Goal: Task Accomplishment & Management: Use online tool/utility

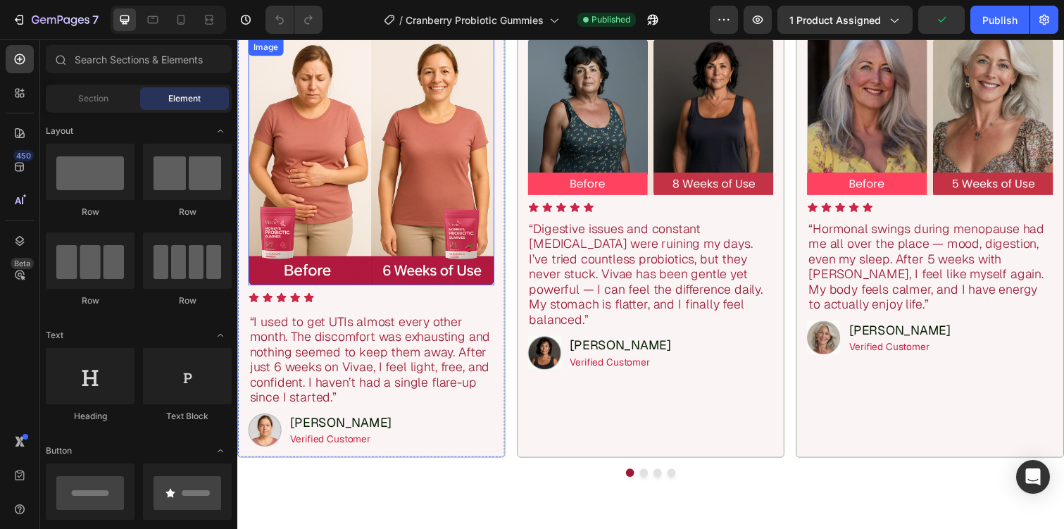
scroll to position [1152, 0]
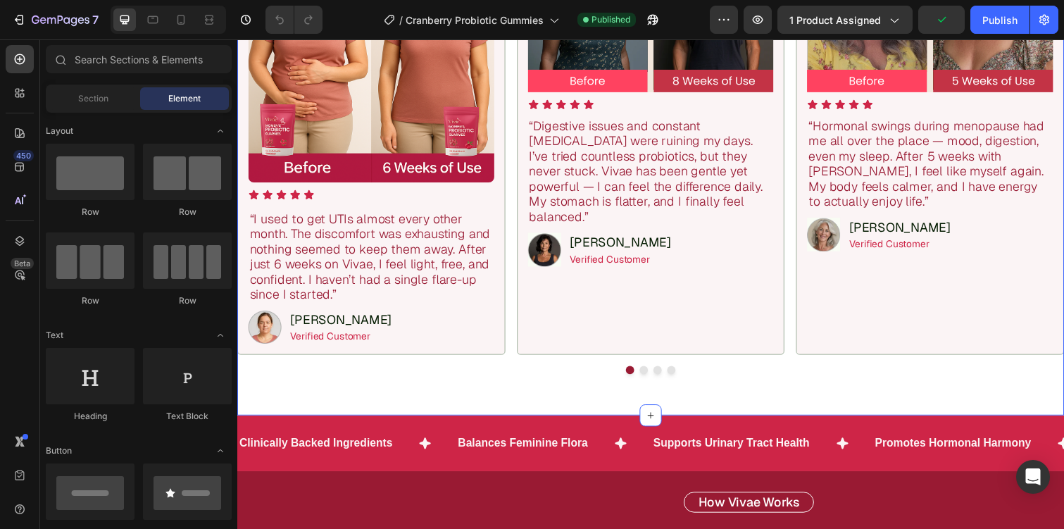
click at [401, 390] on div "Icon Icon Icon Icon Icon Icon List 987 Reviews | ‘Excellent’ Text Block Row THE…" at bounding box center [659, 90] width 845 height 667
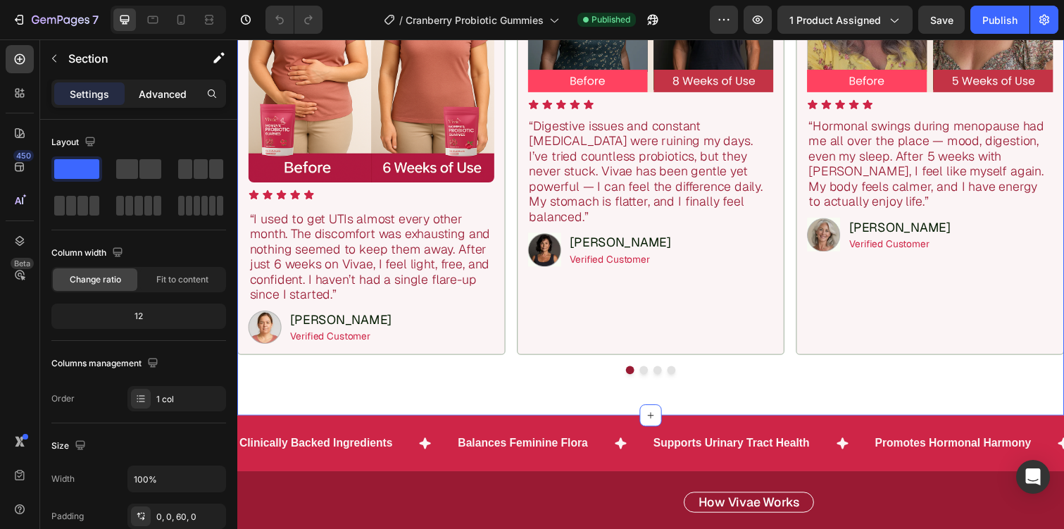
click at [168, 99] on p "Advanced" at bounding box center [163, 94] width 48 height 15
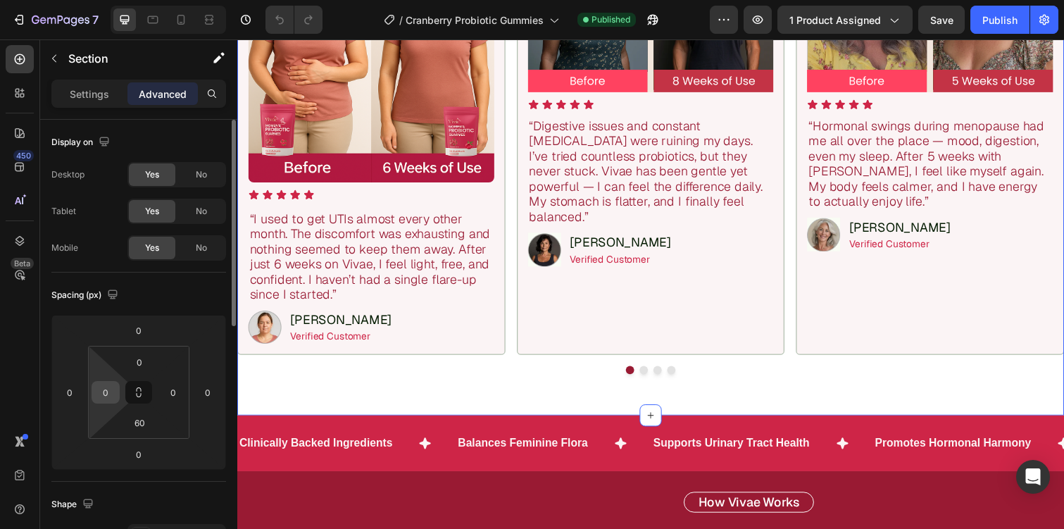
click at [104, 392] on input "0" at bounding box center [105, 392] width 21 height 21
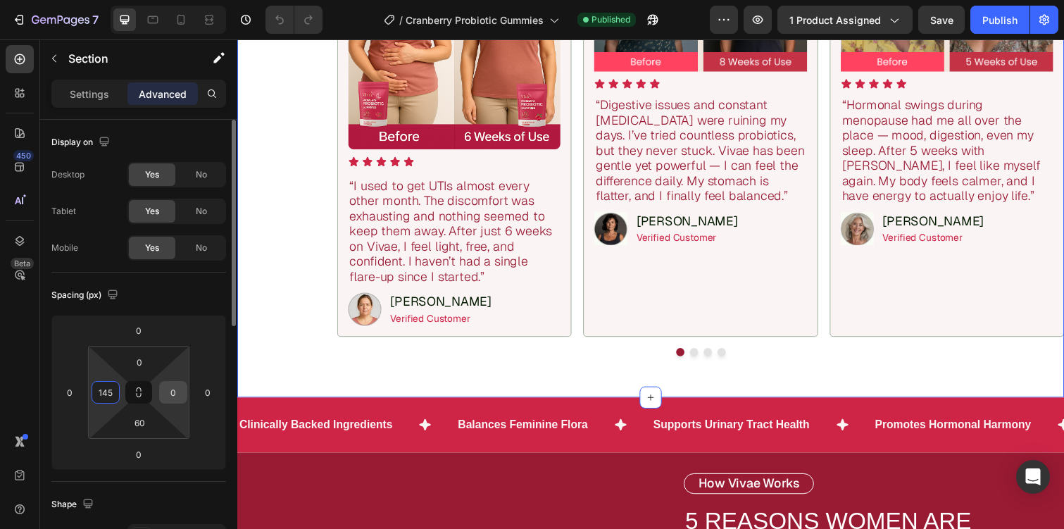
type input "145"
click at [176, 387] on input "0" at bounding box center [173, 392] width 21 height 21
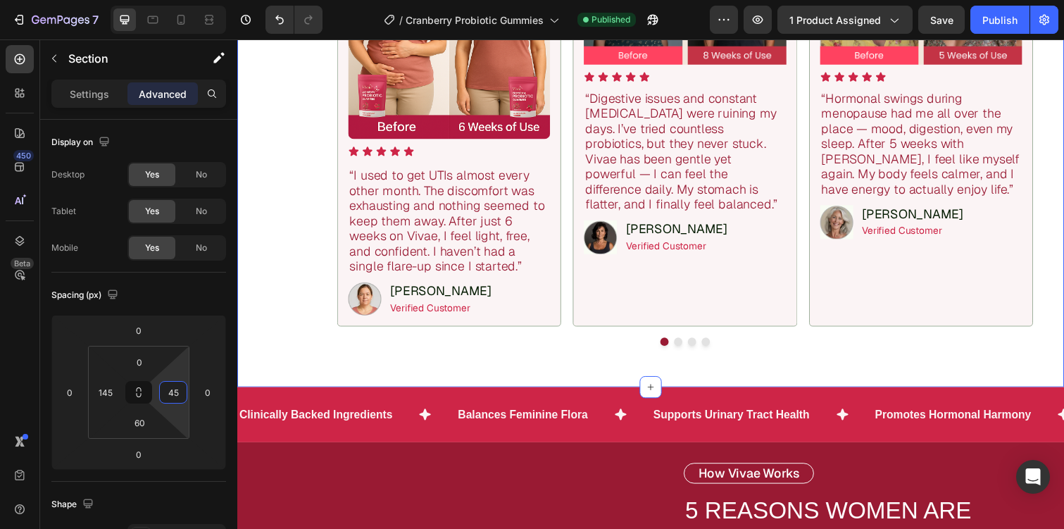
type input "145"
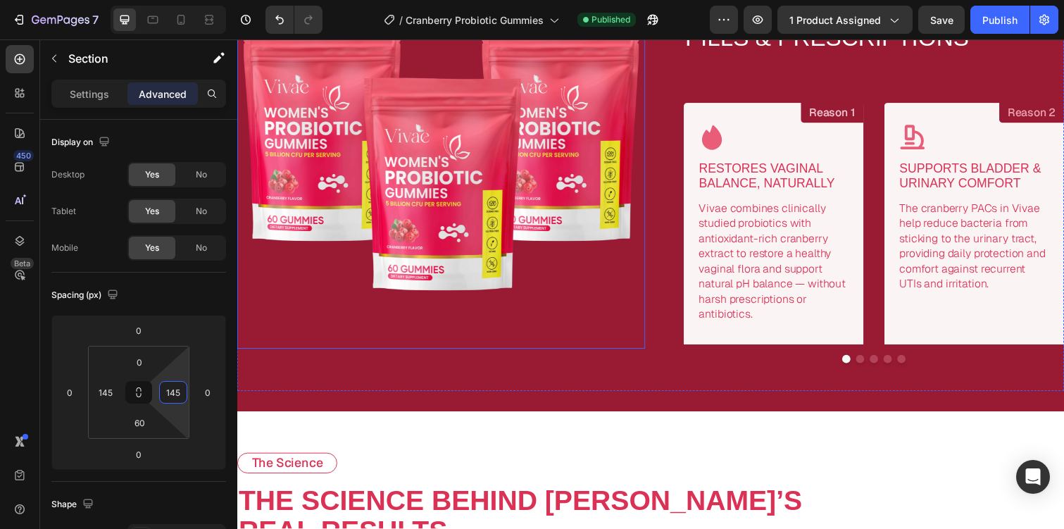
scroll to position [1761, 0]
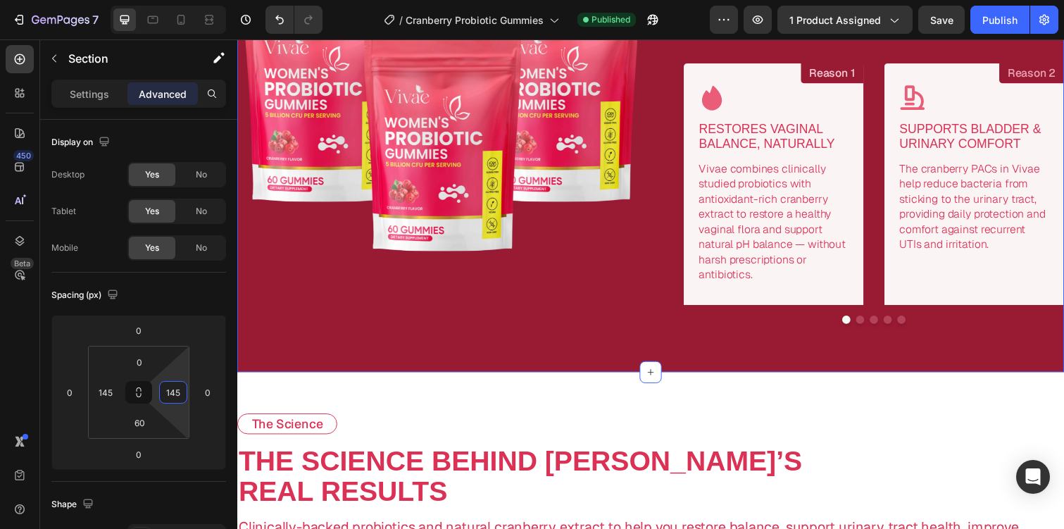
click at [382, 363] on div "Image How Vivae Works Text Block 5 REASONS WOMEN ARE CHOOSING VIVAE CRANBERRY P…" at bounding box center [659, 107] width 845 height 544
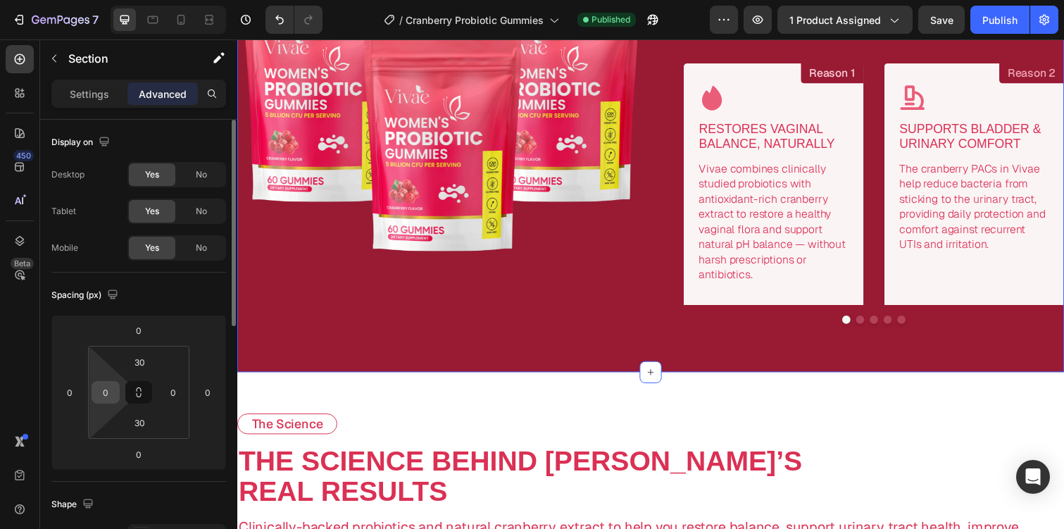
click at [111, 392] on input "0" at bounding box center [105, 392] width 21 height 21
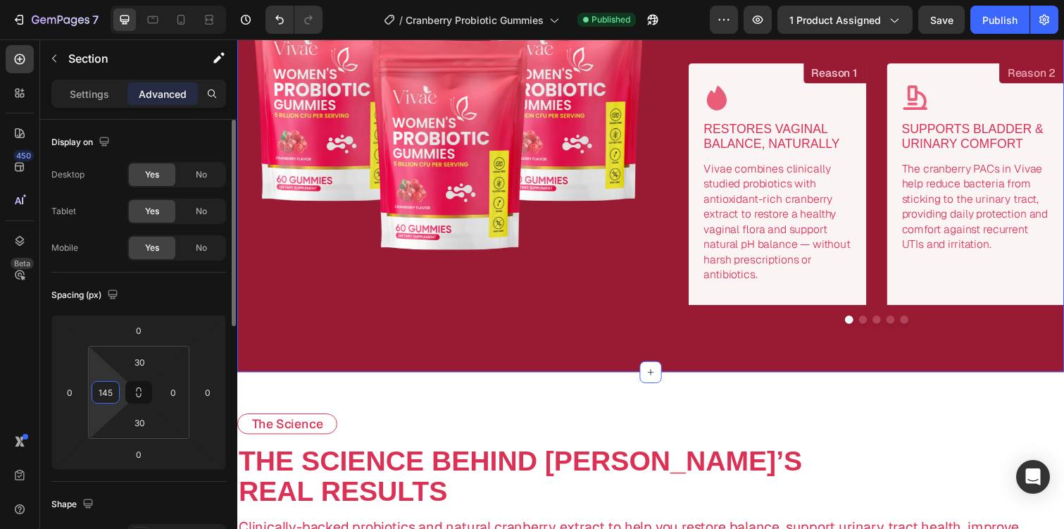
scroll to position [1776, 0]
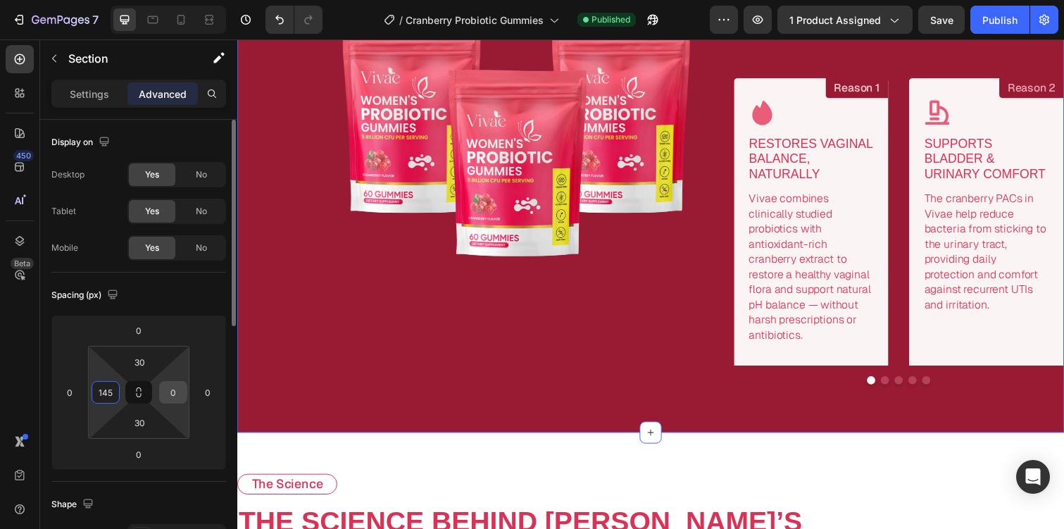
type input "145"
click at [170, 387] on input "0" at bounding box center [173, 392] width 21 height 21
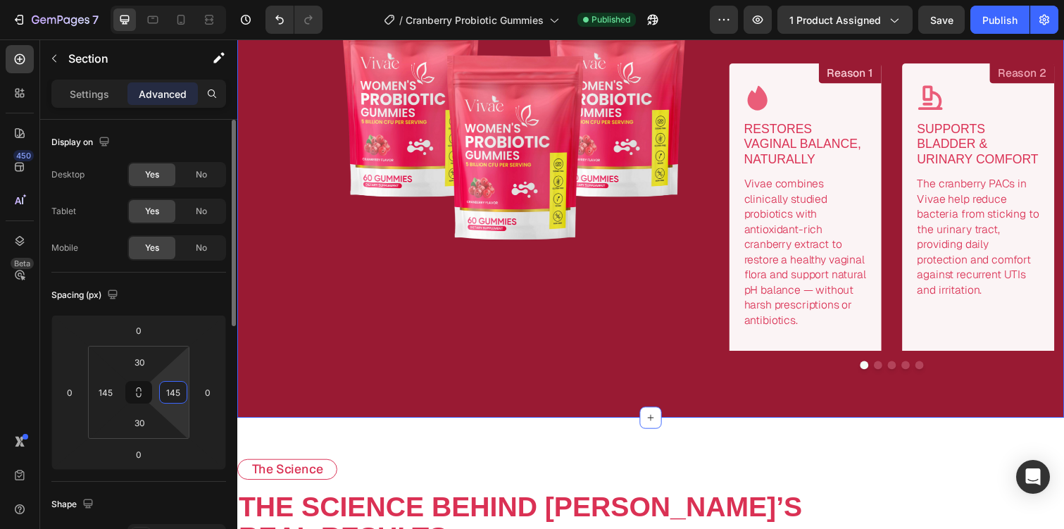
scroll to position [1800, 0]
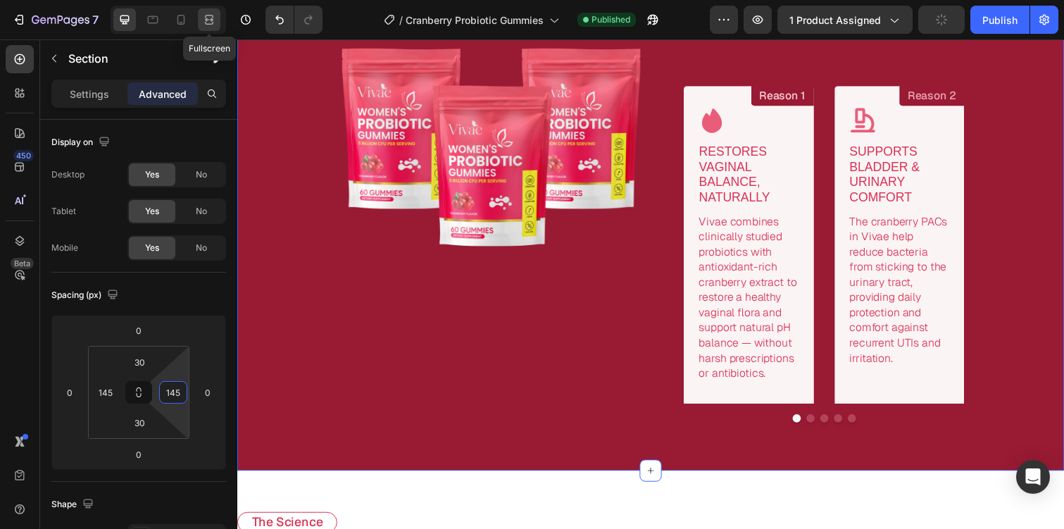
type input "145"
click at [214, 16] on icon at bounding box center [209, 20] width 14 height 14
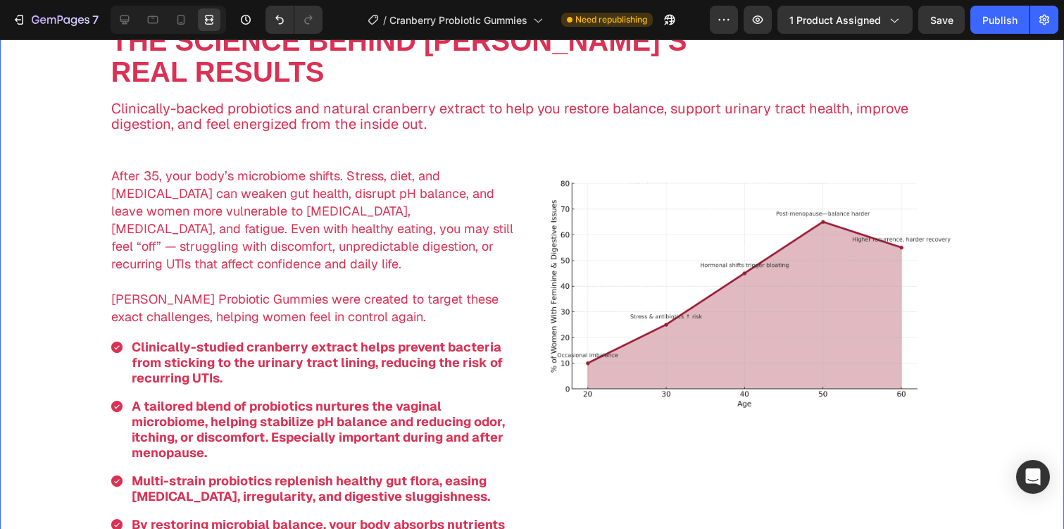
scroll to position [2257, 0]
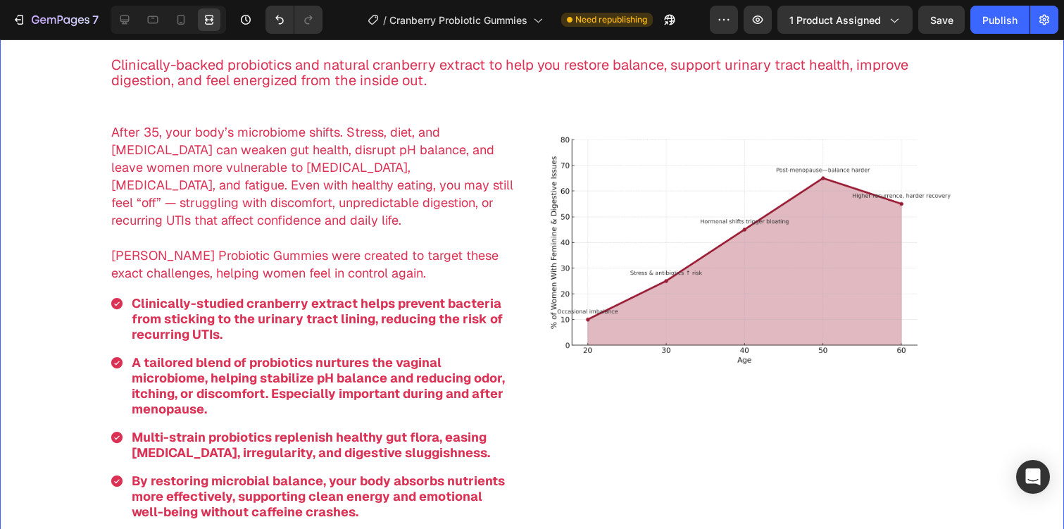
click at [32, 201] on div "The Science Text Block The Science Behind Vivae’s Real Results Text Block Clini…" at bounding box center [532, 235] width 1064 height 573
click at [124, 21] on icon at bounding box center [124, 19] width 9 height 9
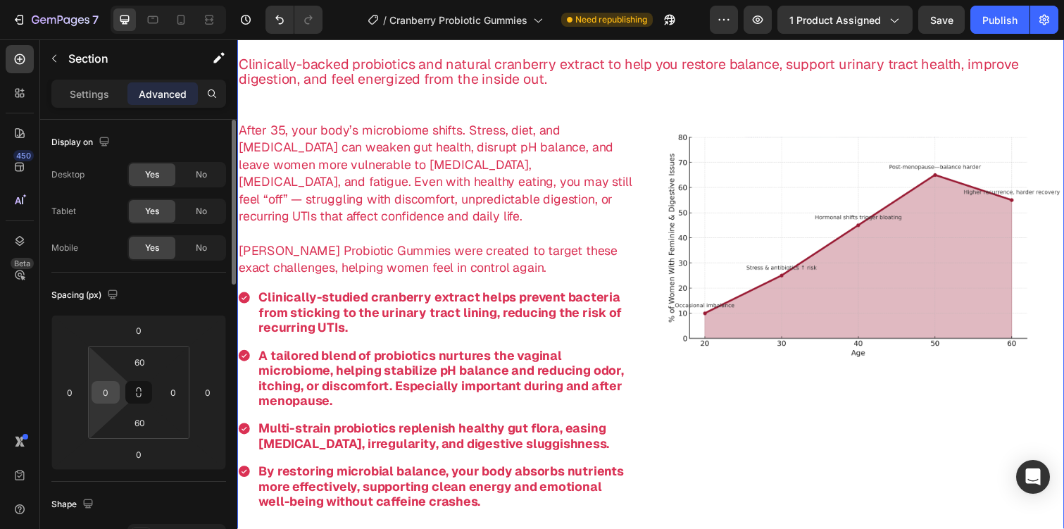
click at [107, 389] on input "0" at bounding box center [105, 392] width 21 height 21
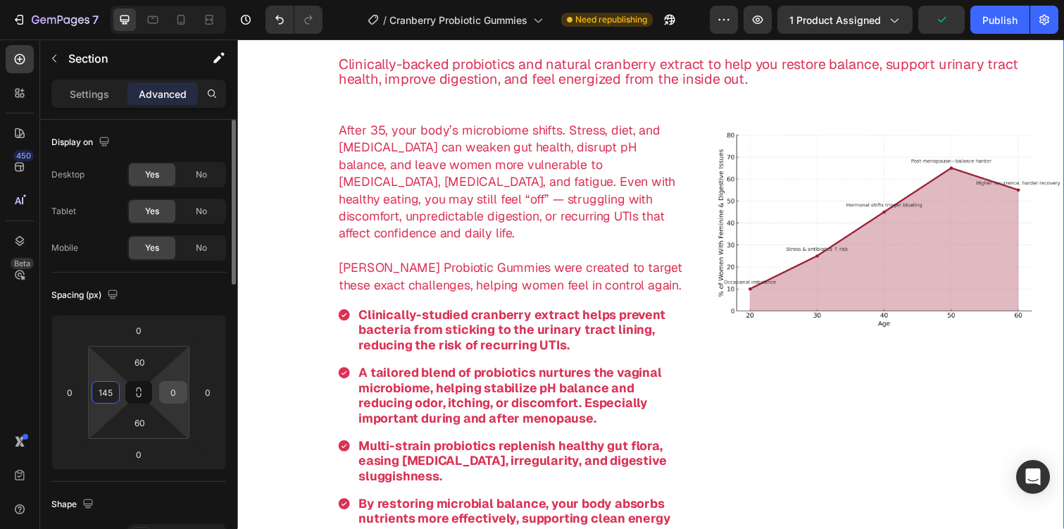
type input "145"
click at [173, 392] on input "0" at bounding box center [173, 392] width 21 height 21
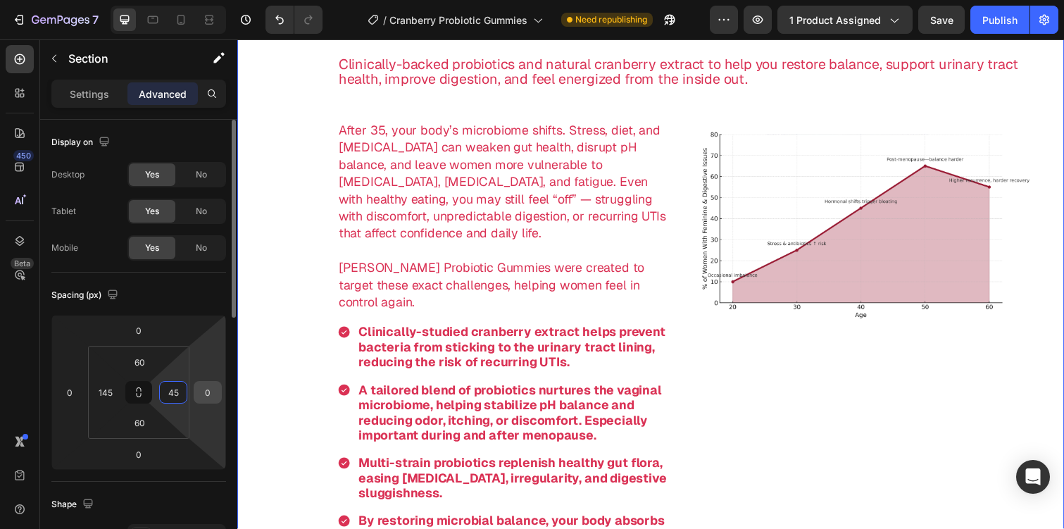
type input "145"
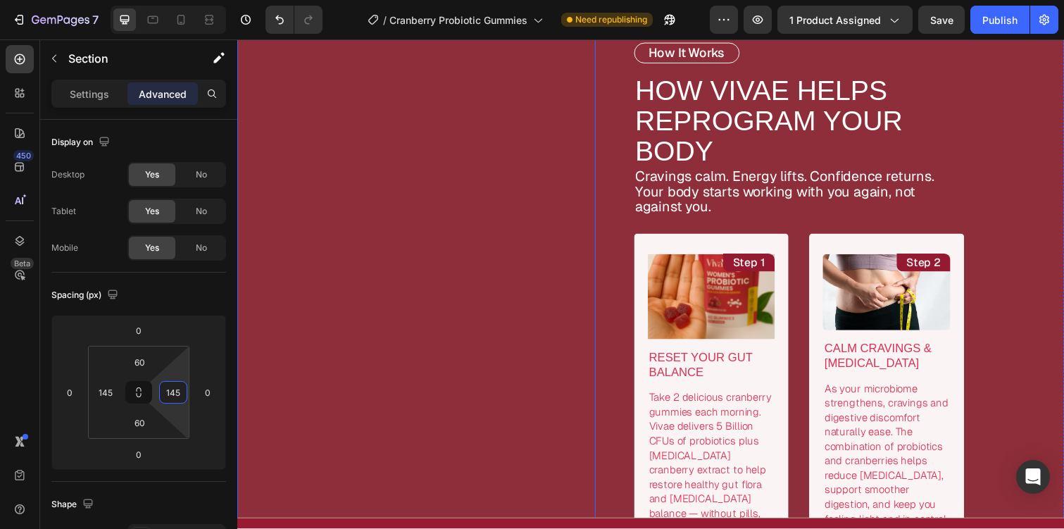
scroll to position [3071, 0]
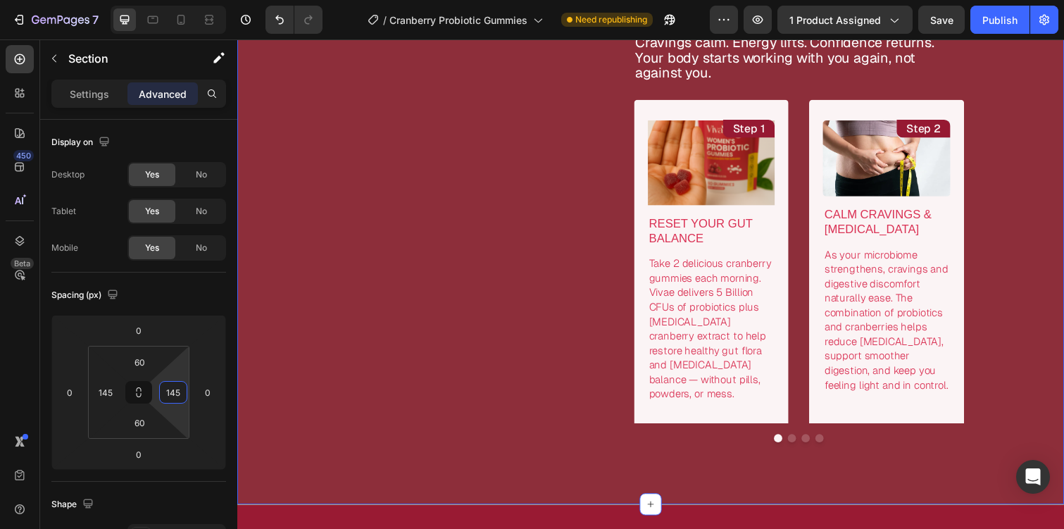
click at [393, 463] on div "Image How It Works Text Block How Vivae Helps Reprogram Your Body Text Block Cr…" at bounding box center [659, 189] width 845 height 651
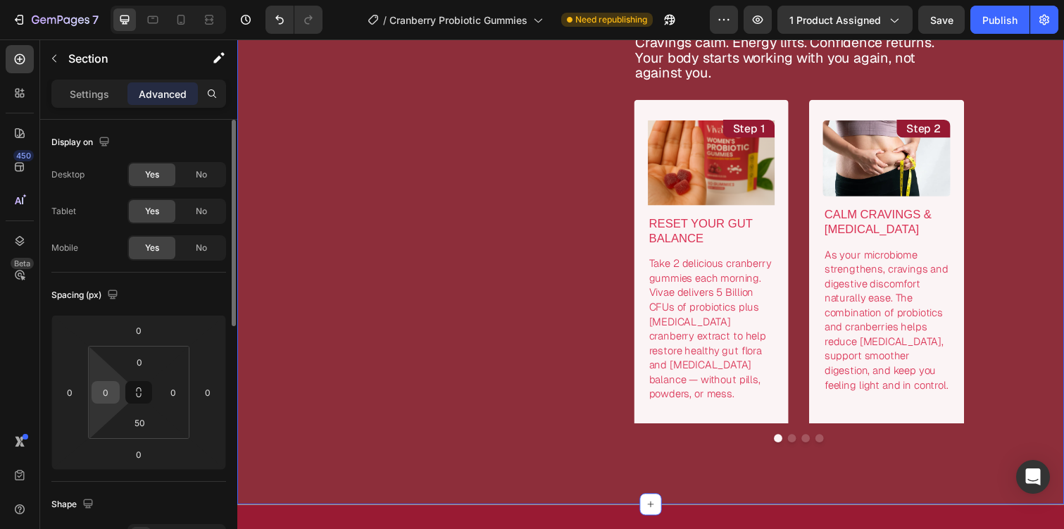
click at [109, 387] on input "0" at bounding box center [105, 392] width 21 height 21
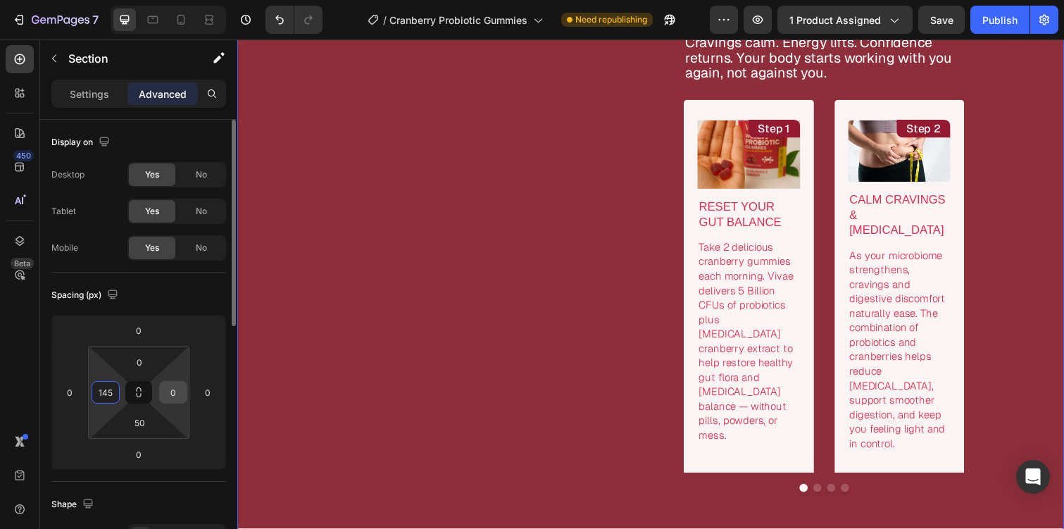
type input "145"
click at [173, 386] on input "0" at bounding box center [173, 392] width 21 height 21
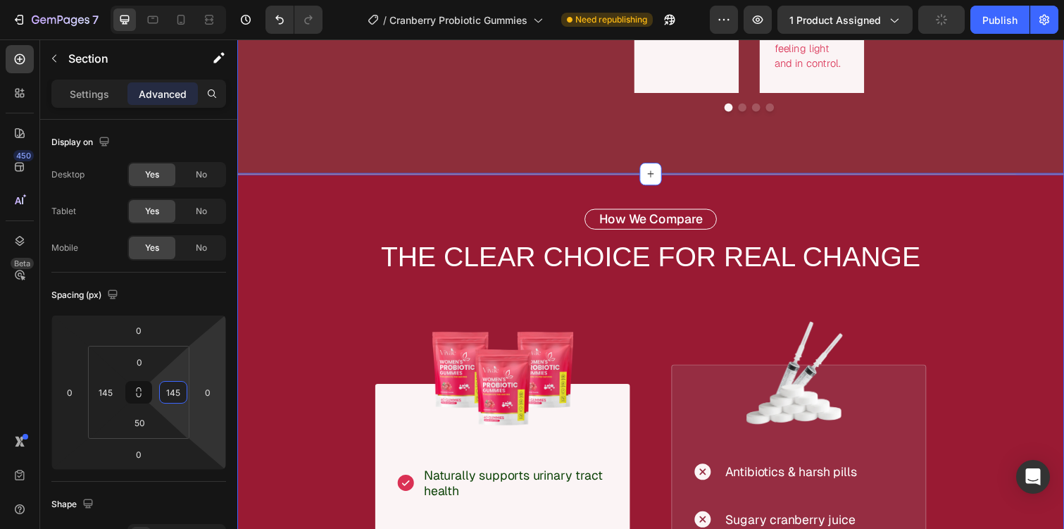
scroll to position [3917, 0]
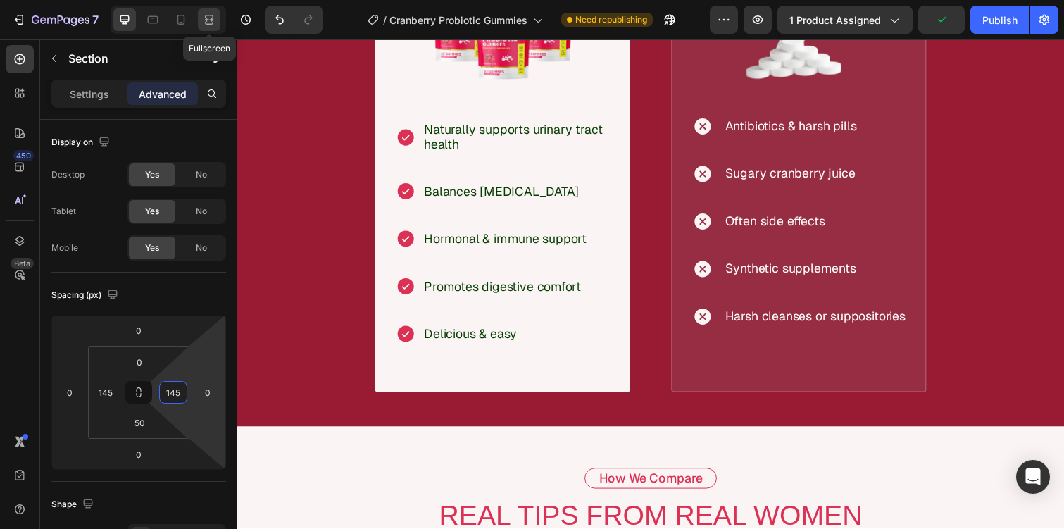
click at [206, 19] on icon at bounding box center [207, 20] width 4 height 4
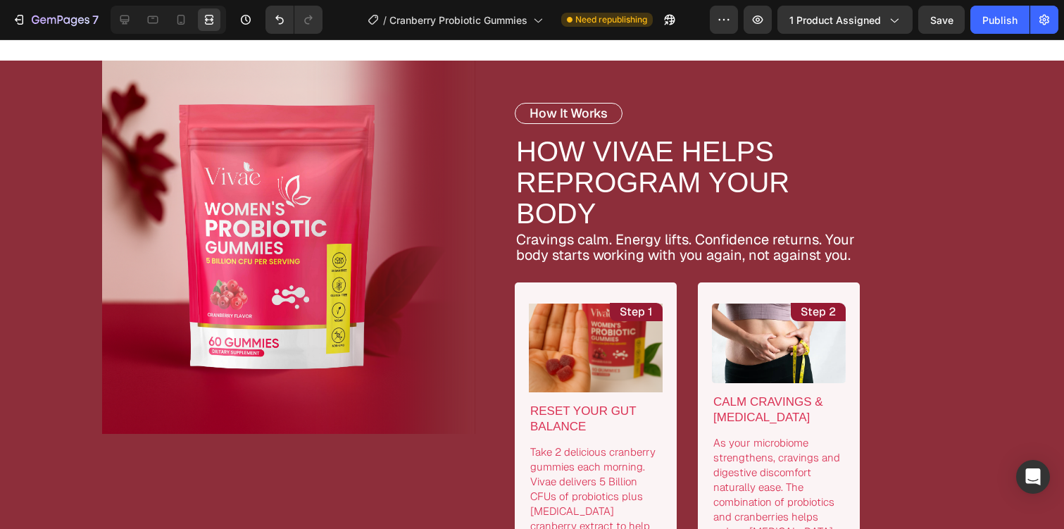
scroll to position [2849, 0]
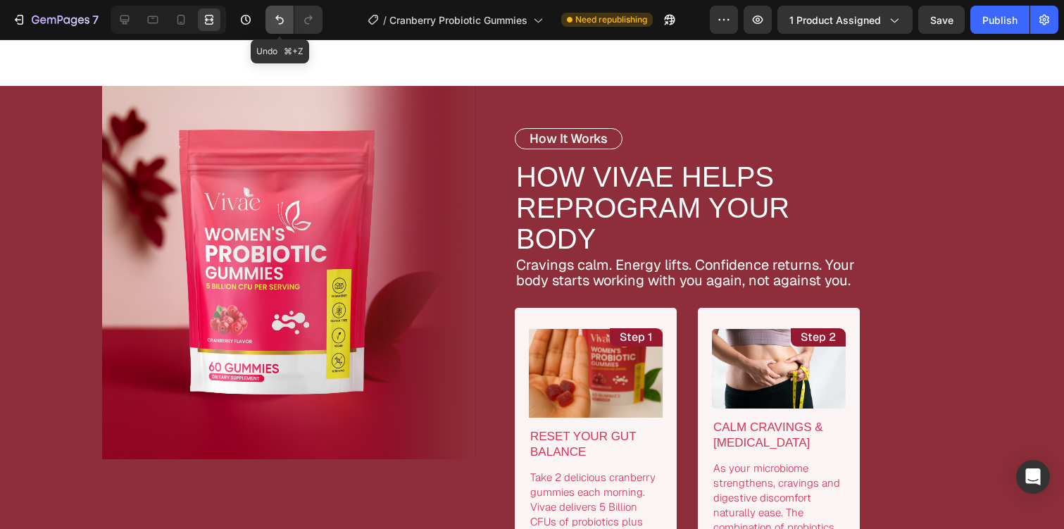
click at [272, 30] on button "Undo/Redo" at bounding box center [280, 20] width 28 height 28
type input "0"
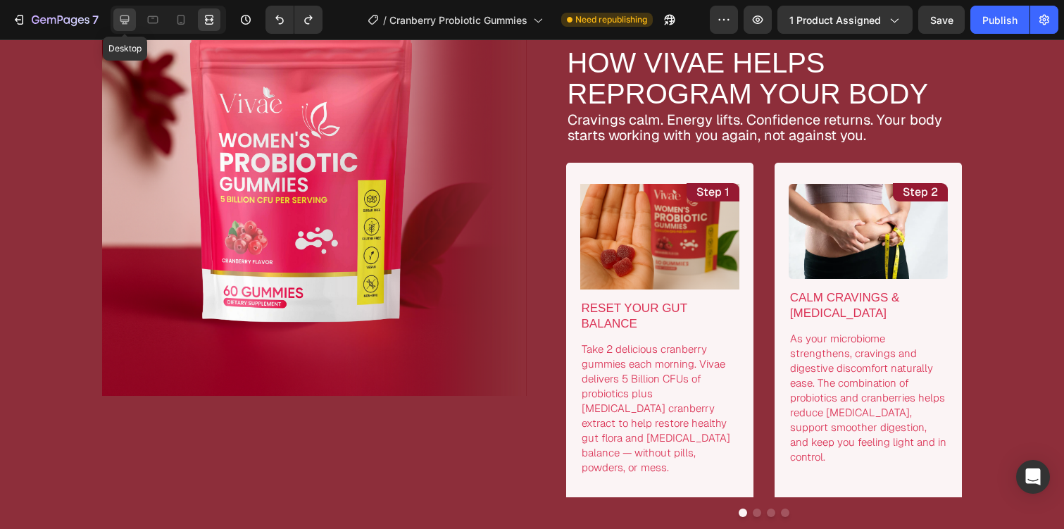
click at [130, 23] on icon at bounding box center [125, 20] width 14 height 14
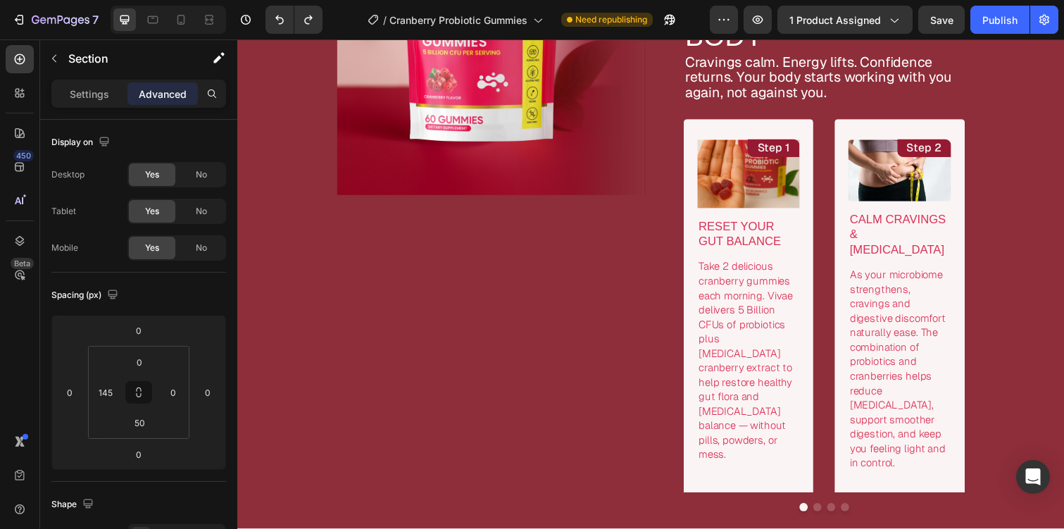
scroll to position [2974, 0]
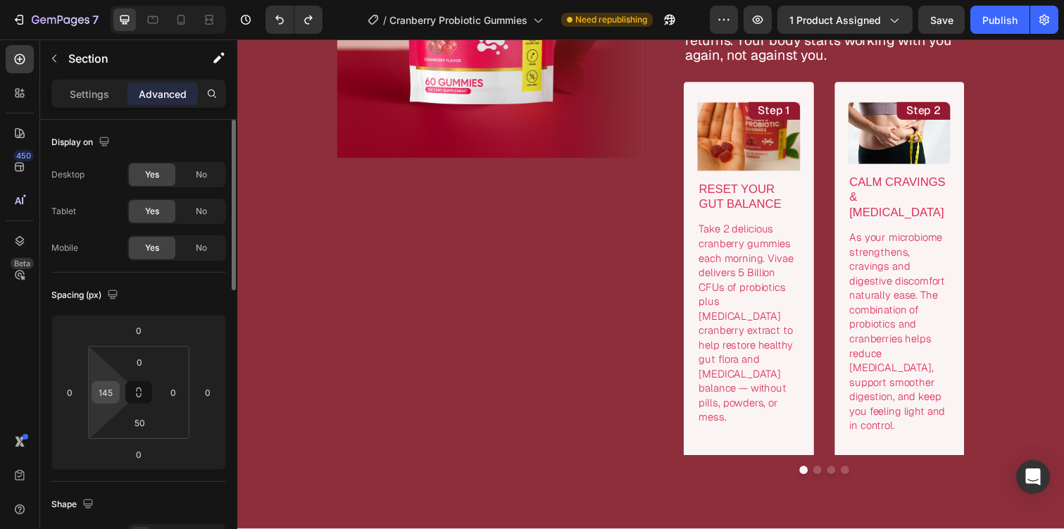
click at [108, 394] on input "145" at bounding box center [105, 392] width 21 height 21
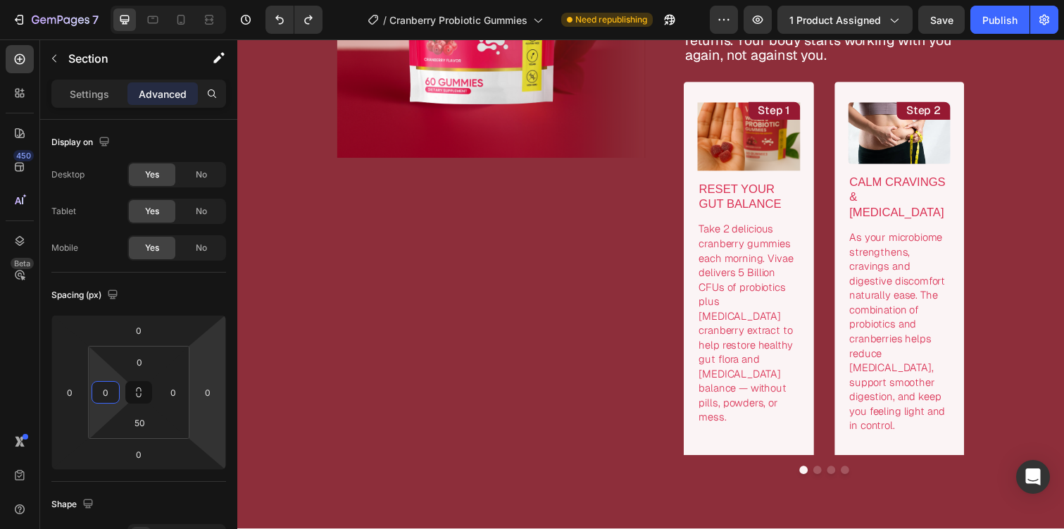
type input "0"
click at [306, 387] on div "Image How It Works Text Block How Vivae Helps Reprogram Your Body Text Block Cr…" at bounding box center [659, 197] width 845 height 702
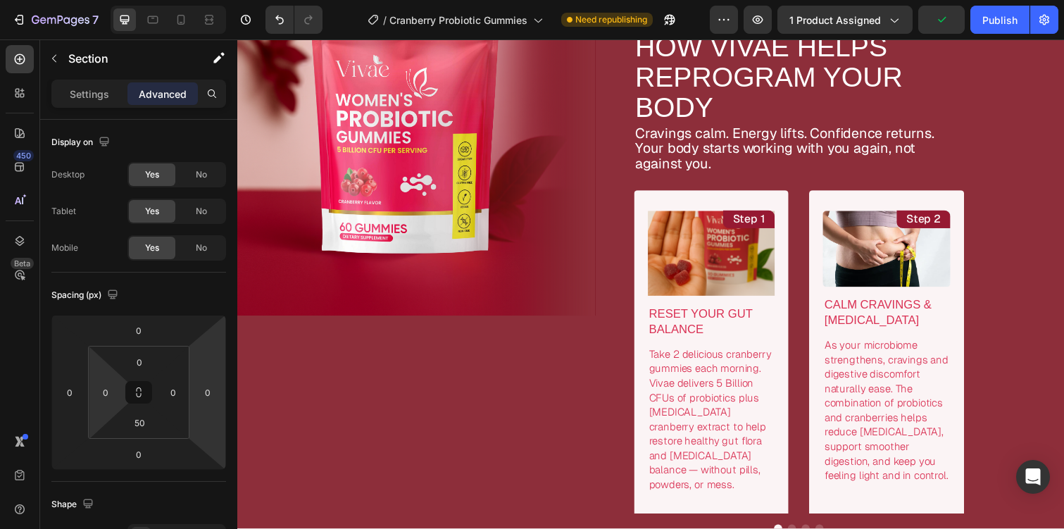
scroll to position [2791, 0]
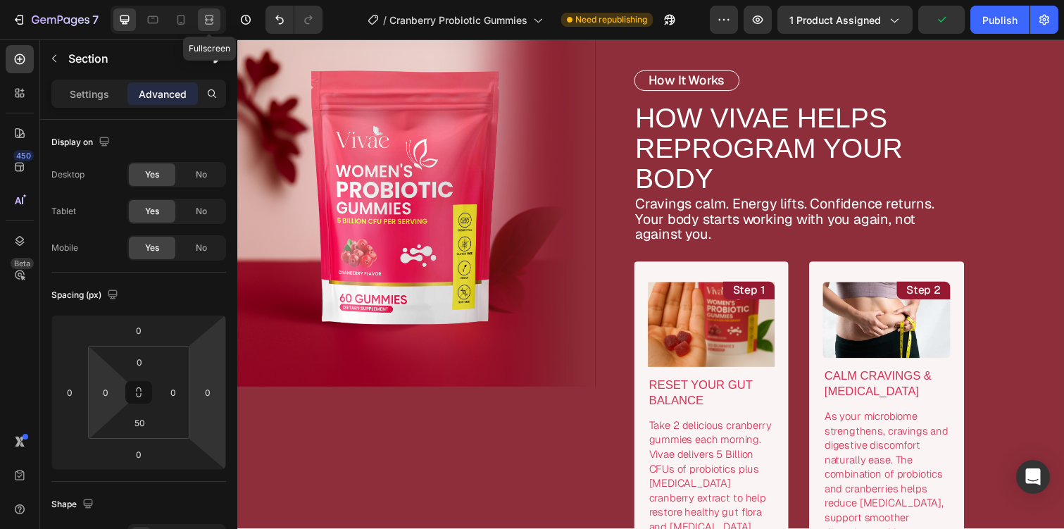
click at [215, 24] on icon at bounding box center [209, 20] width 14 height 14
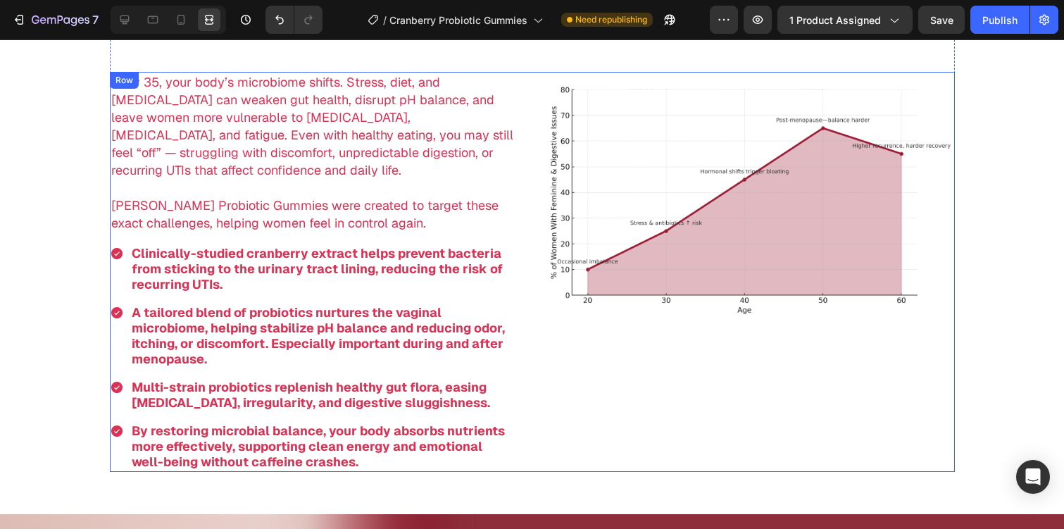
scroll to position [2275, 0]
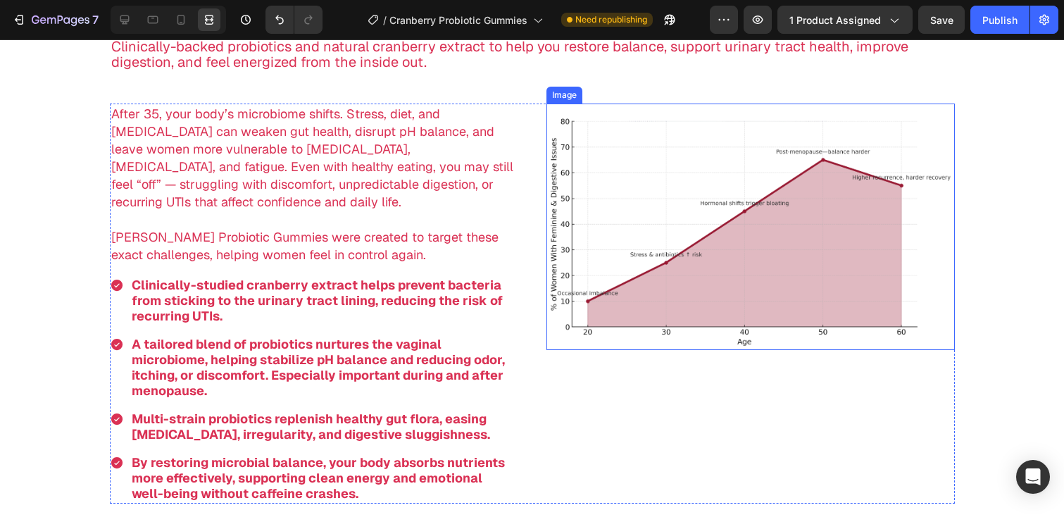
click at [635, 211] on img at bounding box center [751, 227] width 409 height 247
click at [123, 11] on div at bounding box center [124, 19] width 23 height 23
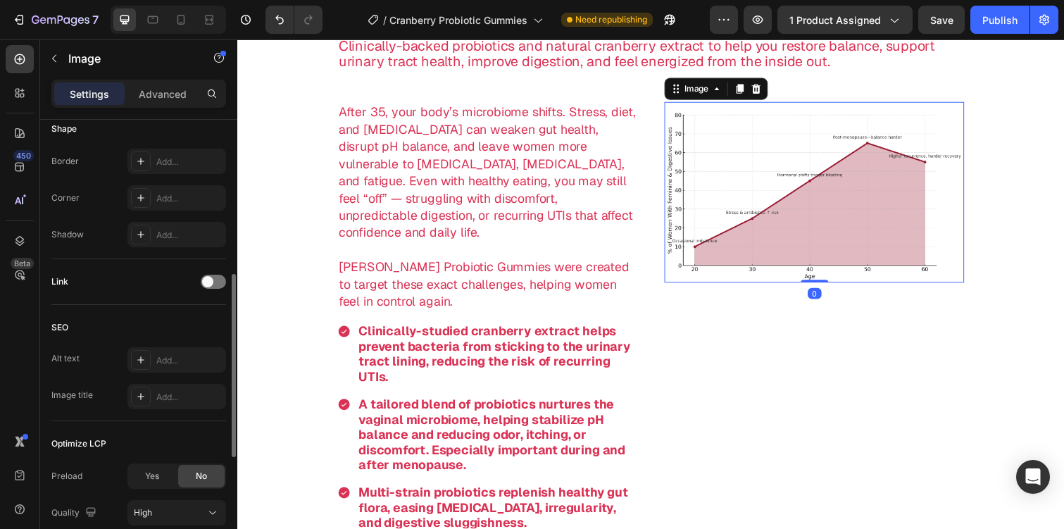
scroll to position [649, 0]
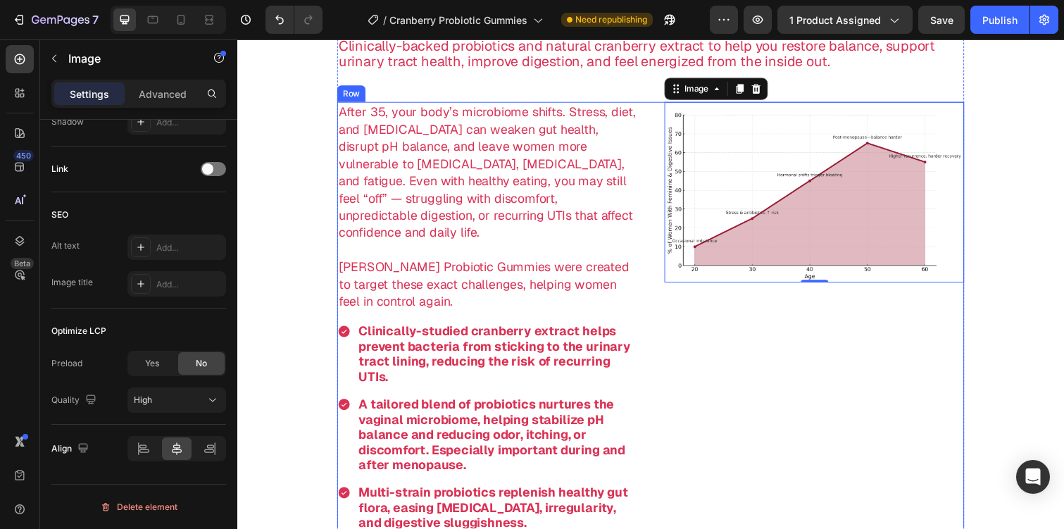
click at [733, 339] on div "Image 0" at bounding box center [827, 361] width 306 height 515
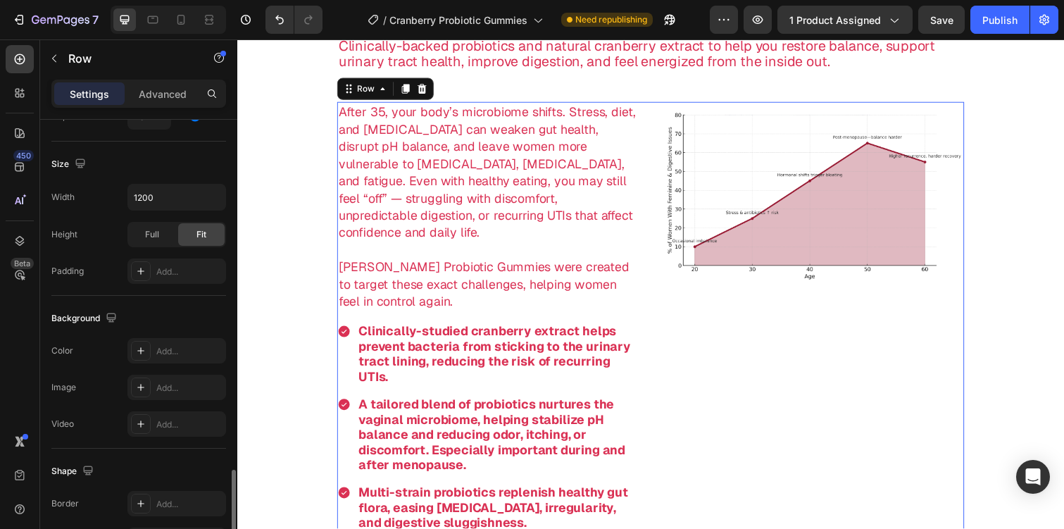
scroll to position [570, 0]
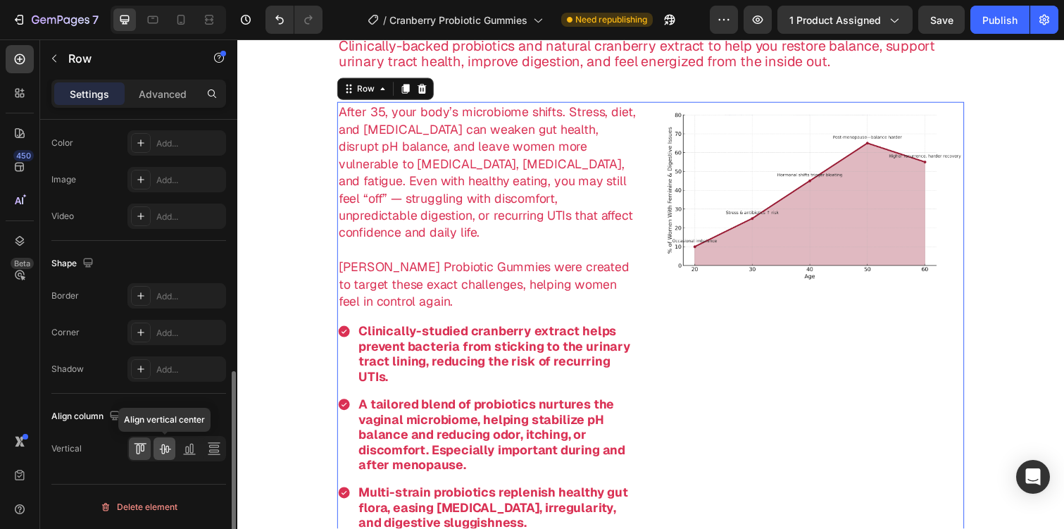
click at [165, 450] on icon at bounding box center [165, 449] width 14 height 14
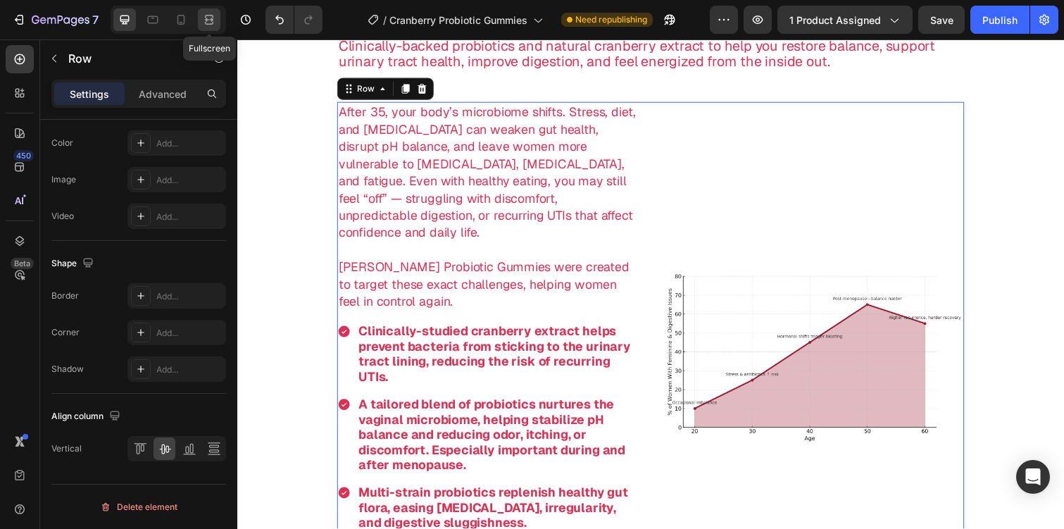
click at [212, 13] on icon at bounding box center [209, 20] width 14 height 14
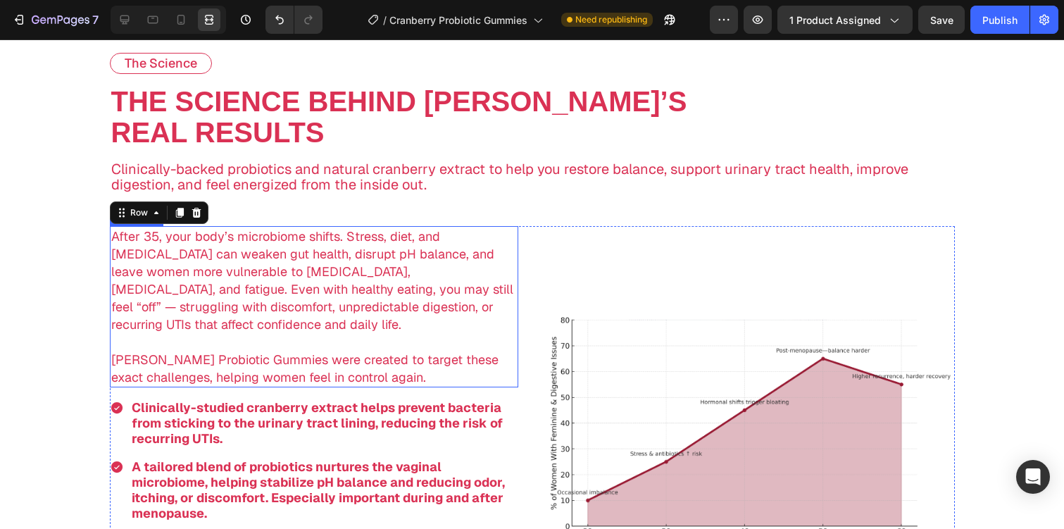
scroll to position [2088, 0]
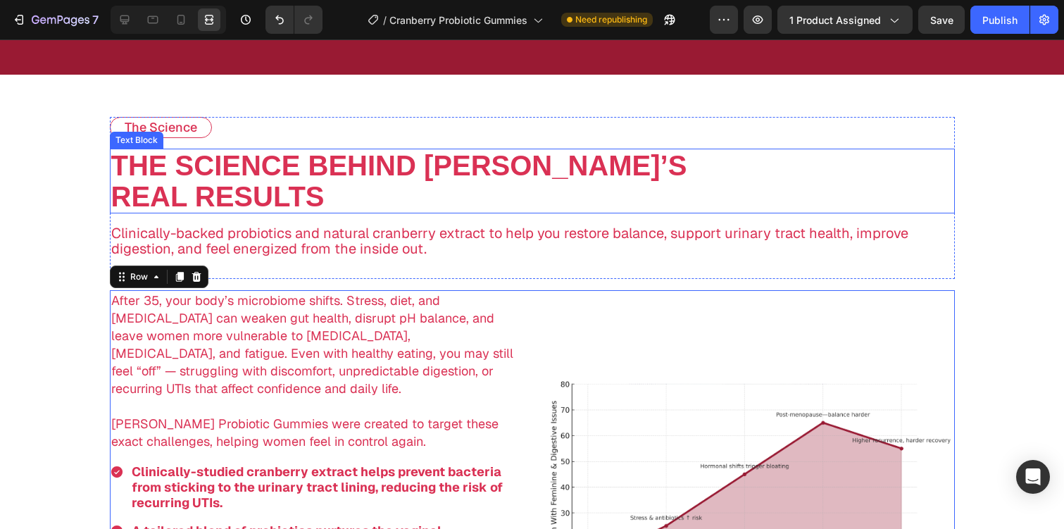
click at [615, 165] on p "The Science Behind [PERSON_NAME]’s" at bounding box center [532, 165] width 842 height 31
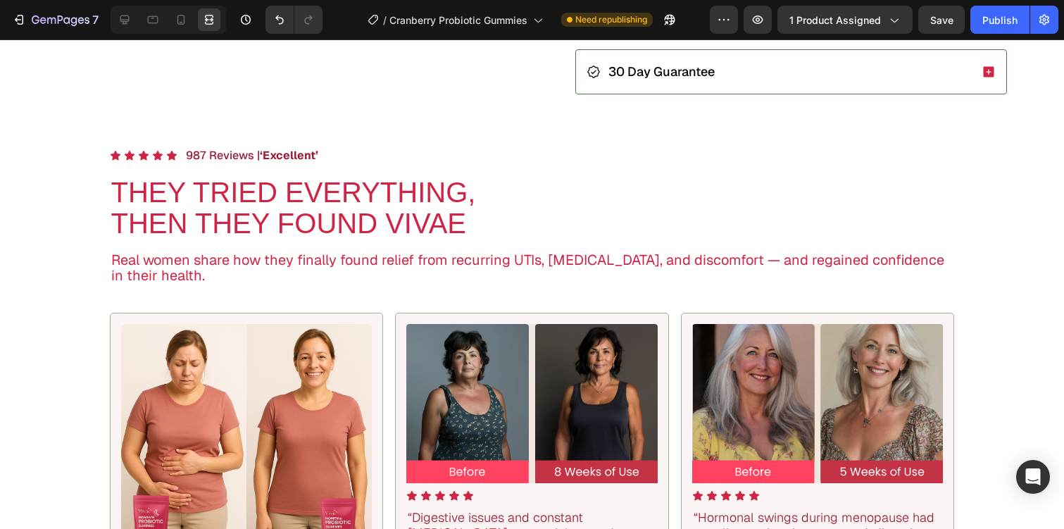
scroll to position [780, 0]
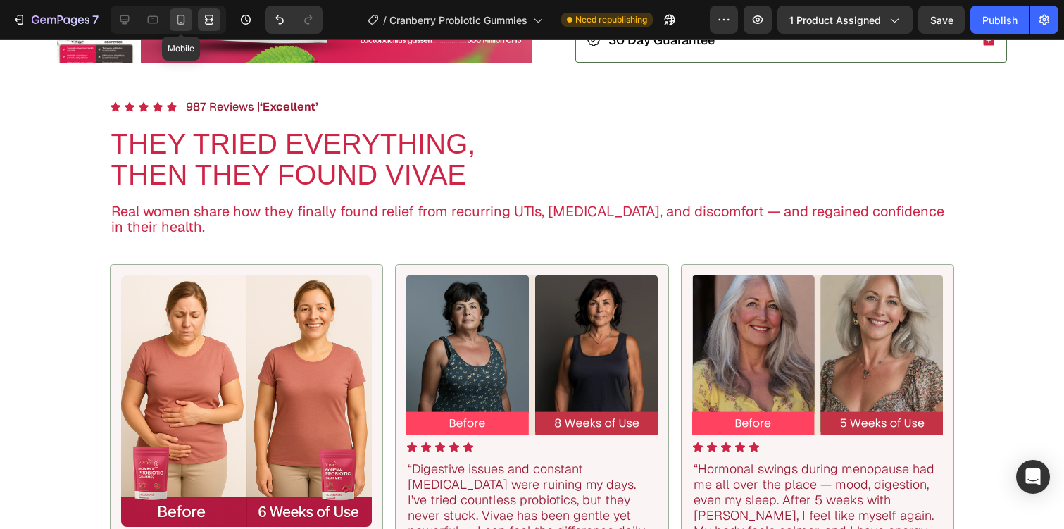
click at [187, 18] on icon at bounding box center [181, 20] width 14 height 14
type input "22"
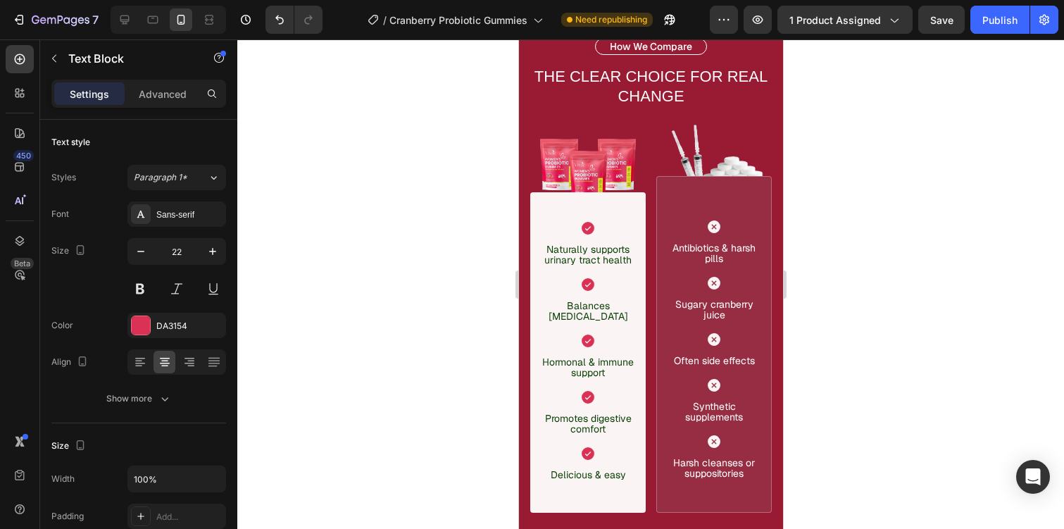
scroll to position [3812, 0]
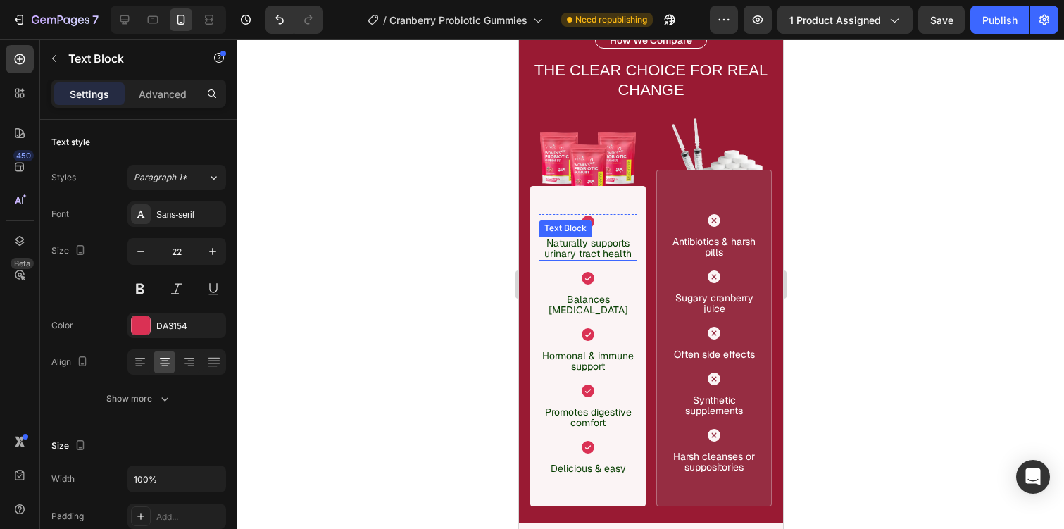
click at [575, 248] on p "Naturally supports urinary tract health" at bounding box center [588, 248] width 96 height 21
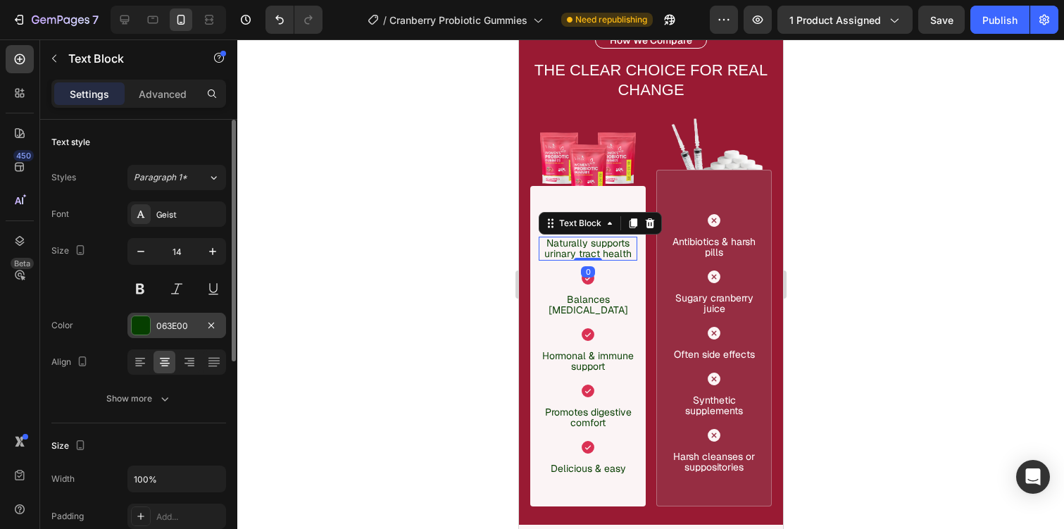
click at [180, 317] on div "063E00" at bounding box center [176, 325] width 99 height 25
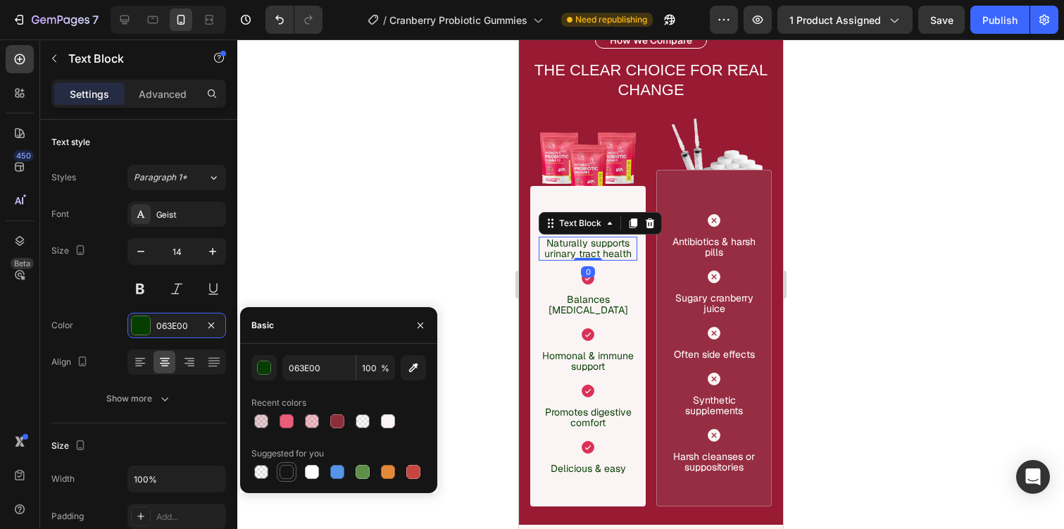
click at [284, 473] on div at bounding box center [287, 472] width 14 height 14
type input "151515"
click at [572, 250] on p "Naturally supports urinary tract health" at bounding box center [588, 248] width 96 height 21
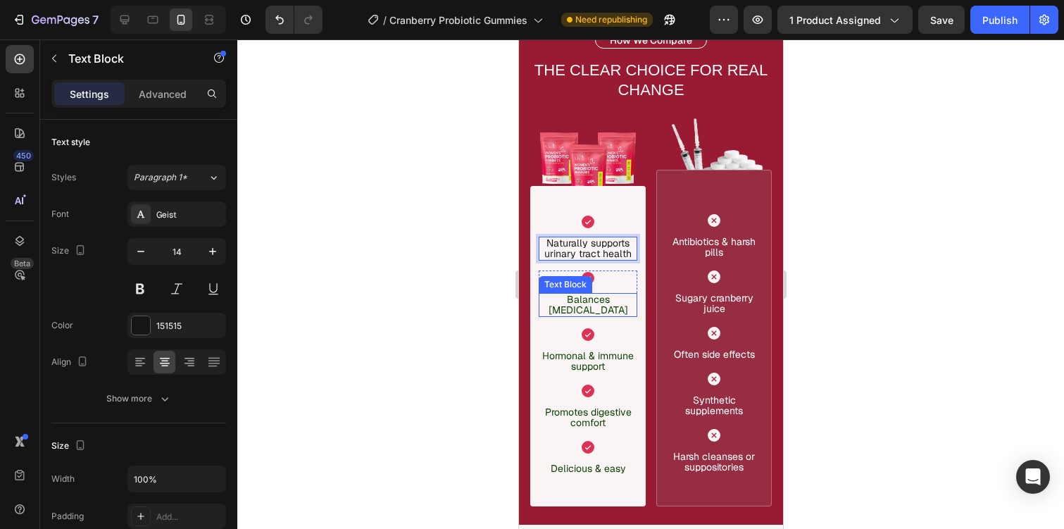
click at [587, 294] on p "Balances [MEDICAL_DATA]" at bounding box center [588, 304] width 96 height 21
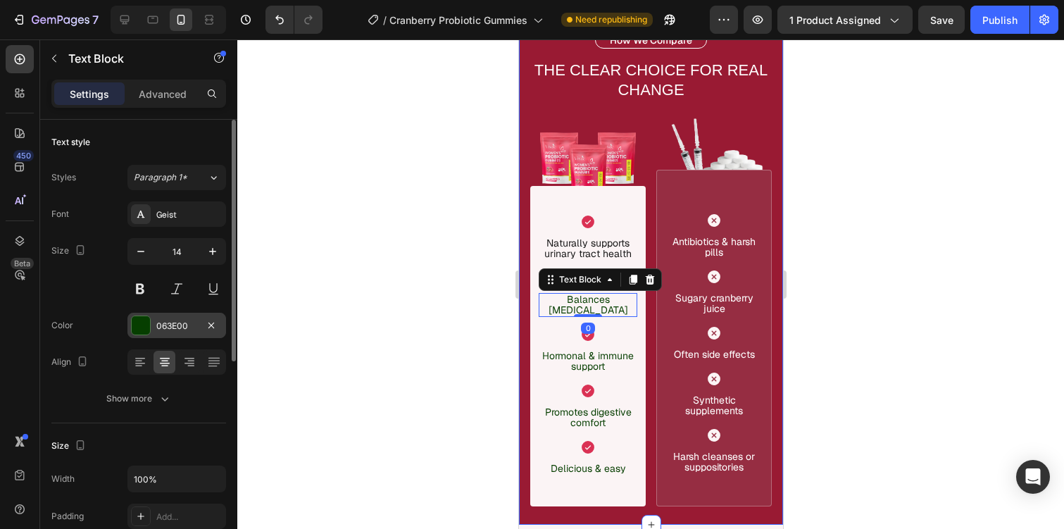
click at [162, 330] on div "063E00" at bounding box center [176, 326] width 41 height 13
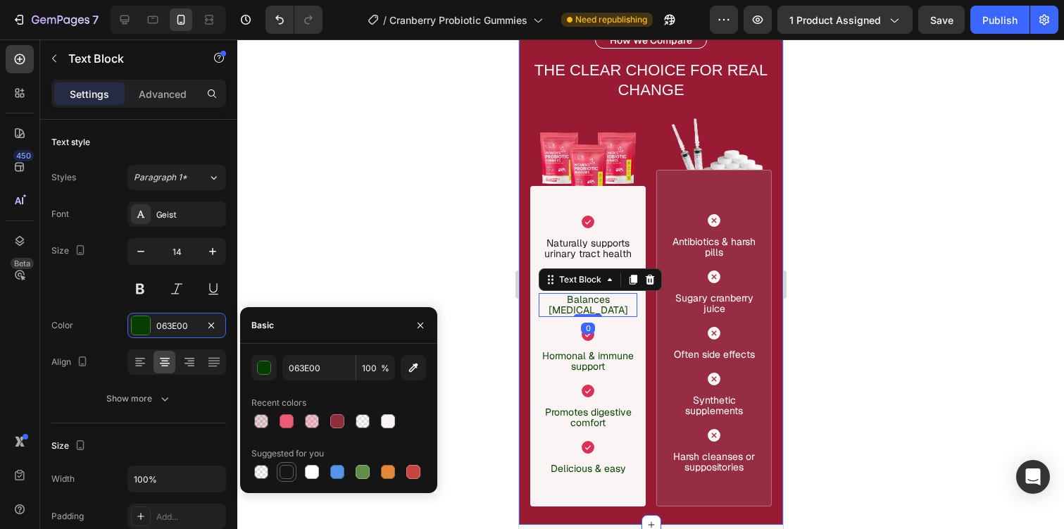
click at [287, 467] on div at bounding box center [287, 472] width 14 height 14
type input "151515"
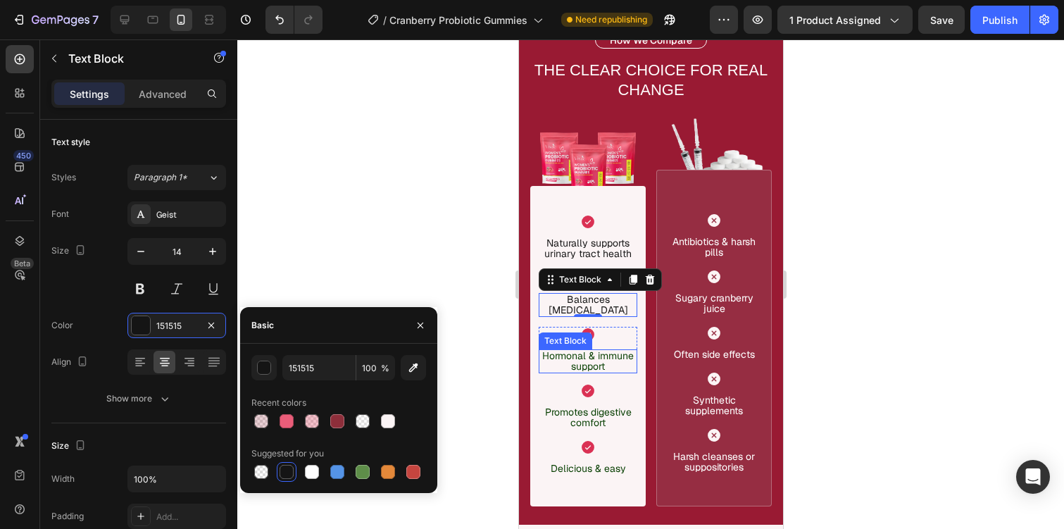
click at [573, 351] on p "Hormonal & immune support" at bounding box center [588, 361] width 96 height 21
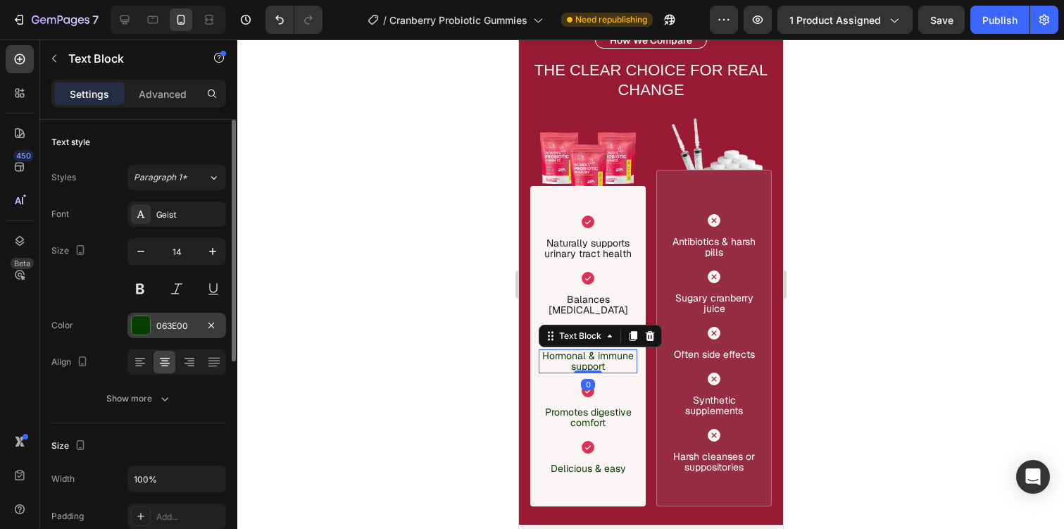
click at [154, 313] on div "063E00" at bounding box center [176, 325] width 99 height 25
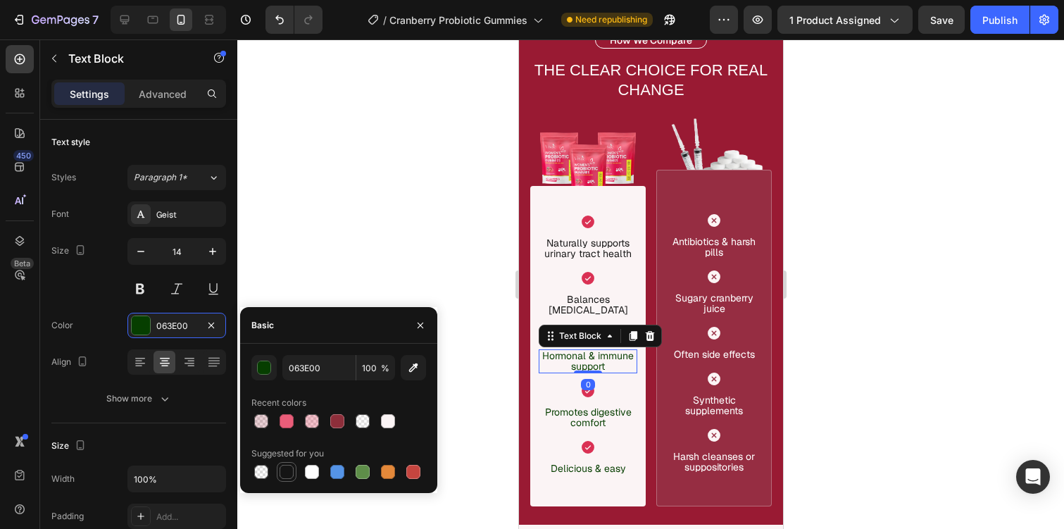
click at [287, 462] on div at bounding box center [287, 472] width 20 height 20
type input "151515"
click at [568, 407] on p "Promotes digestive comfort" at bounding box center [588, 417] width 96 height 21
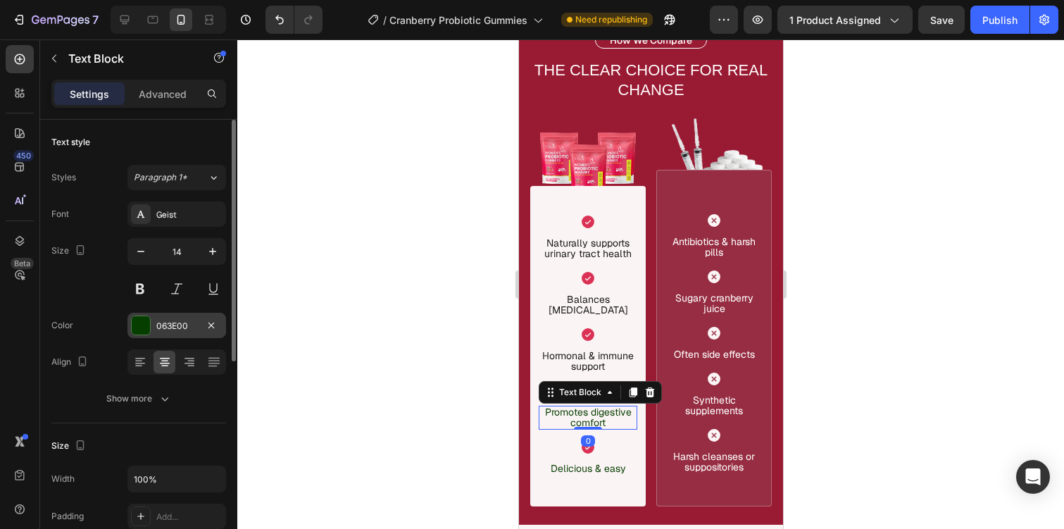
click at [174, 332] on div "063E00" at bounding box center [176, 325] width 99 height 25
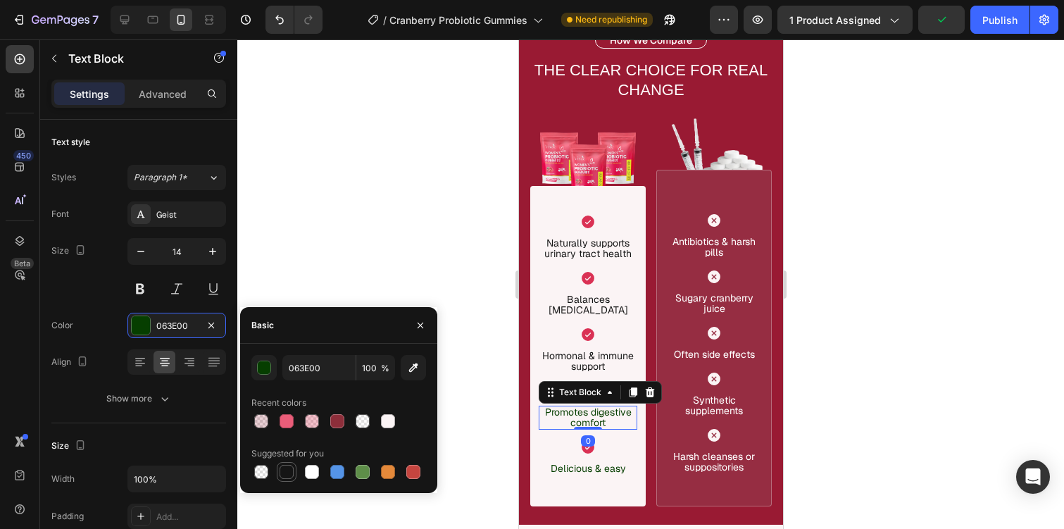
click at [291, 467] on div at bounding box center [287, 472] width 14 height 14
type input "151515"
click at [591, 463] on p "Delicious & easy" at bounding box center [587, 468] width 75 height 11
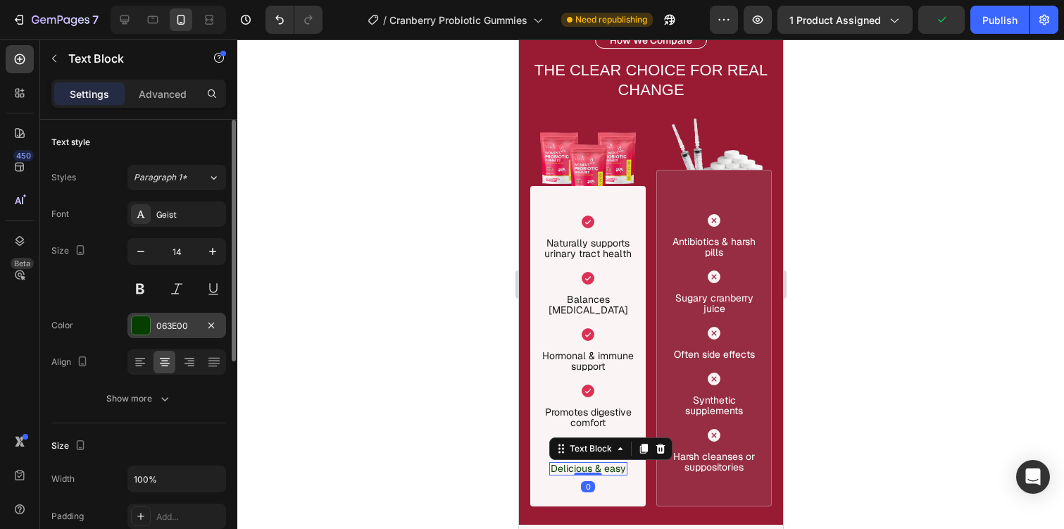
click at [149, 320] on div at bounding box center [141, 325] width 18 height 18
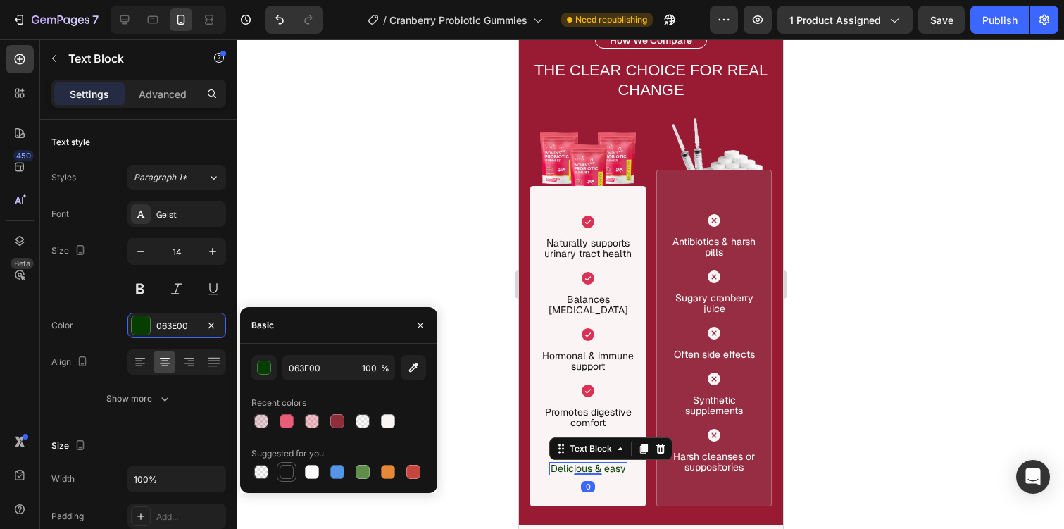
click at [290, 474] on div at bounding box center [287, 472] width 14 height 14
type input "151515"
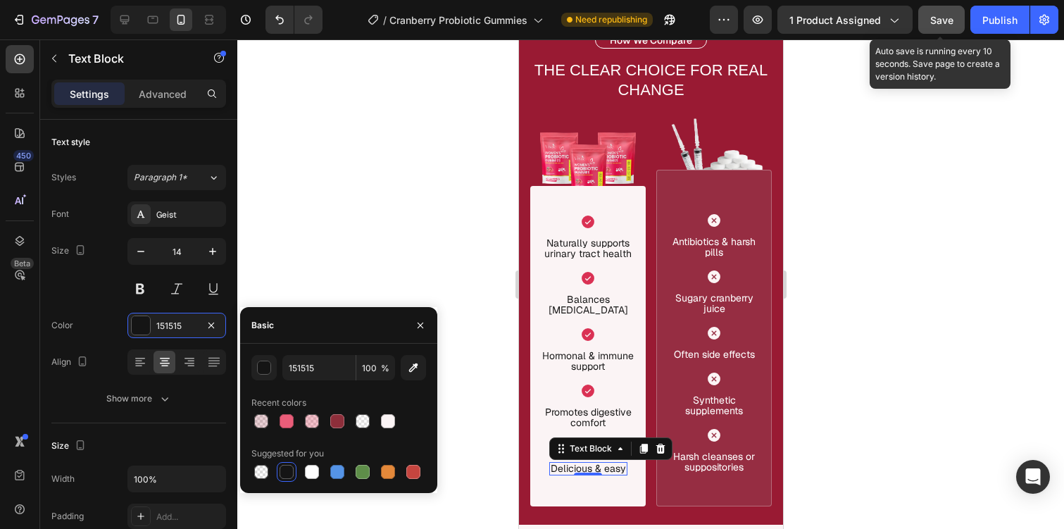
click at [928, 18] on button "Save" at bounding box center [941, 20] width 46 height 28
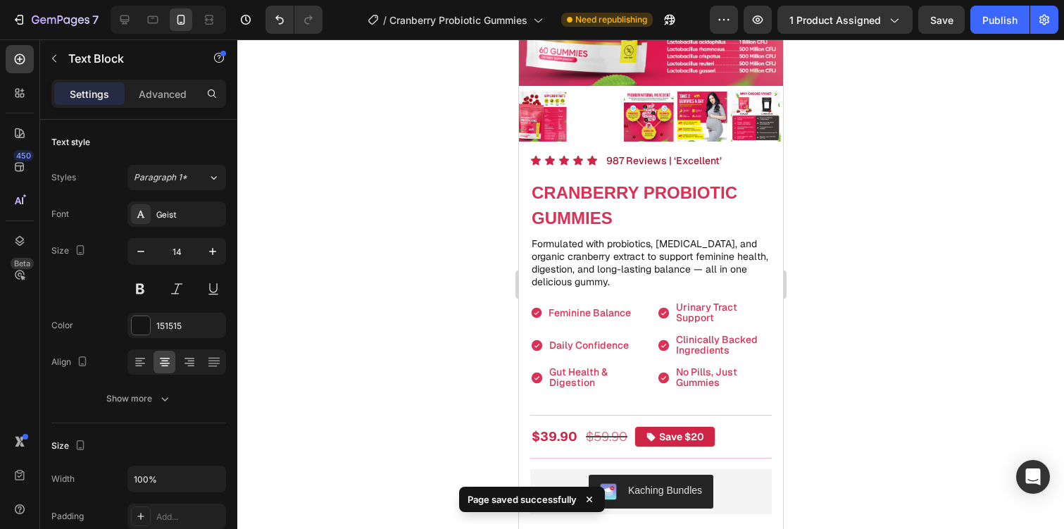
scroll to position [186, 0]
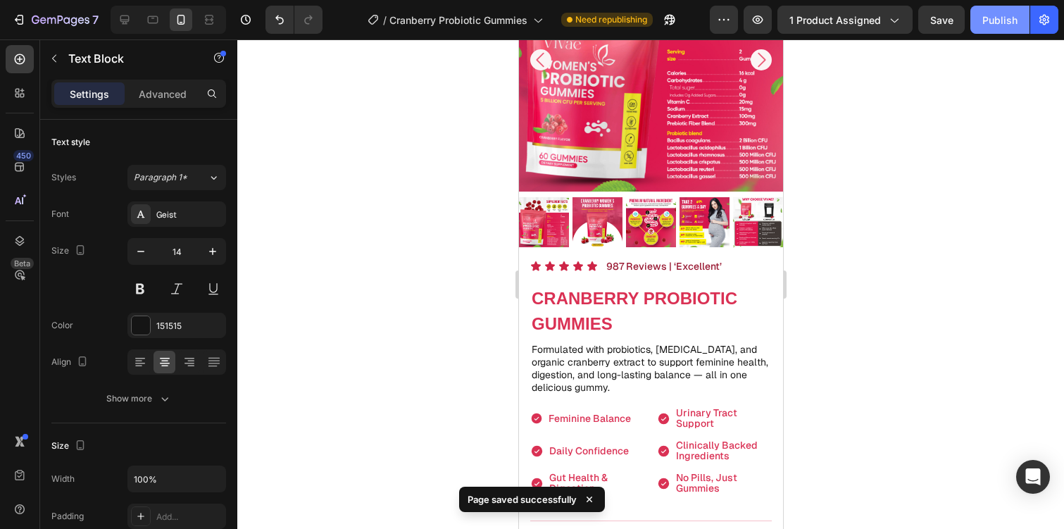
click at [993, 13] on div "Publish" at bounding box center [1000, 20] width 35 height 15
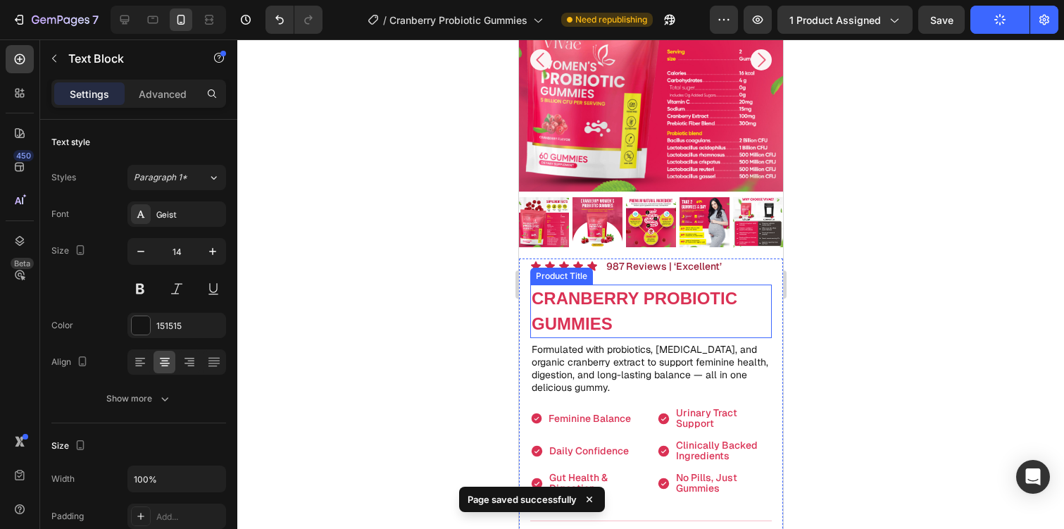
scroll to position [350, 0]
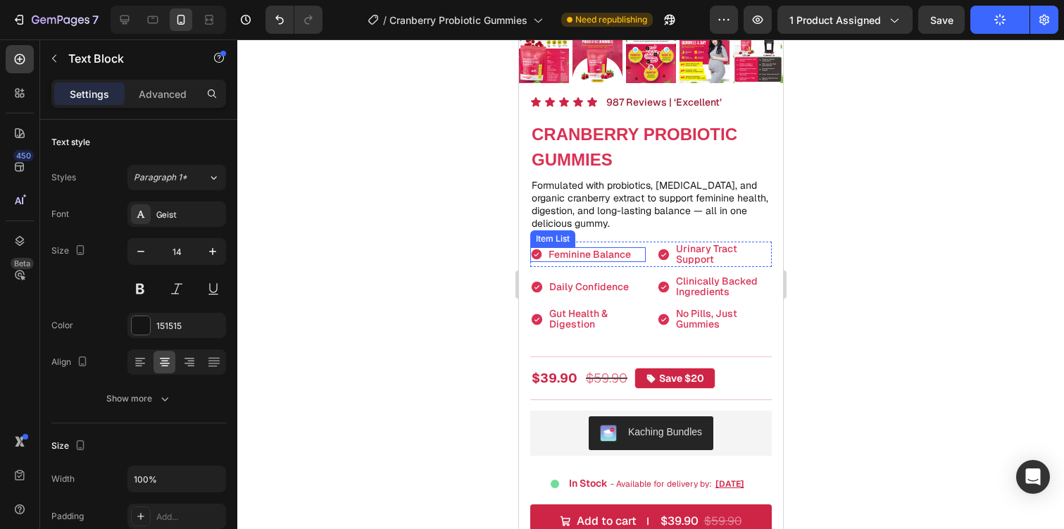
click at [564, 251] on span "Feminine Balance" at bounding box center [589, 254] width 82 height 13
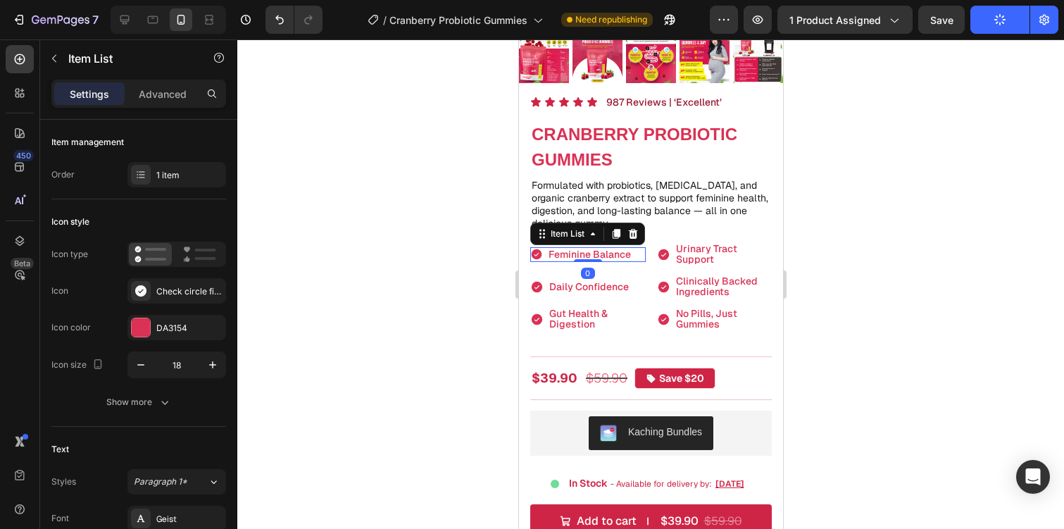
click at [586, 250] on span "Feminine Balance" at bounding box center [589, 254] width 82 height 13
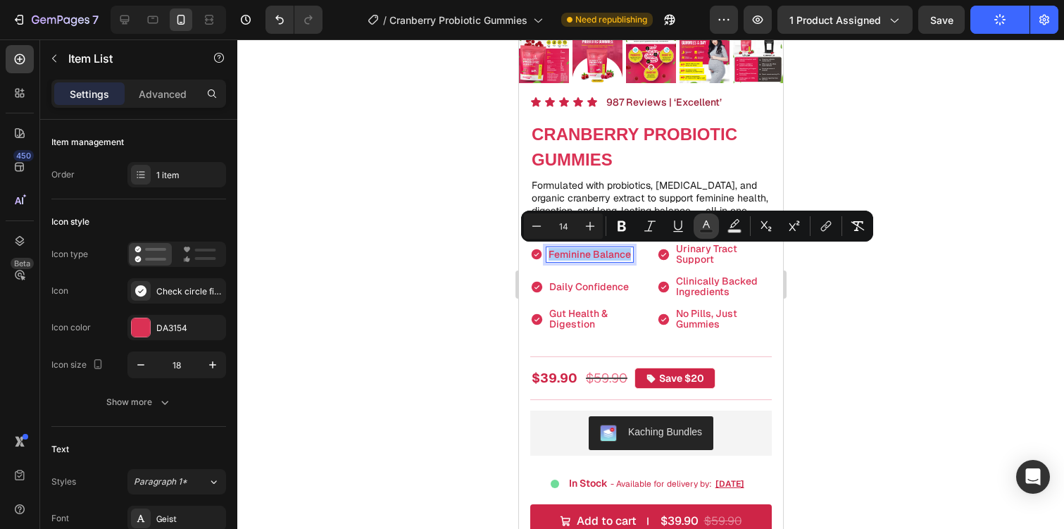
click at [706, 219] on icon "Editor contextual toolbar" at bounding box center [706, 226] width 14 height 14
type input "DA3154"
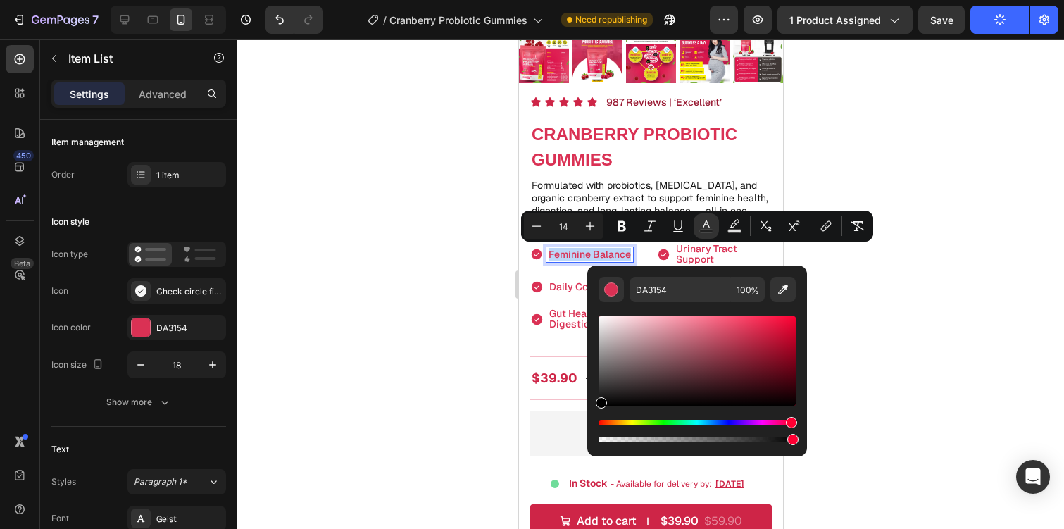
type input "000000"
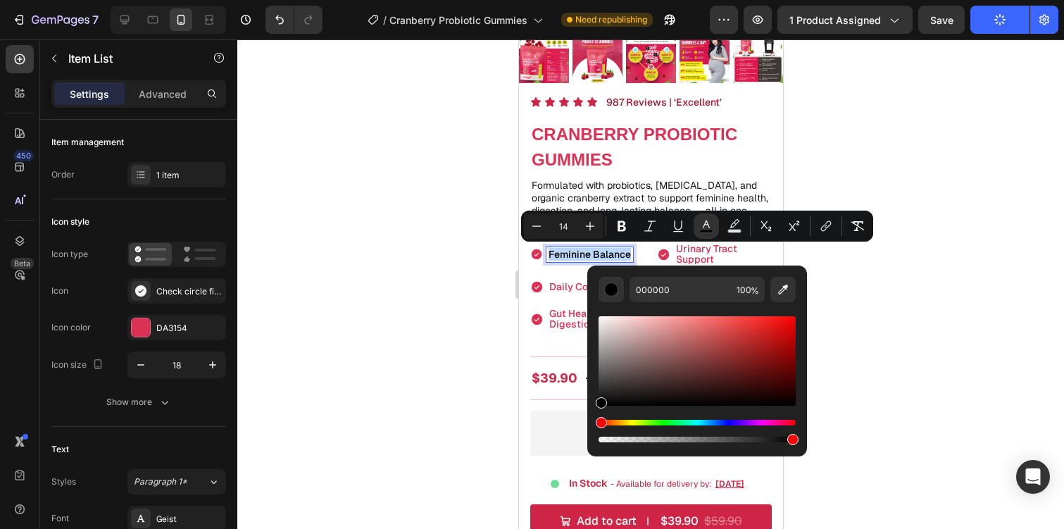
drag, startPoint x: 610, startPoint y: 375, endPoint x: 590, endPoint y: 425, distance: 54.7
click at [590, 425] on div "000000 100 %" at bounding box center [697, 356] width 220 height 180
click at [861, 242] on div at bounding box center [650, 283] width 827 height 489
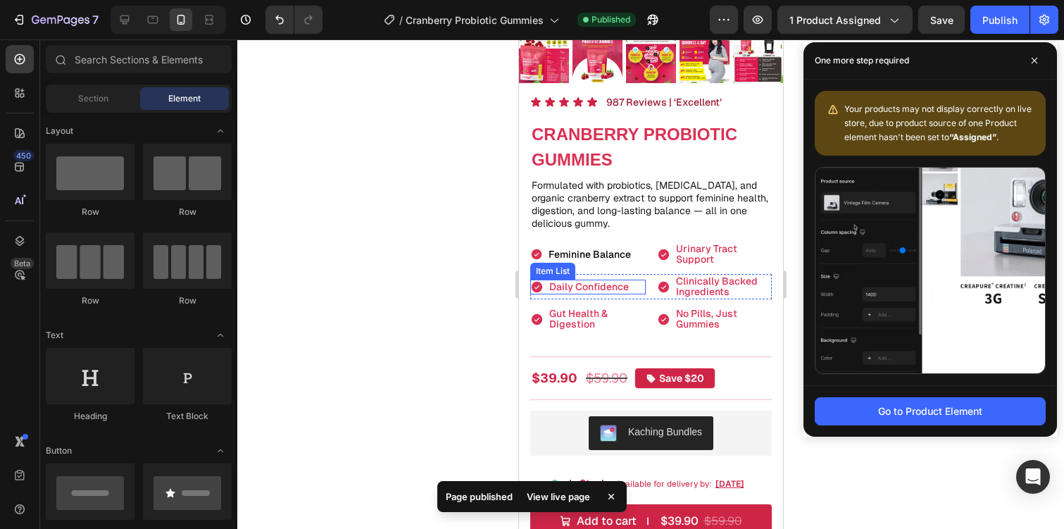
click at [588, 292] on span "Daily Confidence" at bounding box center [589, 286] width 80 height 13
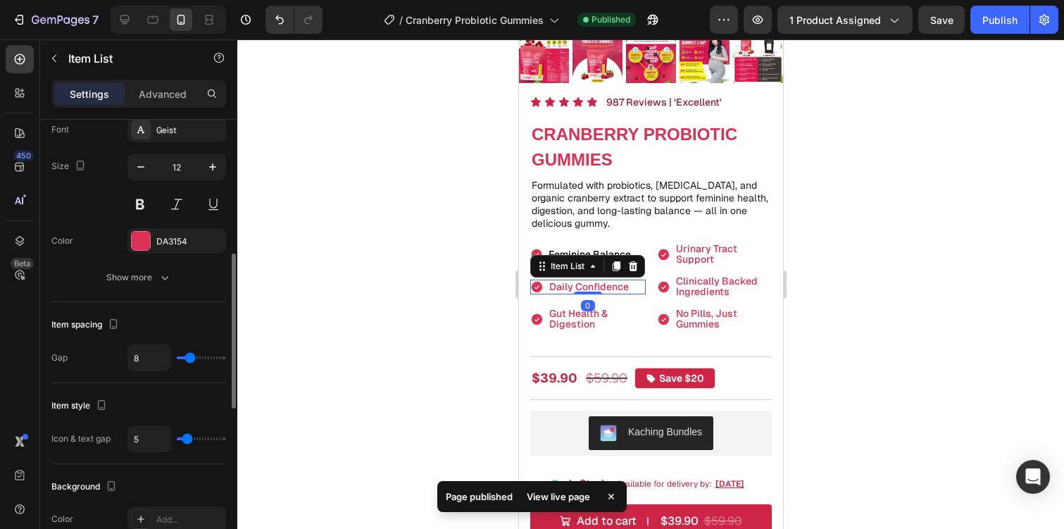
scroll to position [394, 0]
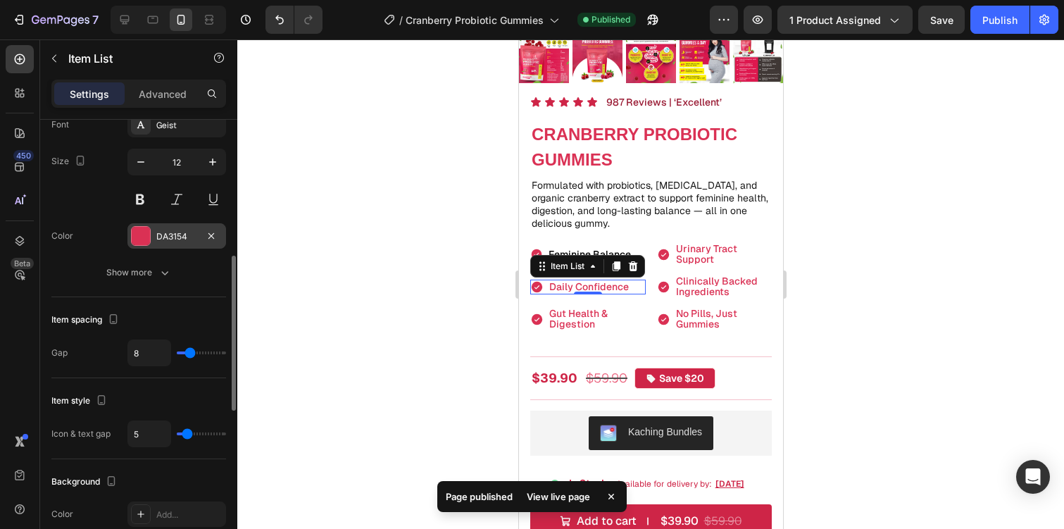
click at [169, 233] on div "DA3154" at bounding box center [176, 236] width 41 height 13
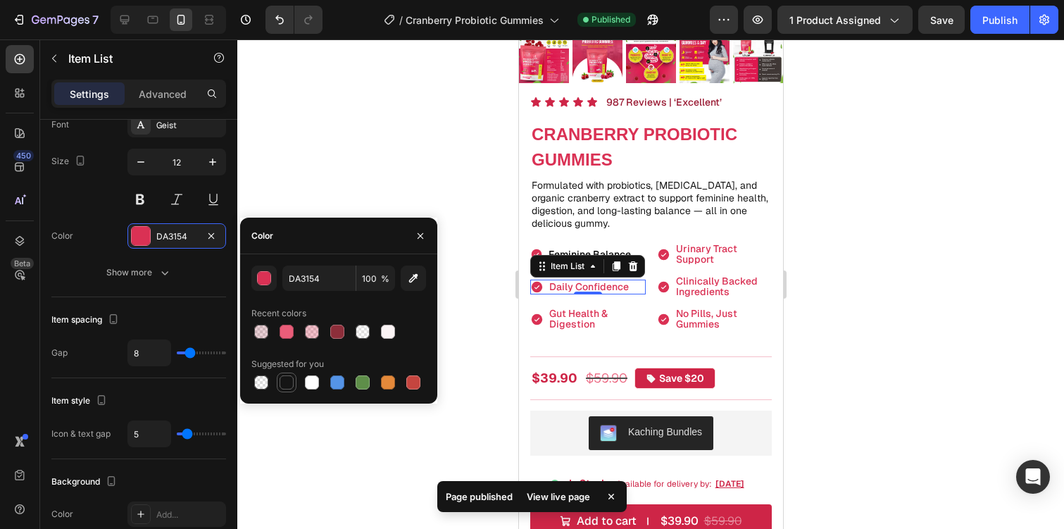
click at [289, 380] on div at bounding box center [287, 382] width 14 height 14
type input "151515"
click at [575, 321] on span "Gut Health & Digestion" at bounding box center [578, 318] width 58 height 23
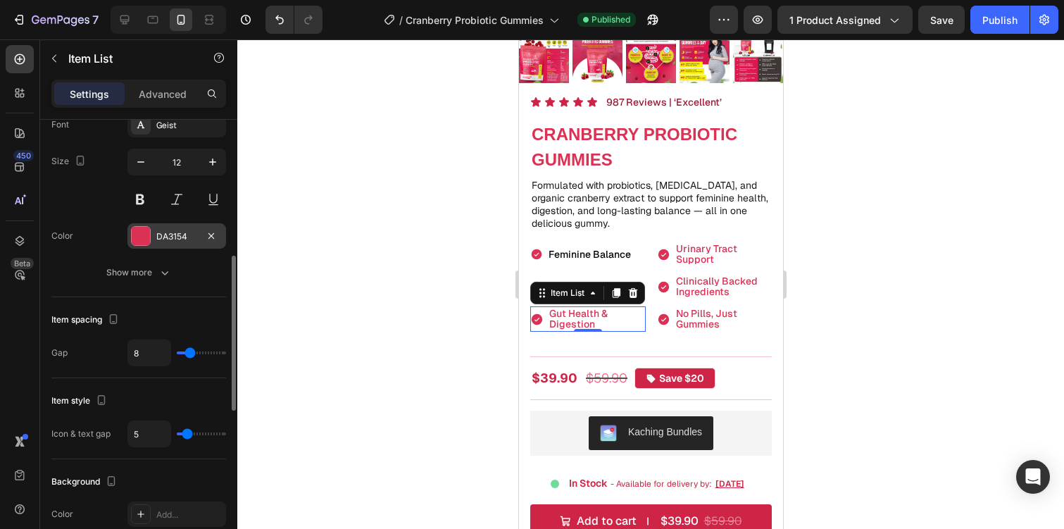
click at [174, 231] on div "DA3154" at bounding box center [176, 236] width 41 height 13
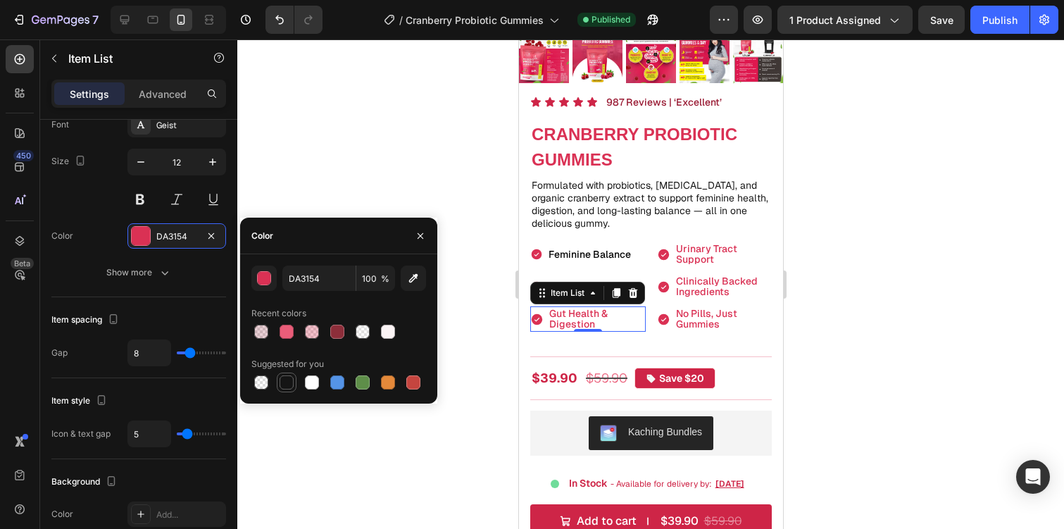
click at [288, 392] on div at bounding box center [287, 383] width 20 height 20
type input "151515"
click at [694, 250] on span "Urinary Tract Support" at bounding box center [705, 253] width 61 height 23
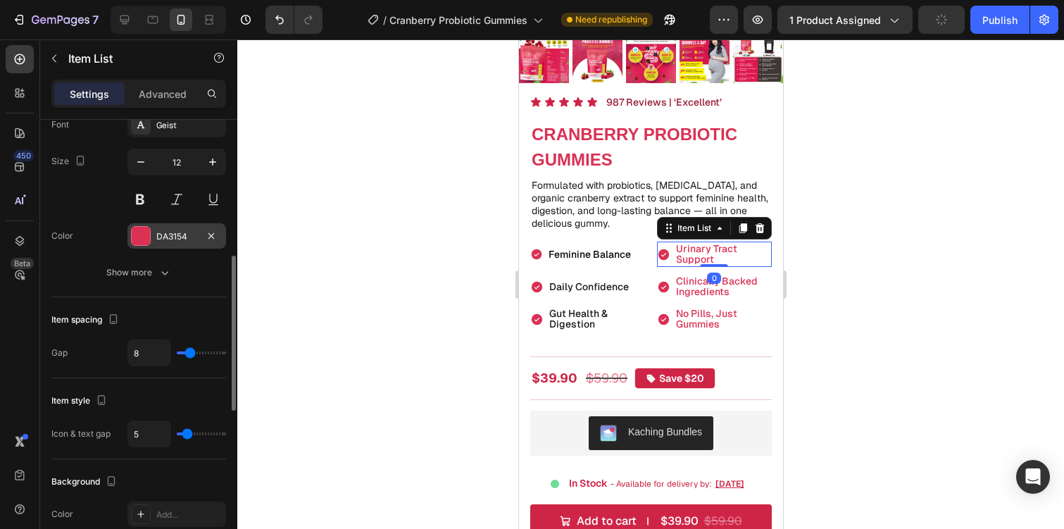
click at [178, 235] on div "DA3154" at bounding box center [176, 236] width 41 height 13
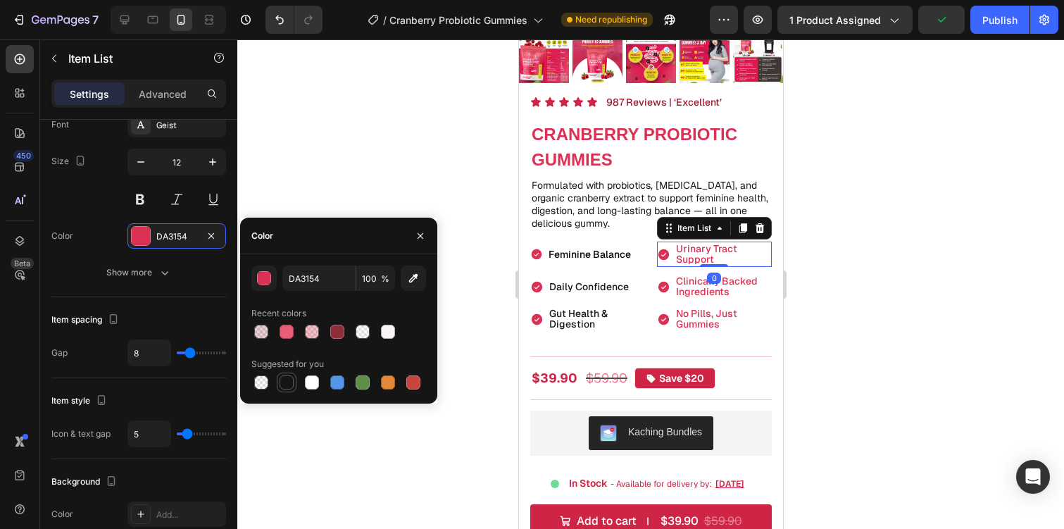
click at [290, 382] on div at bounding box center [287, 382] width 14 height 14
type input "151515"
click at [701, 283] on span "Clinically Backed Ingredients" at bounding box center [716, 286] width 82 height 23
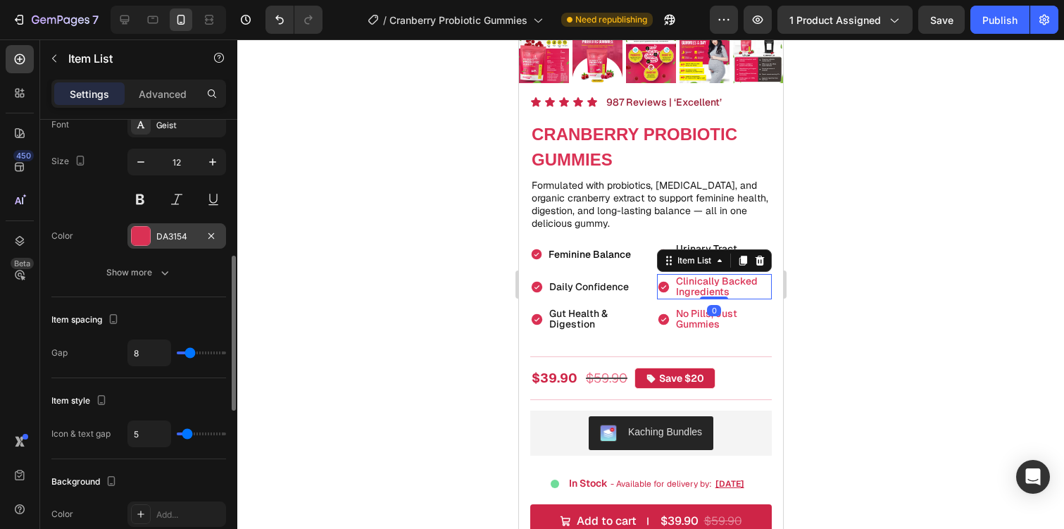
click at [187, 227] on div "DA3154" at bounding box center [176, 235] width 99 height 25
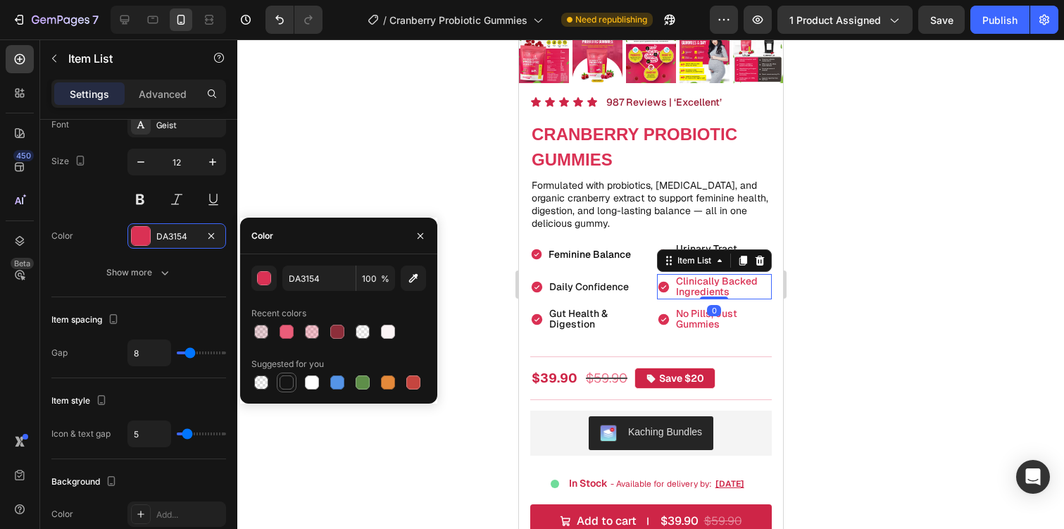
click at [289, 385] on div at bounding box center [287, 382] width 14 height 14
type input "151515"
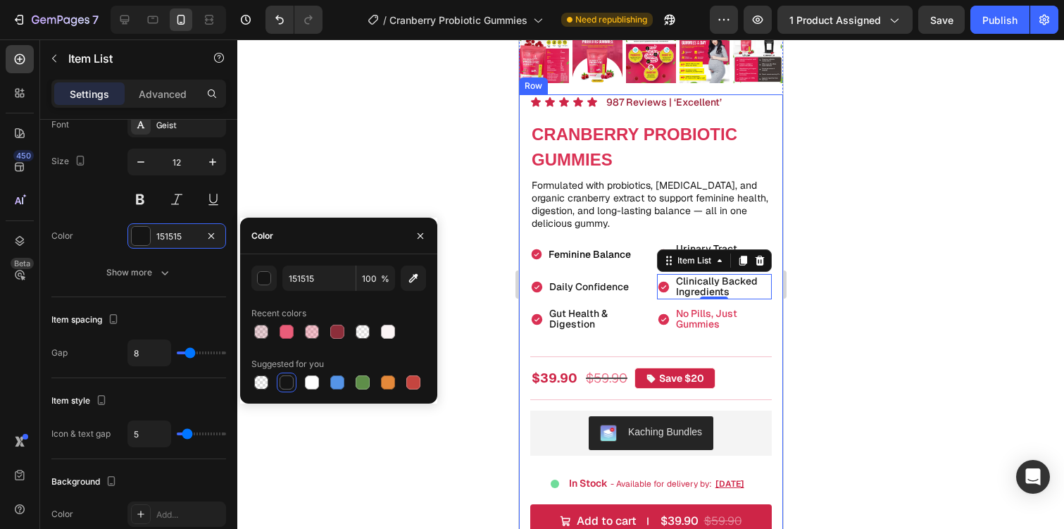
click at [707, 332] on div "Icon Icon Icon Icon Icon Icon List 987 Reviews | ‘Excellent’ Text Block Row Cra…" at bounding box center [651, 446] width 242 height 704
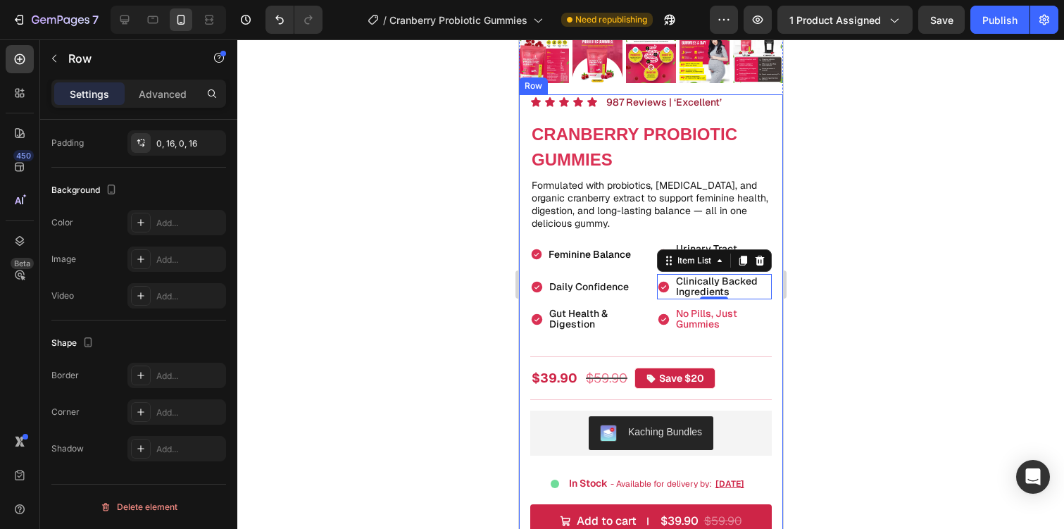
scroll to position [0, 0]
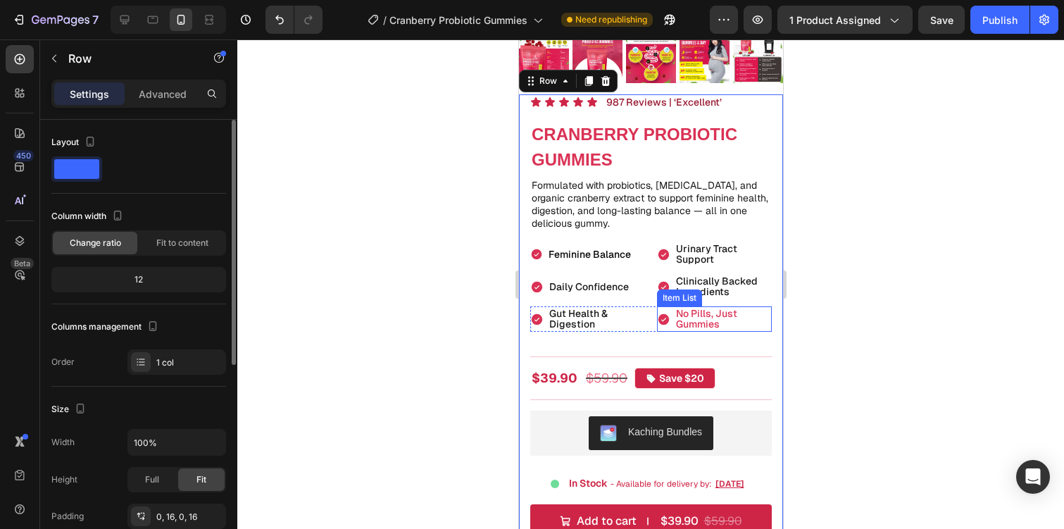
click at [706, 325] on span "No Pills, Just Gummies" at bounding box center [705, 318] width 61 height 23
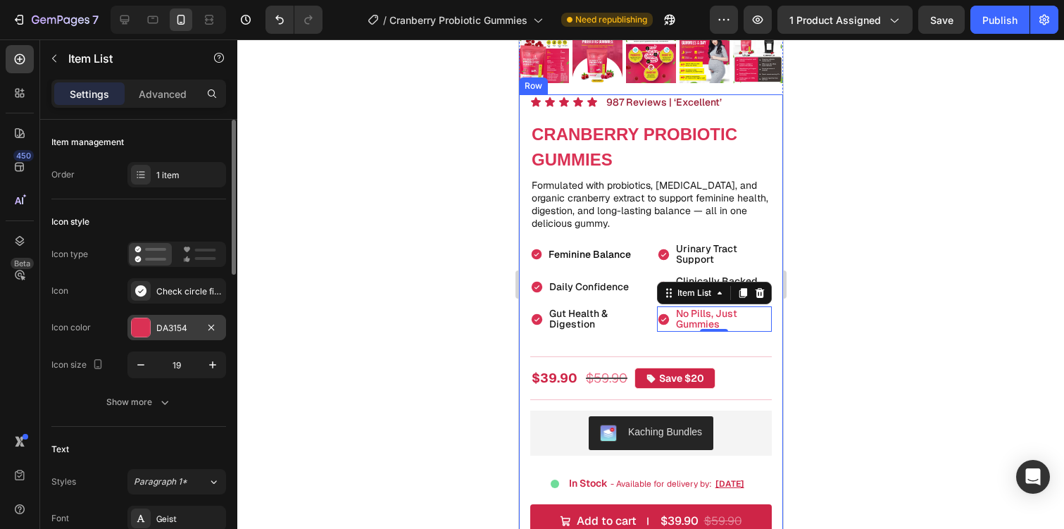
click at [193, 319] on div "DA3154" at bounding box center [176, 327] width 99 height 25
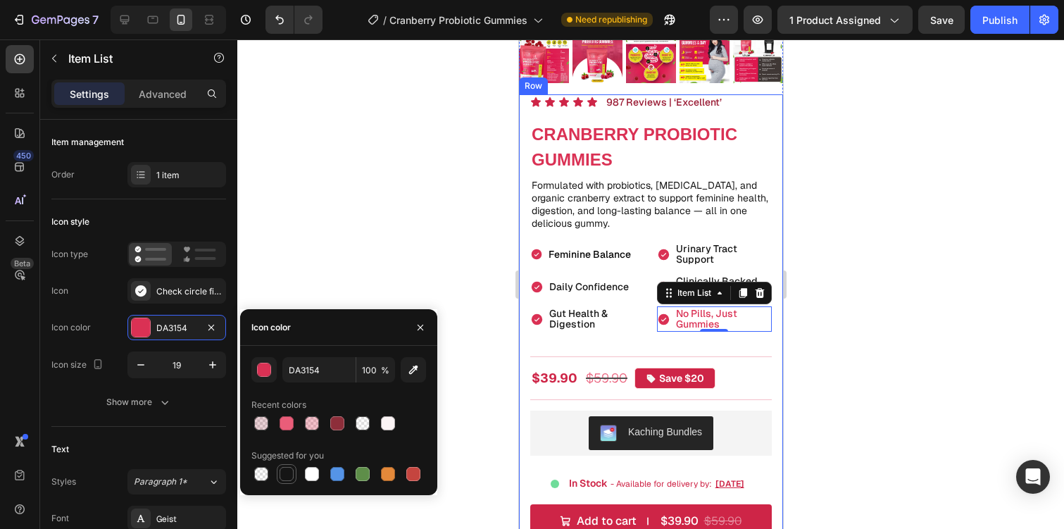
click at [294, 477] on div at bounding box center [286, 474] width 17 height 17
type input "151515"
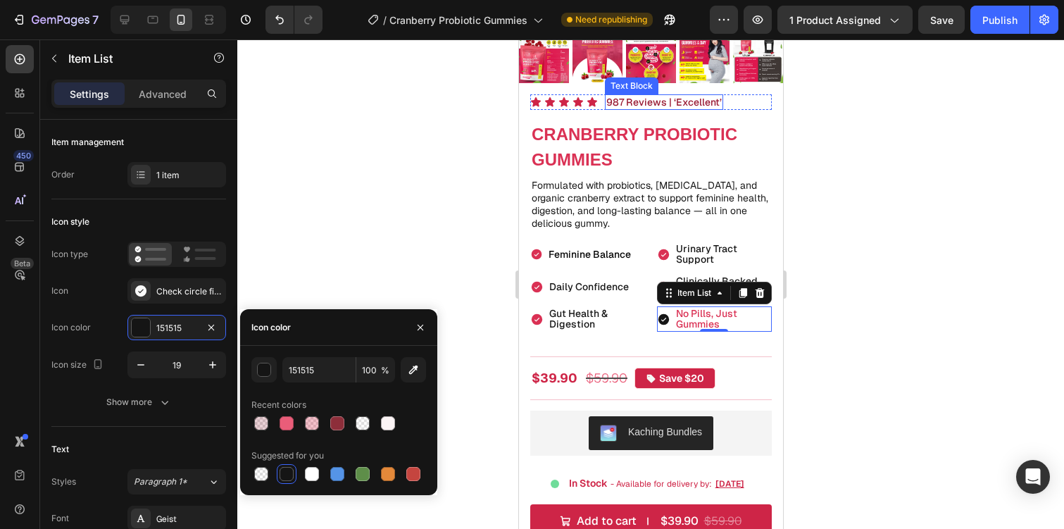
click at [630, 101] on p "987 Reviews | ‘Excellent’" at bounding box center [664, 102] width 116 height 13
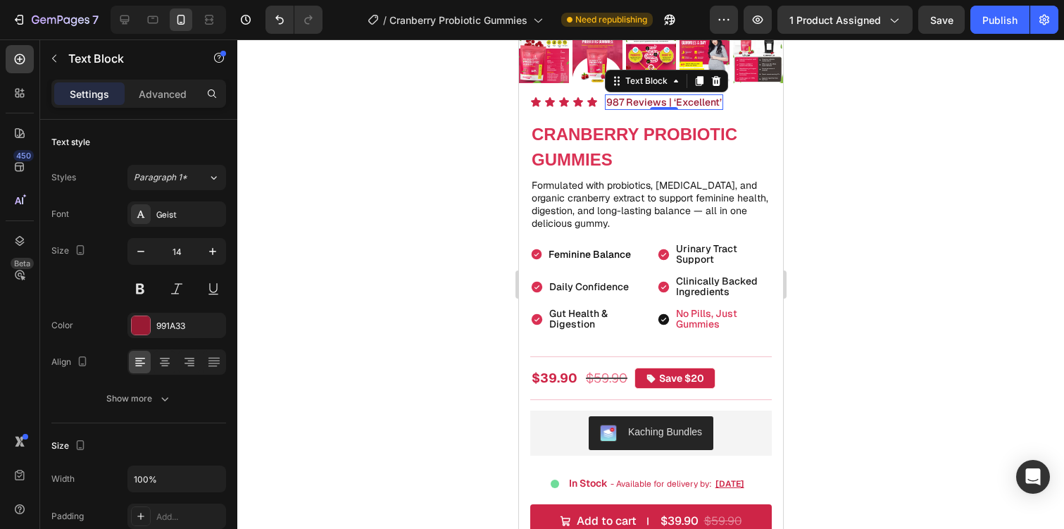
click at [611, 100] on p "987 Reviews | ‘Excellent’" at bounding box center [664, 102] width 116 height 13
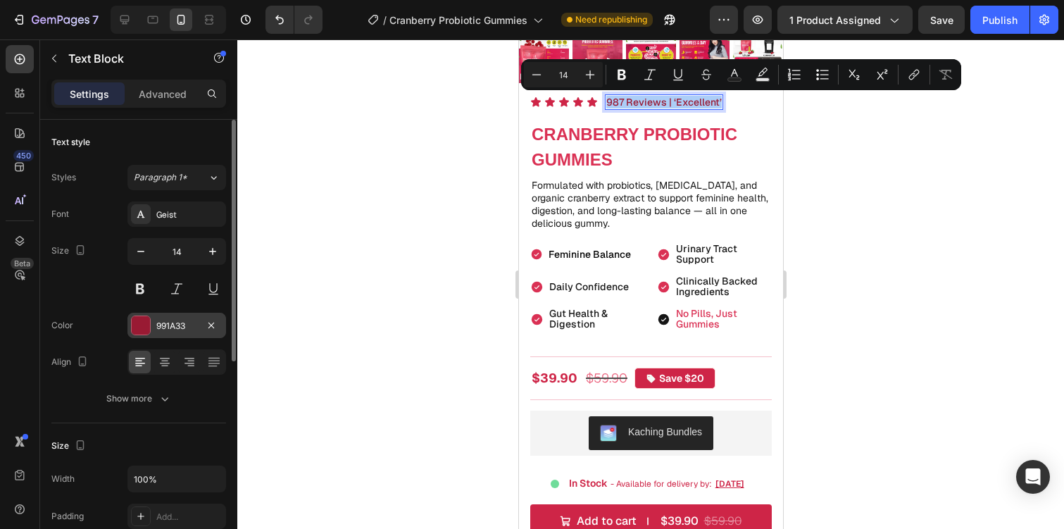
click at [183, 332] on div "991A33" at bounding box center [176, 325] width 99 height 25
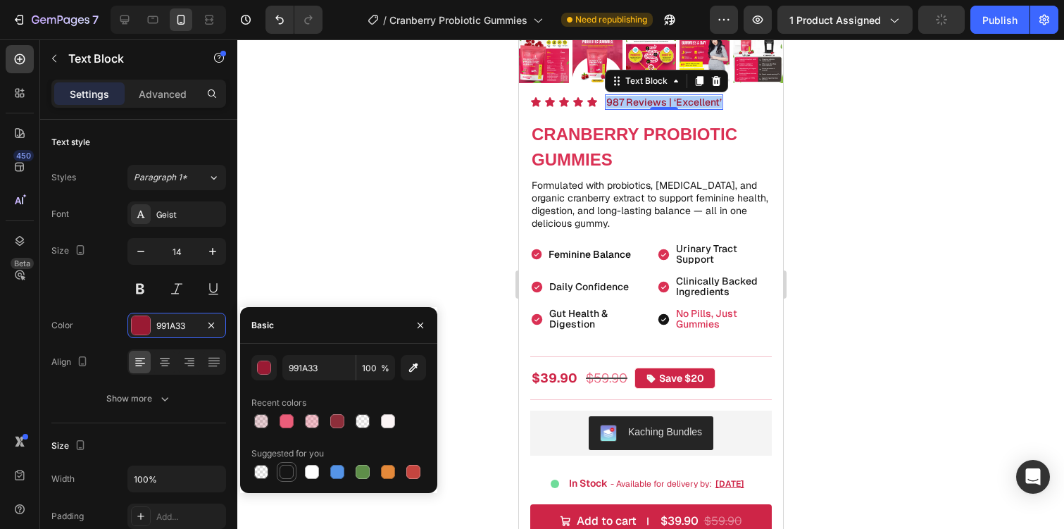
click at [289, 472] on div at bounding box center [287, 472] width 14 height 14
type input "151515"
click at [801, 210] on div at bounding box center [650, 283] width 827 height 489
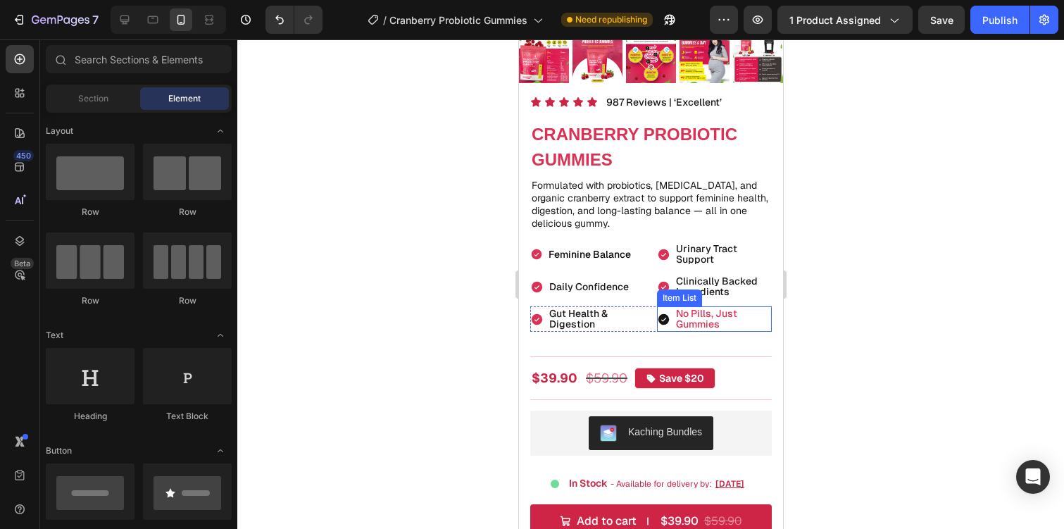
click at [678, 323] on span "No Pills, Just Gummies" at bounding box center [705, 318] width 61 height 23
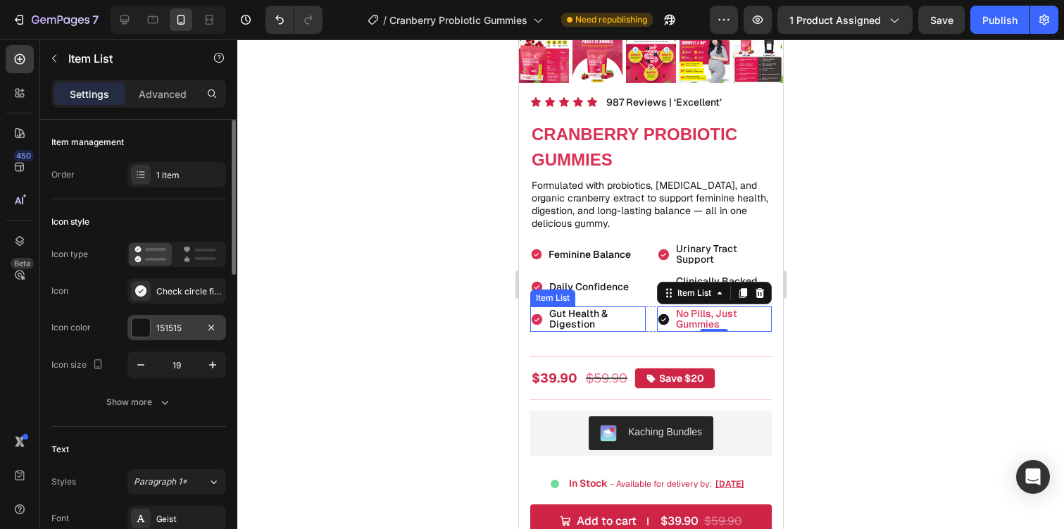
click at [182, 330] on div "151515" at bounding box center [176, 328] width 41 height 13
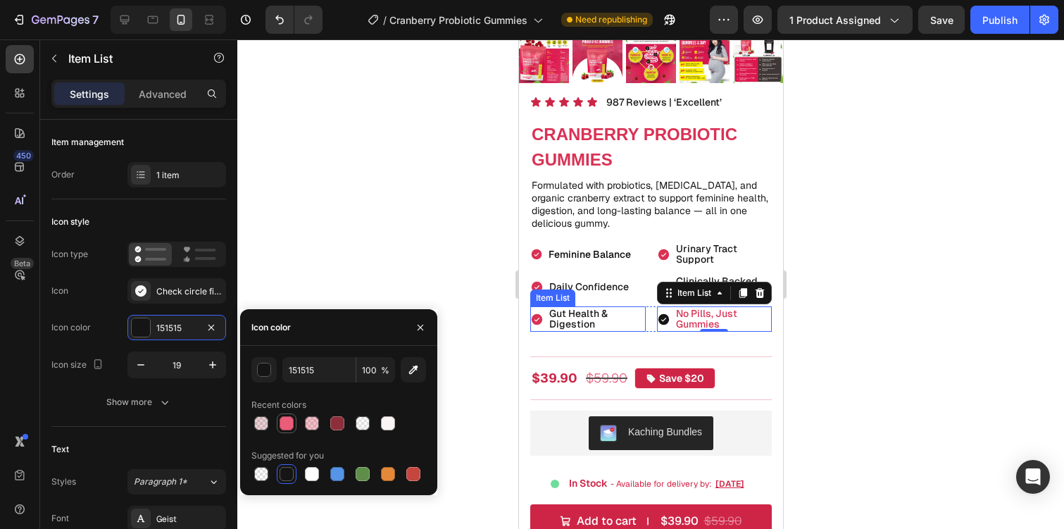
click at [287, 423] on div at bounding box center [287, 423] width 14 height 14
click at [337, 423] on div at bounding box center [337, 423] width 14 height 14
type input "8D2E3A"
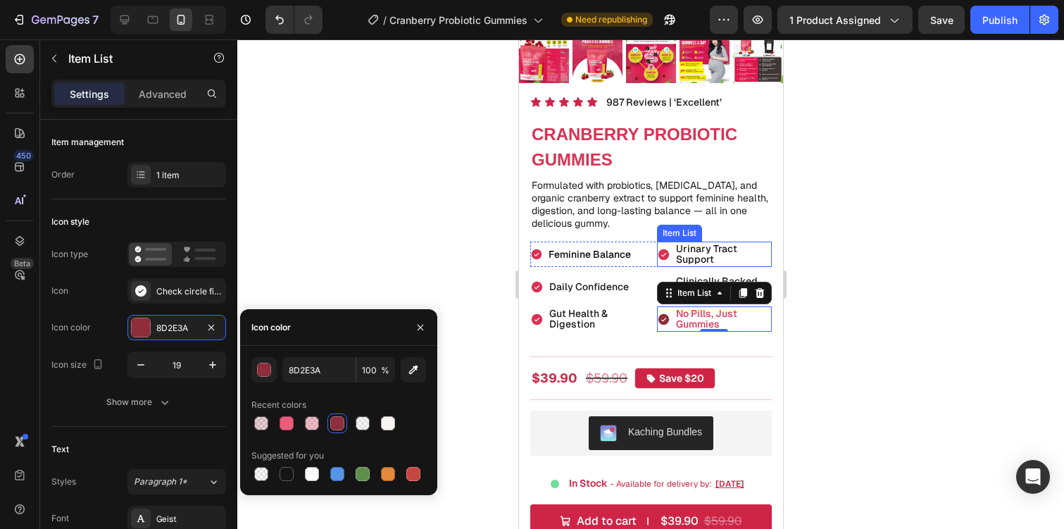
click at [665, 252] on icon at bounding box center [662, 254] width 11 height 11
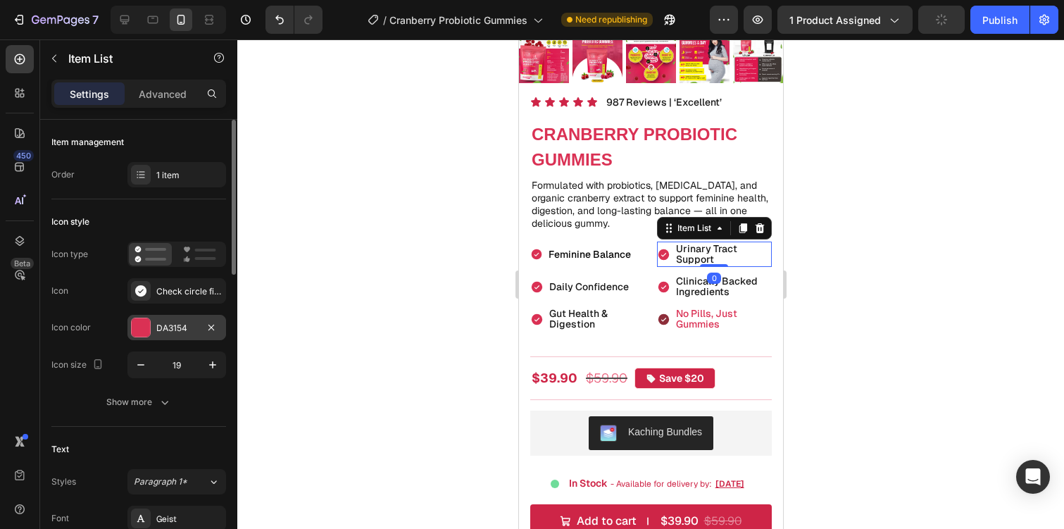
click at [161, 323] on div "DA3154" at bounding box center [176, 328] width 41 height 13
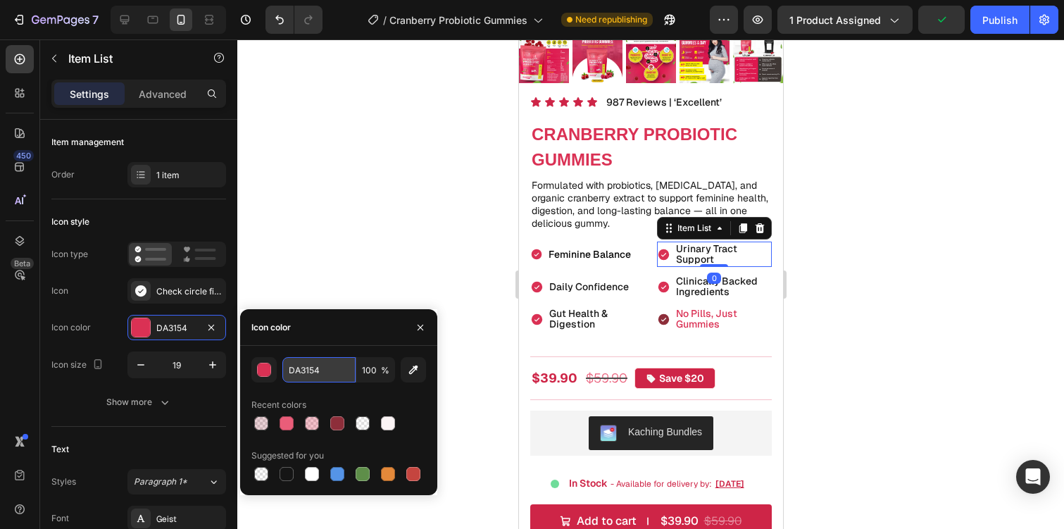
click at [318, 374] on input "DA3154" at bounding box center [318, 369] width 73 height 25
click at [657, 311] on div "No Pills, Just Gummies" at bounding box center [714, 318] width 116 height 25
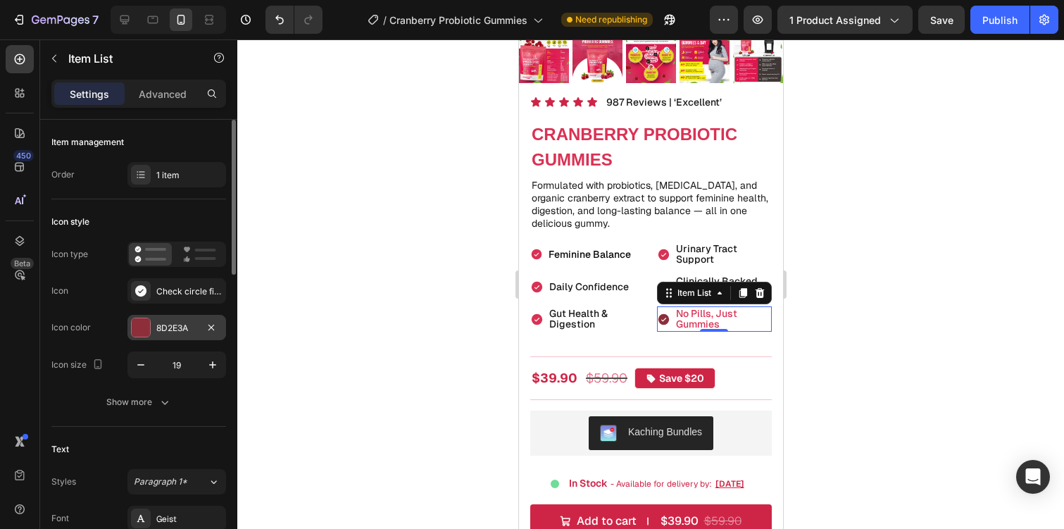
click at [159, 330] on div "8D2E3A" at bounding box center [176, 328] width 41 height 13
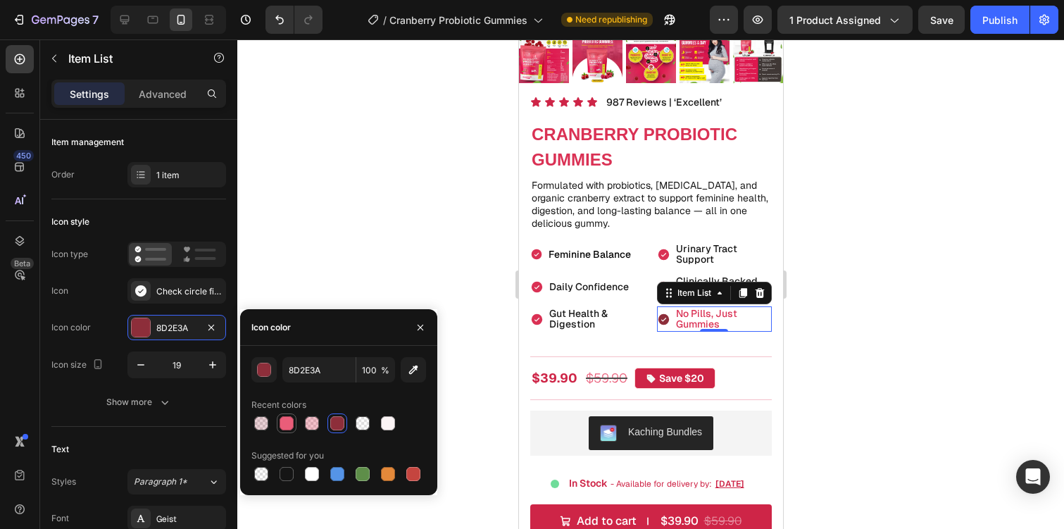
click at [288, 420] on div at bounding box center [287, 423] width 14 height 14
click at [311, 368] on input "EA5D79" at bounding box center [318, 369] width 73 height 25
paste input "DA3154"
type input "DA3154"
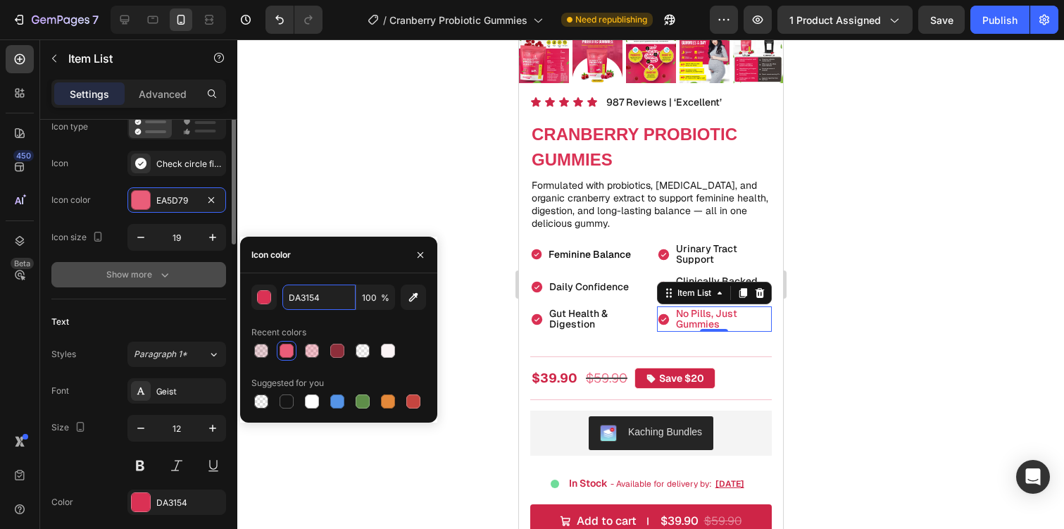
scroll to position [271, 0]
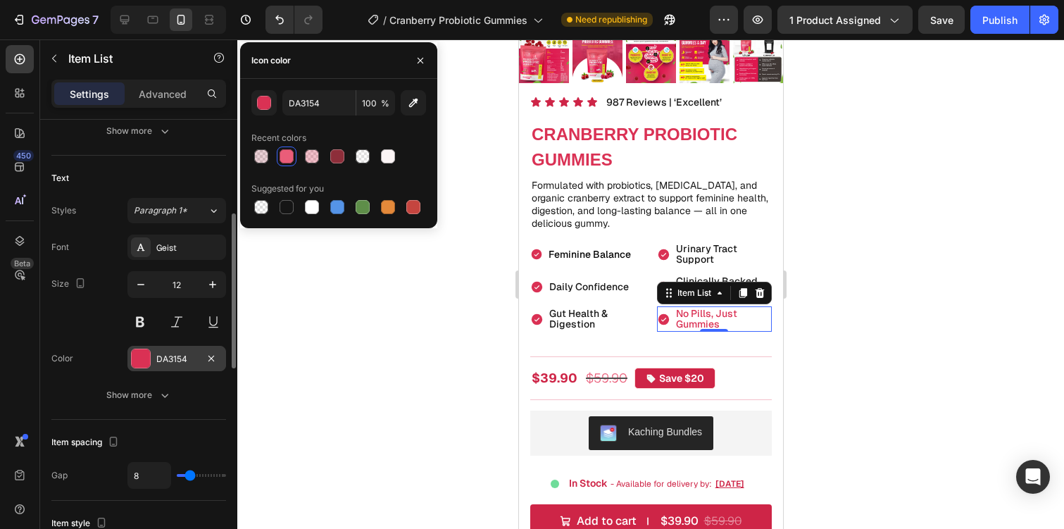
click at [171, 357] on div "DA3154" at bounding box center [176, 359] width 41 height 13
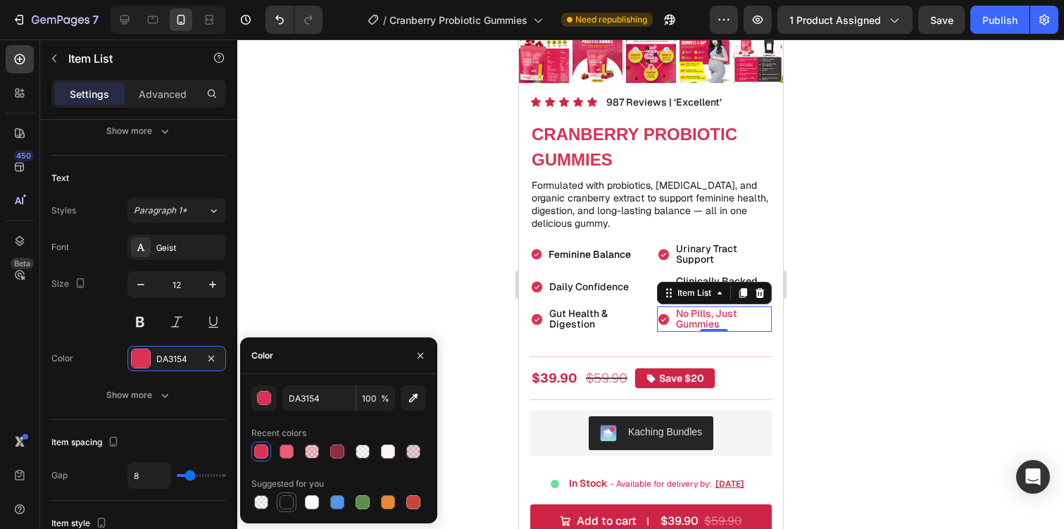
click at [292, 504] on div at bounding box center [287, 502] width 14 height 14
type input "151515"
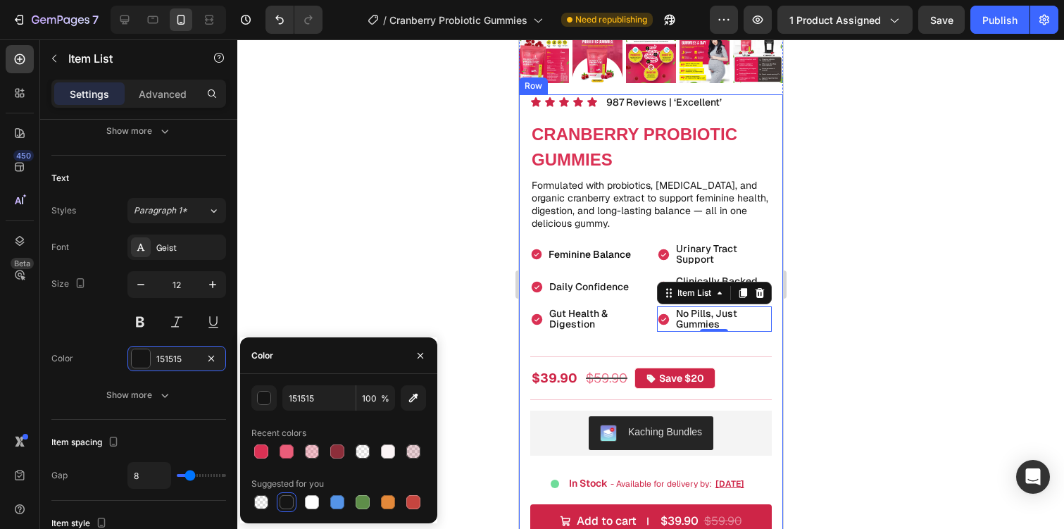
click at [849, 273] on div at bounding box center [650, 283] width 827 height 489
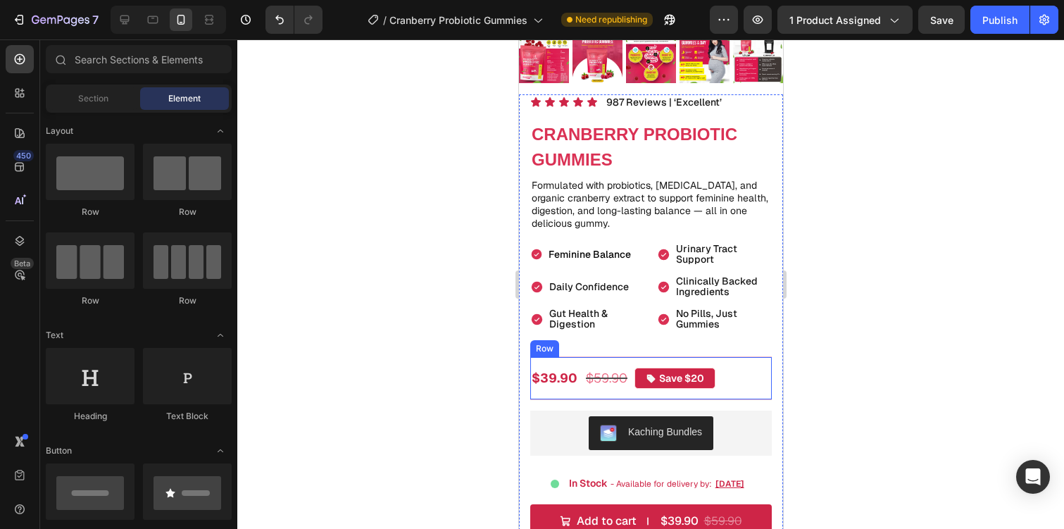
click at [668, 361] on div "$39.90 Product Price Product Price $59.90 Product Price Product Price Save $20 …" at bounding box center [651, 378] width 242 height 44
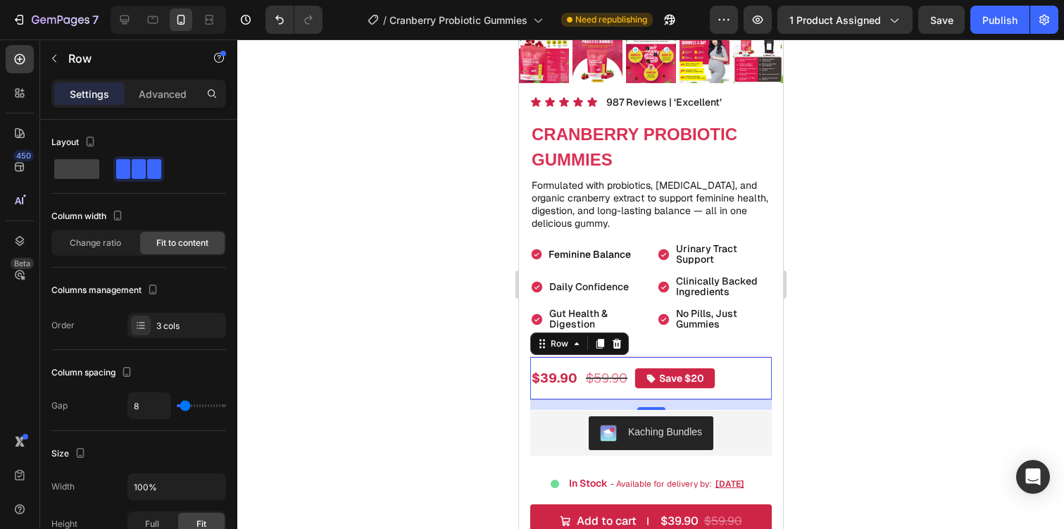
click at [556, 392] on div "$39.90 Product Price Product Price $59.90 Product Price Product Price Save $20 …" at bounding box center [651, 378] width 242 height 44
click at [619, 343] on icon at bounding box center [616, 344] width 9 height 10
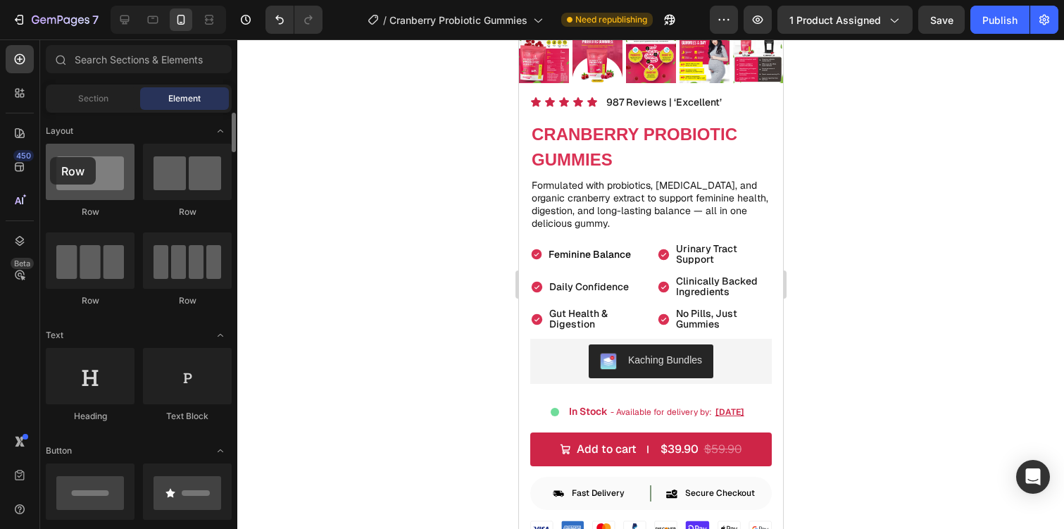
drag, startPoint x: 106, startPoint y: 172, endPoint x: 50, endPoint y: 157, distance: 58.3
click at [50, 157] on div at bounding box center [90, 172] width 89 height 56
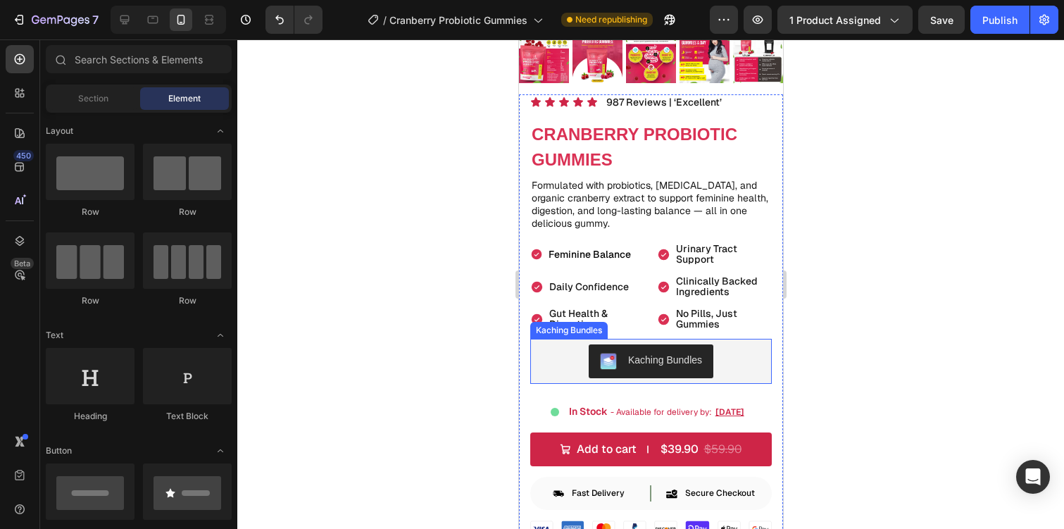
click at [564, 359] on div "Kaching Bundles" at bounding box center [650, 361] width 230 height 34
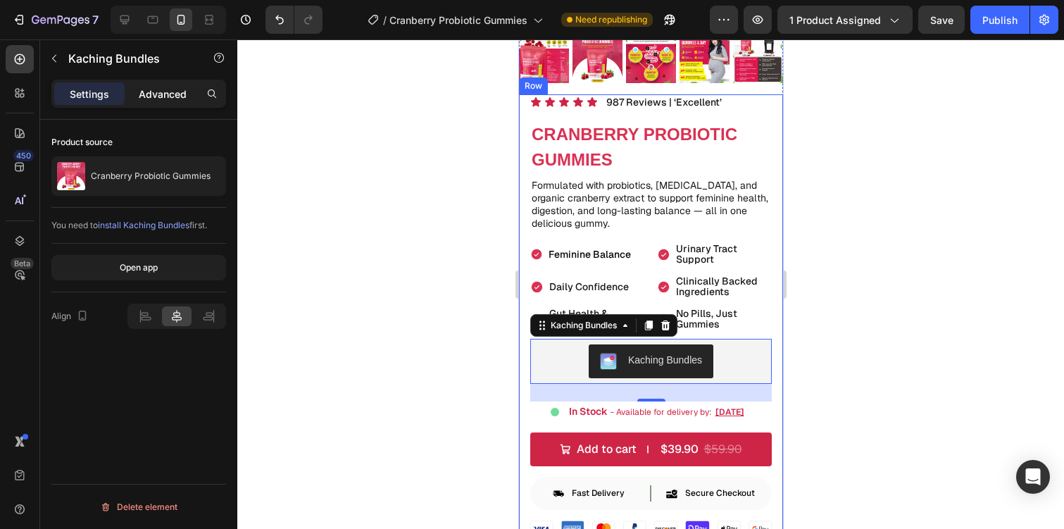
click at [147, 102] on div "Advanced" at bounding box center [162, 93] width 70 height 23
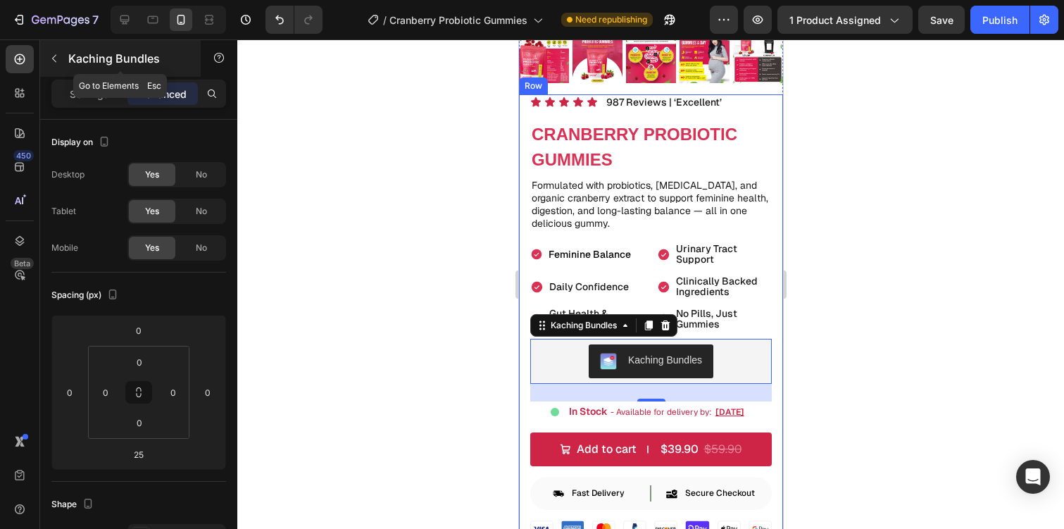
click at [58, 60] on icon "button" at bounding box center [54, 58] width 11 height 11
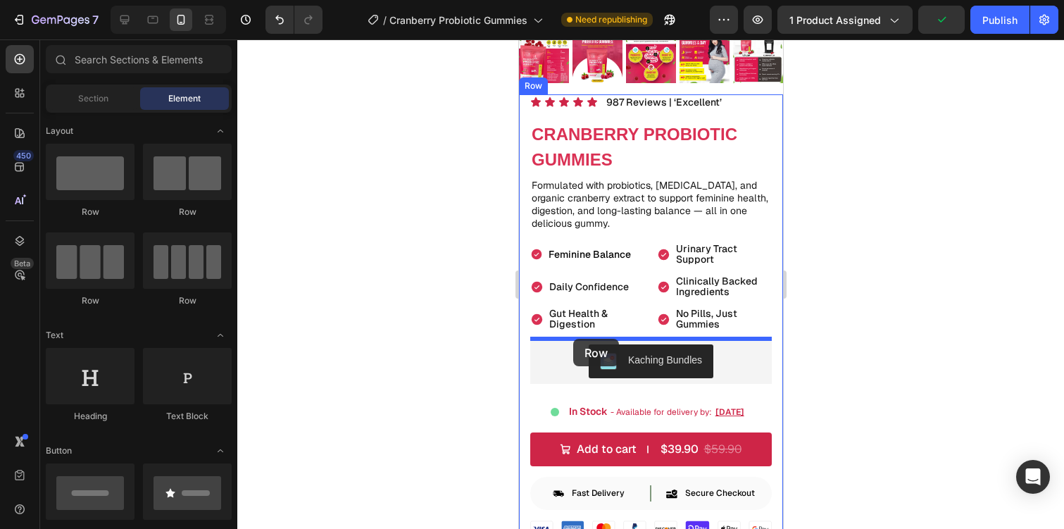
drag, startPoint x: 621, startPoint y: 227, endPoint x: 573, endPoint y: 339, distance: 120.9
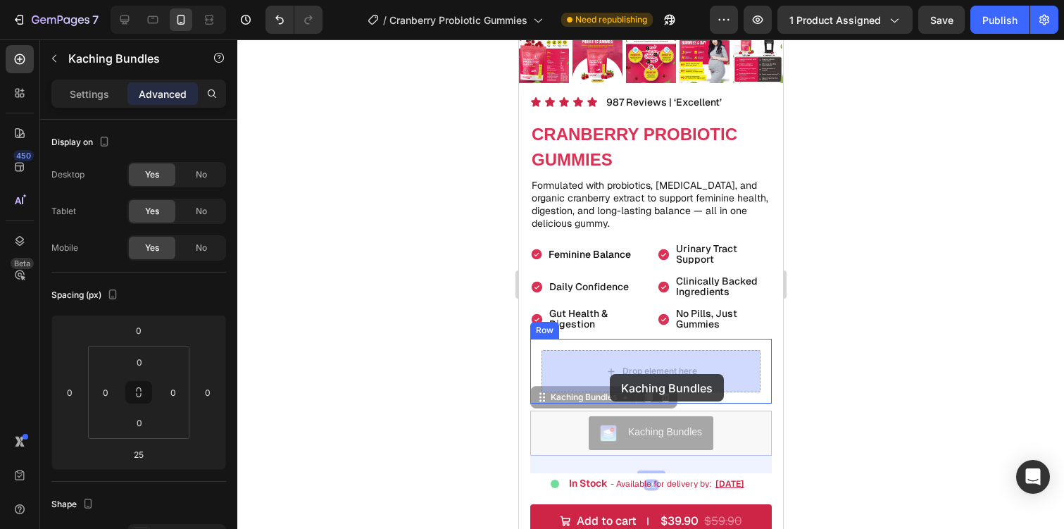
drag, startPoint x: 579, startPoint y: 428, endPoint x: 609, endPoint y: 374, distance: 62.1
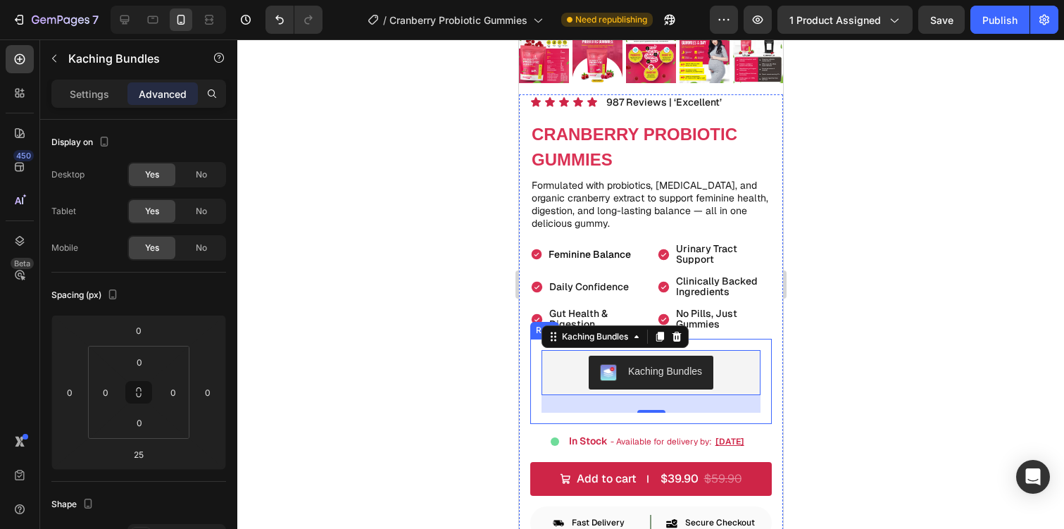
click at [537, 363] on div "Kaching Bundles Kaching Bundles 25 Row" at bounding box center [651, 381] width 242 height 85
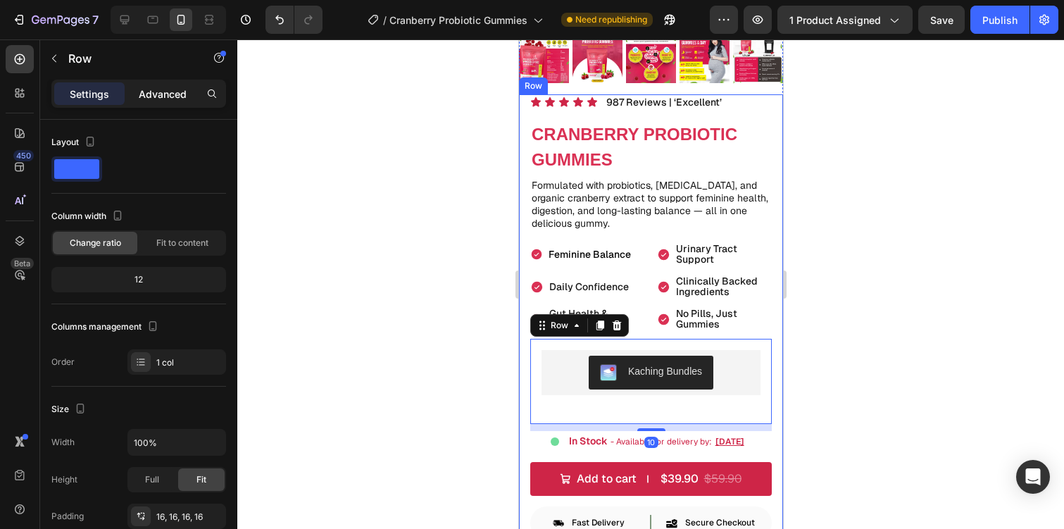
click at [178, 94] on p "Advanced" at bounding box center [163, 94] width 48 height 15
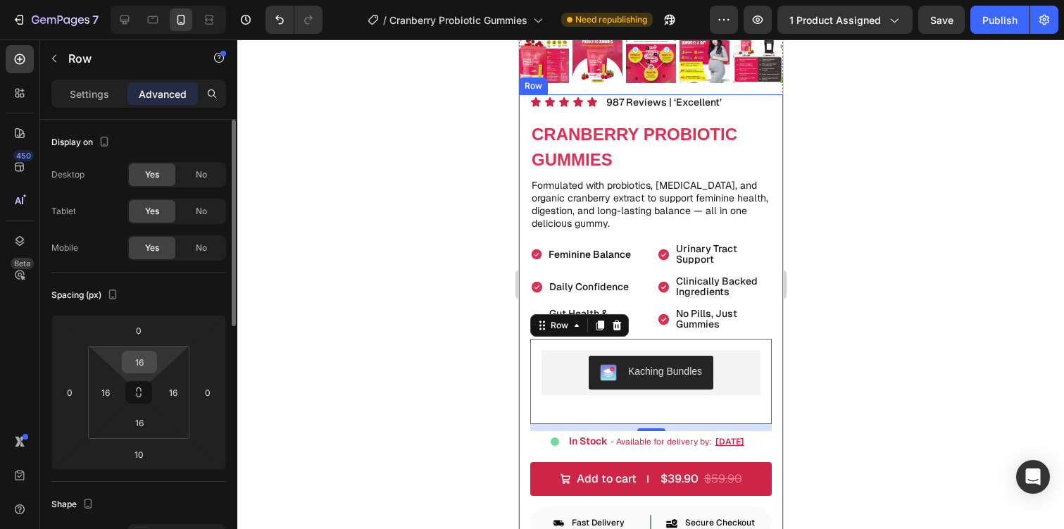
click at [139, 366] on input "16" at bounding box center [139, 361] width 28 height 21
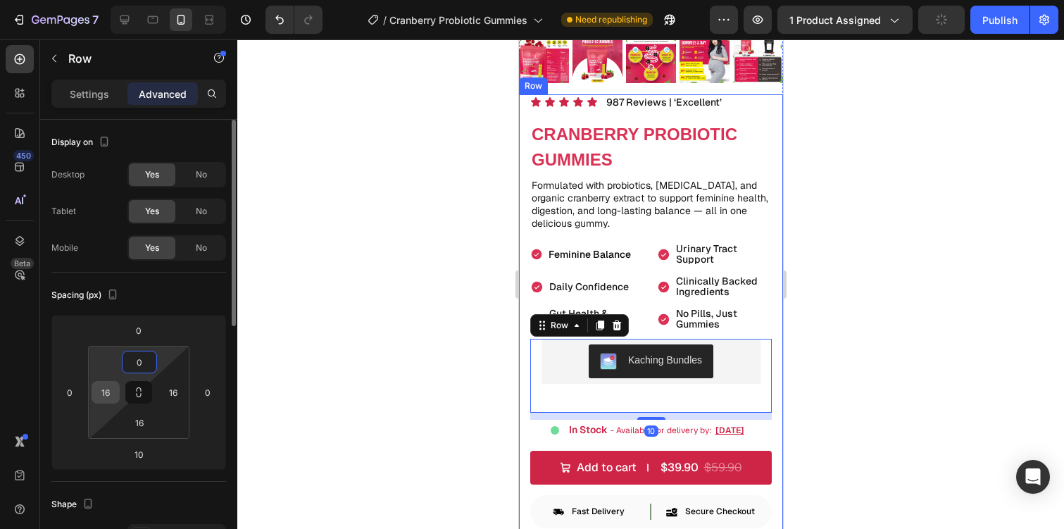
type input "0"
click at [104, 389] on input "16" at bounding box center [105, 392] width 21 height 21
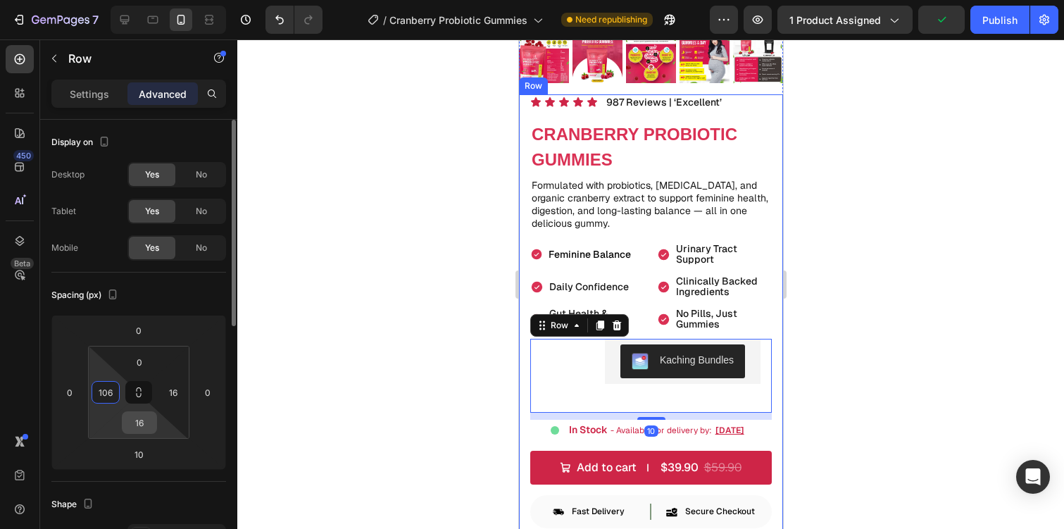
type input "106"
click at [139, 418] on input "16" at bounding box center [139, 422] width 28 height 21
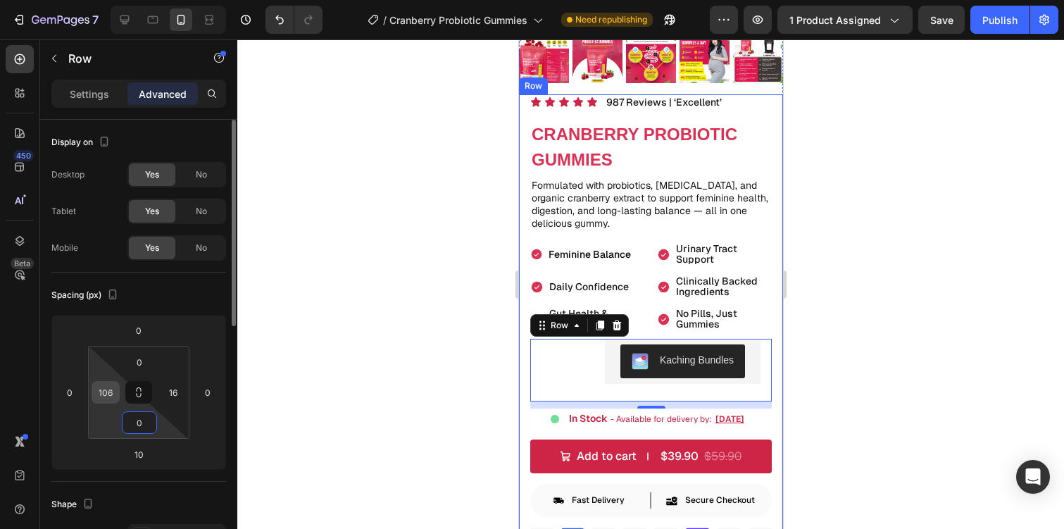
type input "0"
click at [108, 394] on input "106" at bounding box center [105, 392] width 21 height 21
type input "0"
click at [174, 390] on input "16" at bounding box center [173, 392] width 21 height 21
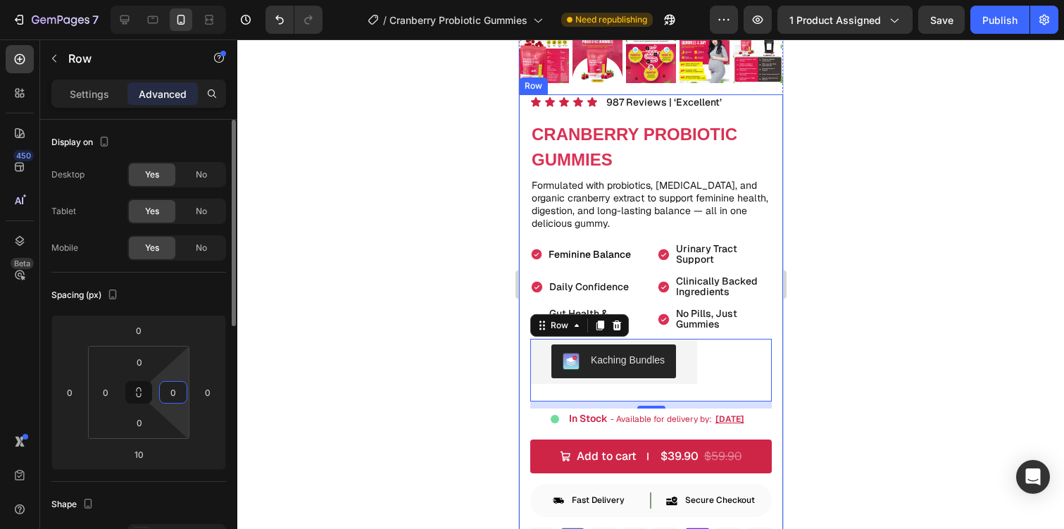
type input "0"
click at [196, 302] on div "Spacing (px)" at bounding box center [138, 295] width 175 height 23
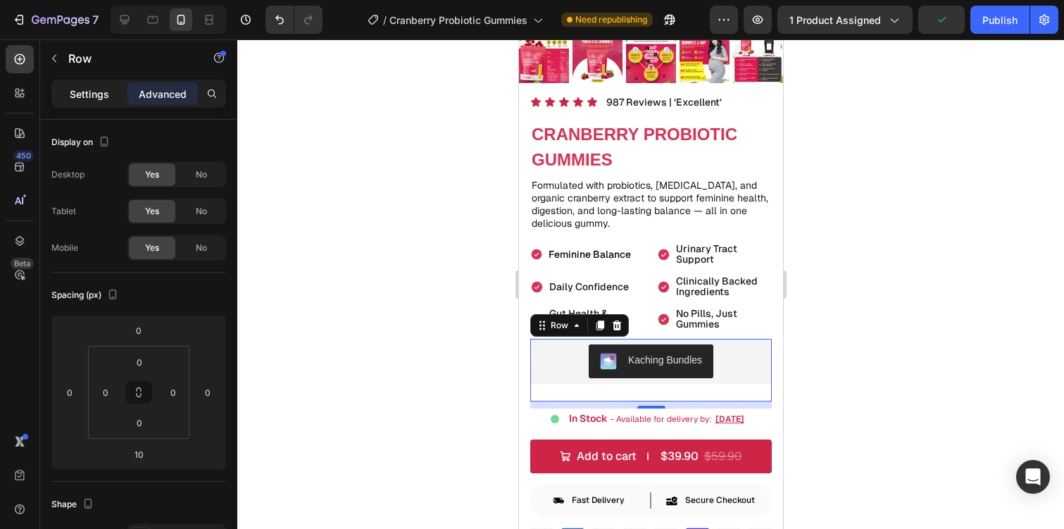
click at [107, 91] on p "Settings" at bounding box center [89, 94] width 39 height 15
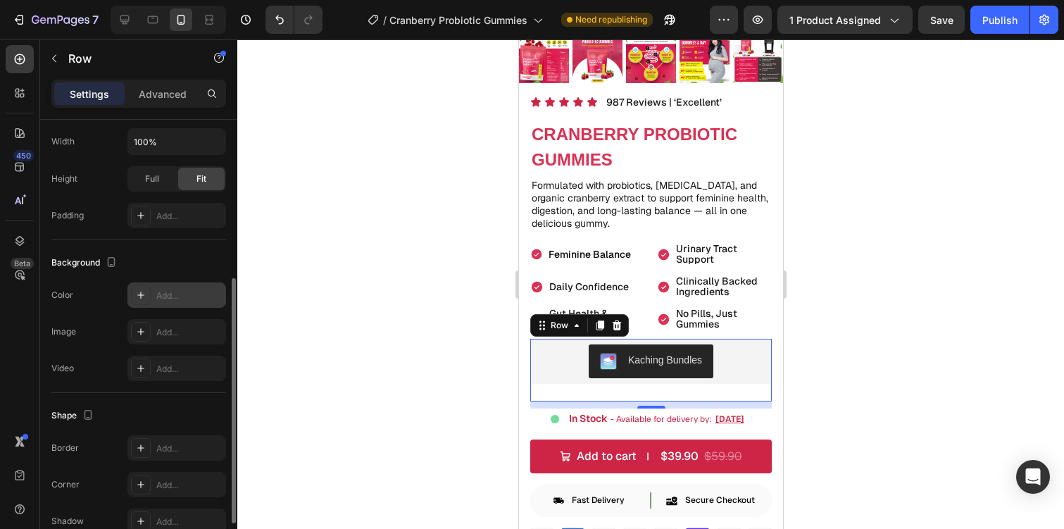
scroll to position [292, 0]
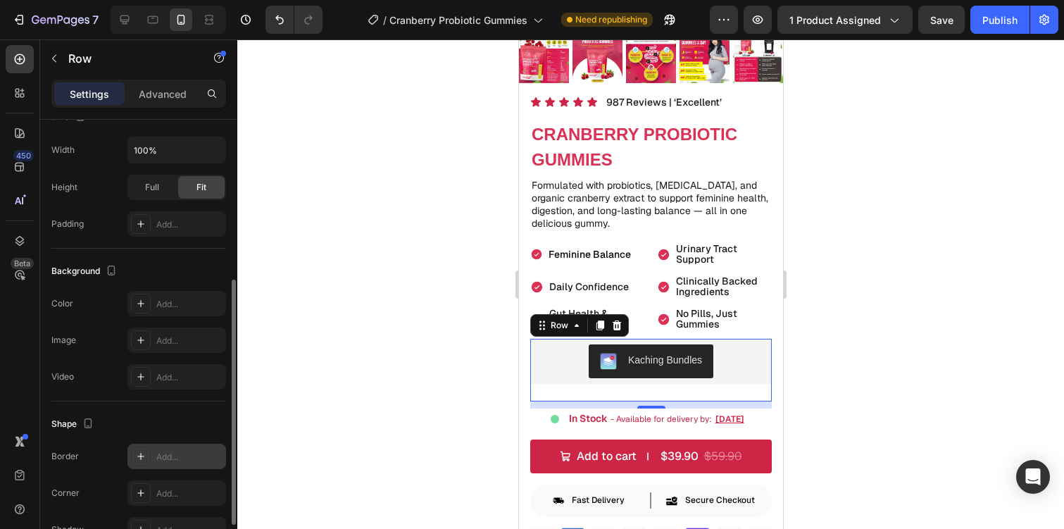
click at [138, 458] on icon at bounding box center [140, 456] width 11 height 11
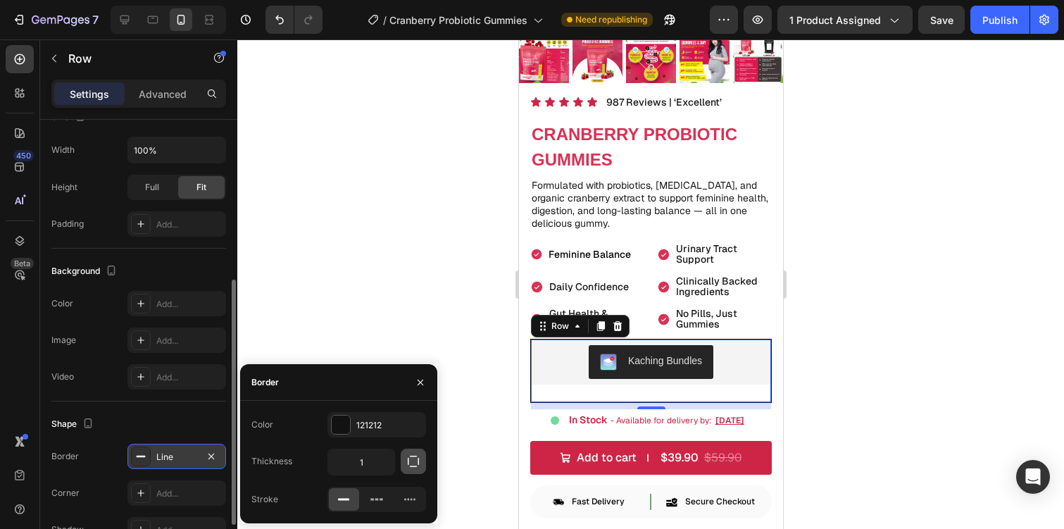
click at [406, 470] on button "button" at bounding box center [413, 461] width 25 height 25
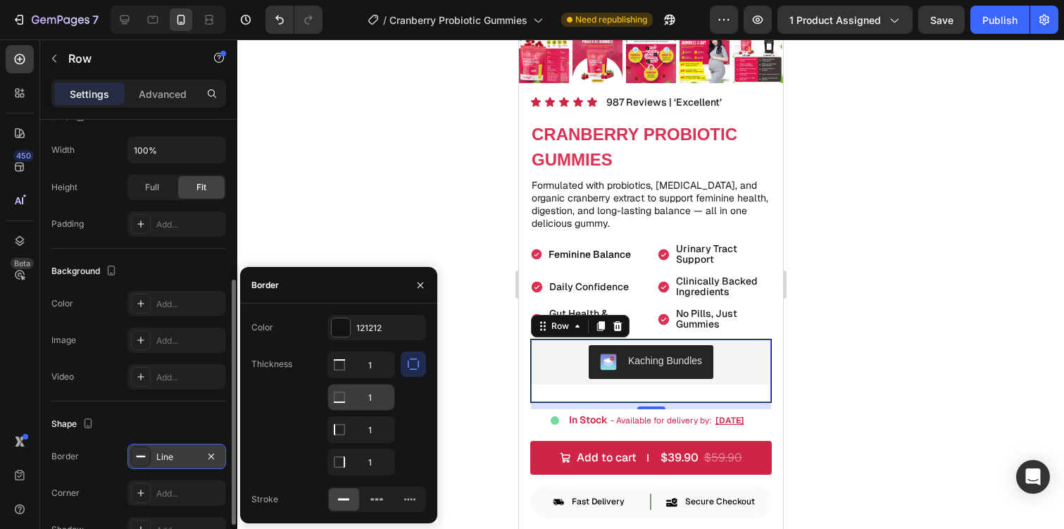
click at [353, 406] on input "1" at bounding box center [361, 397] width 66 height 25
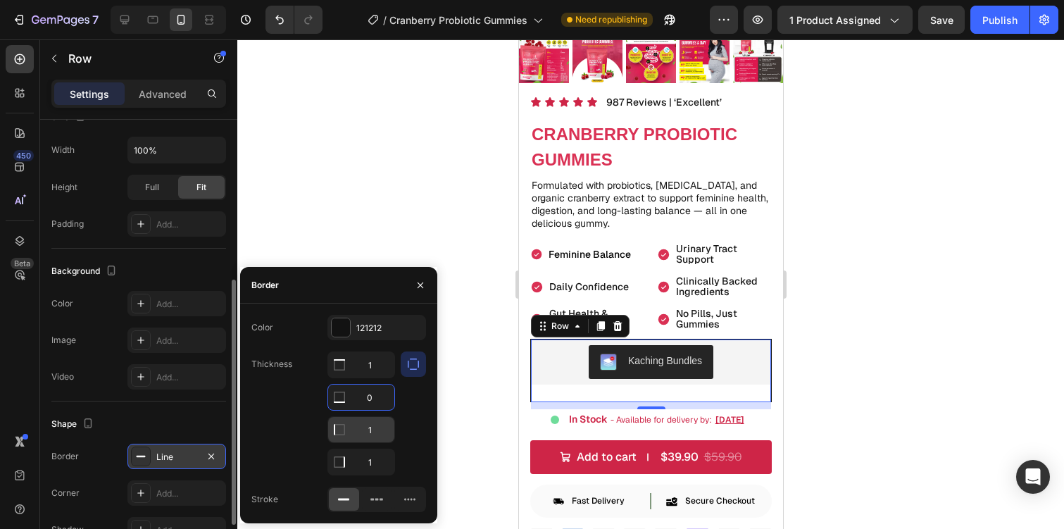
type input "0"
click at [368, 425] on input "1" at bounding box center [361, 429] width 66 height 25
type input "0"
click at [369, 463] on input "1" at bounding box center [361, 461] width 66 height 25
type input "0"
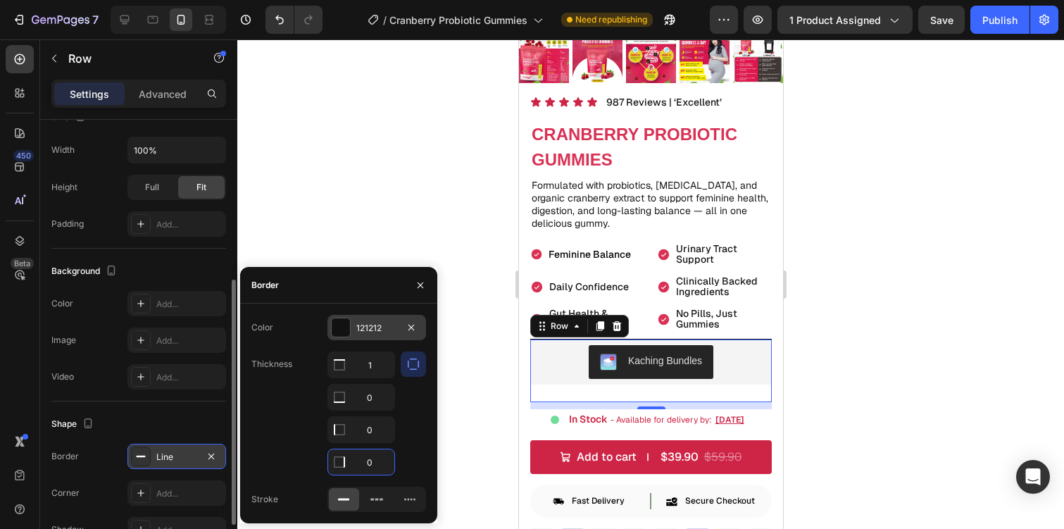
click at [384, 323] on div "121212" at bounding box center [376, 328] width 41 height 13
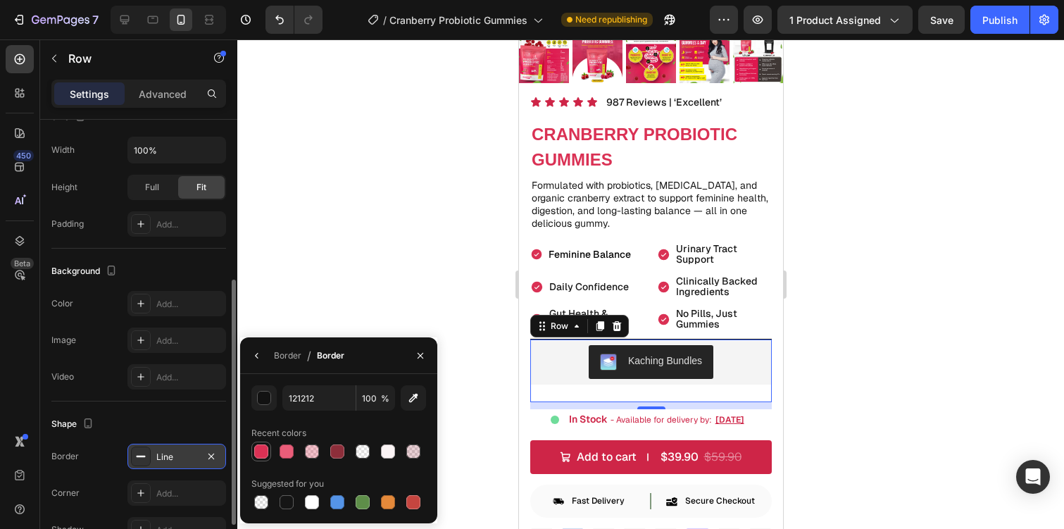
click at [260, 451] on div at bounding box center [261, 451] width 14 height 14
type input "DA3154"
click at [194, 430] on div "Shape" at bounding box center [138, 424] width 175 height 23
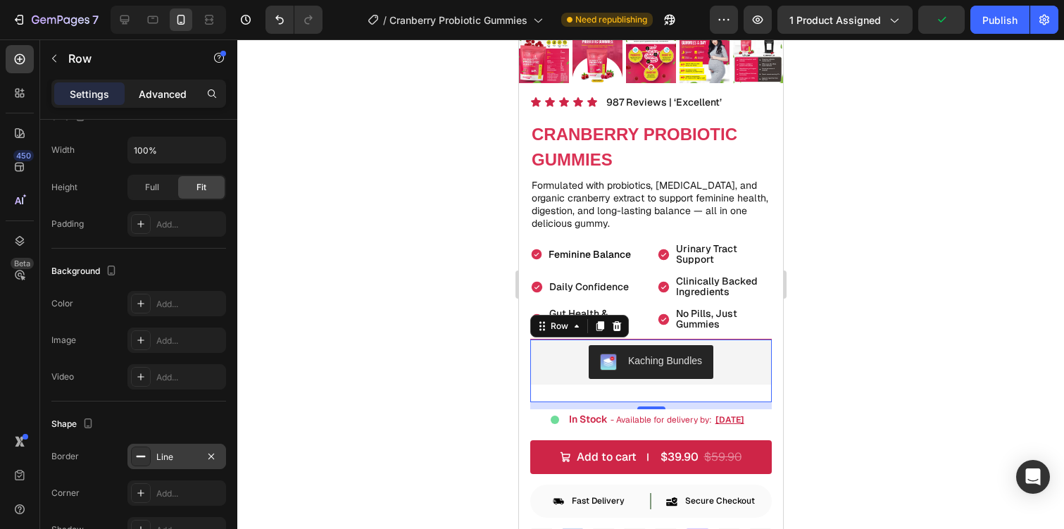
click at [163, 99] on p "Advanced" at bounding box center [163, 94] width 48 height 15
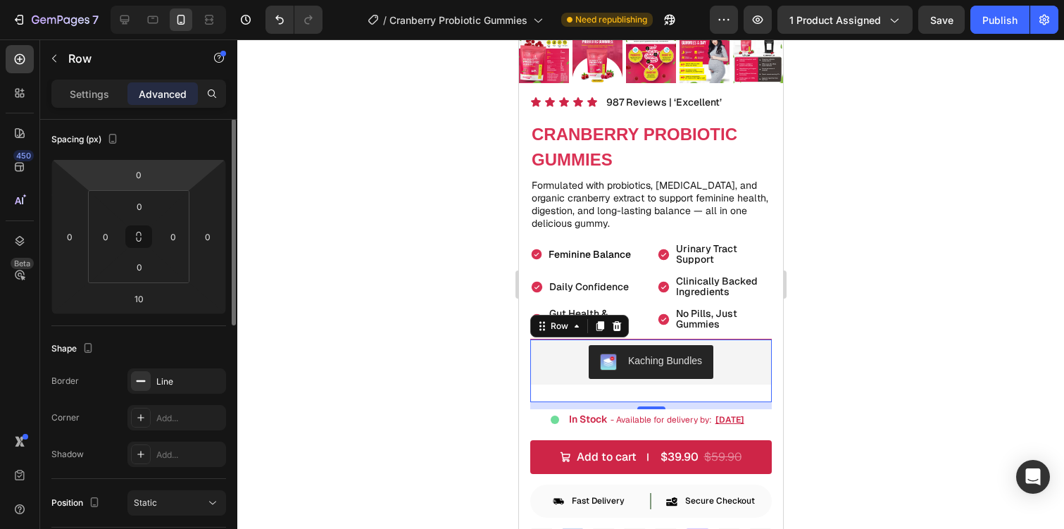
scroll to position [66, 0]
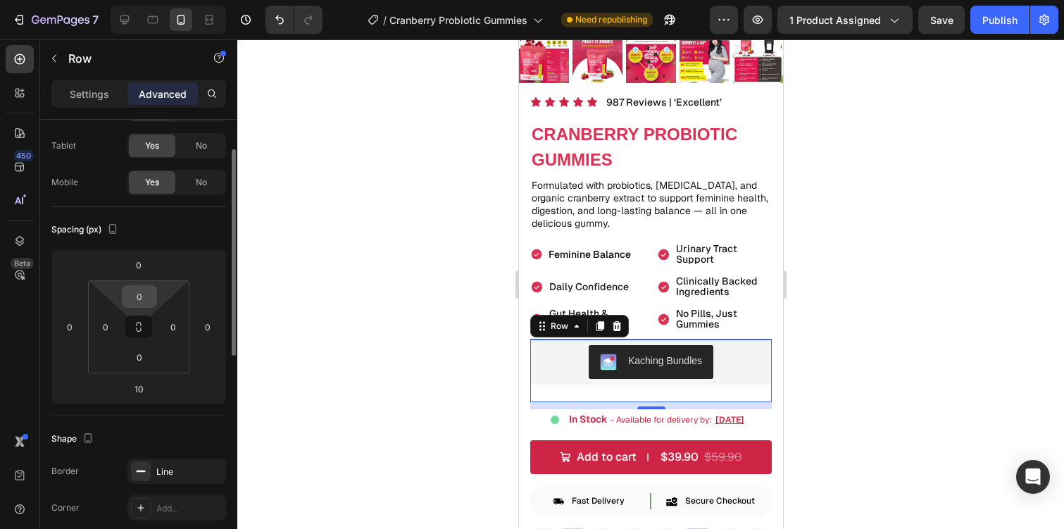
click at [144, 293] on input "0" at bounding box center [139, 296] width 28 height 21
type input "10"
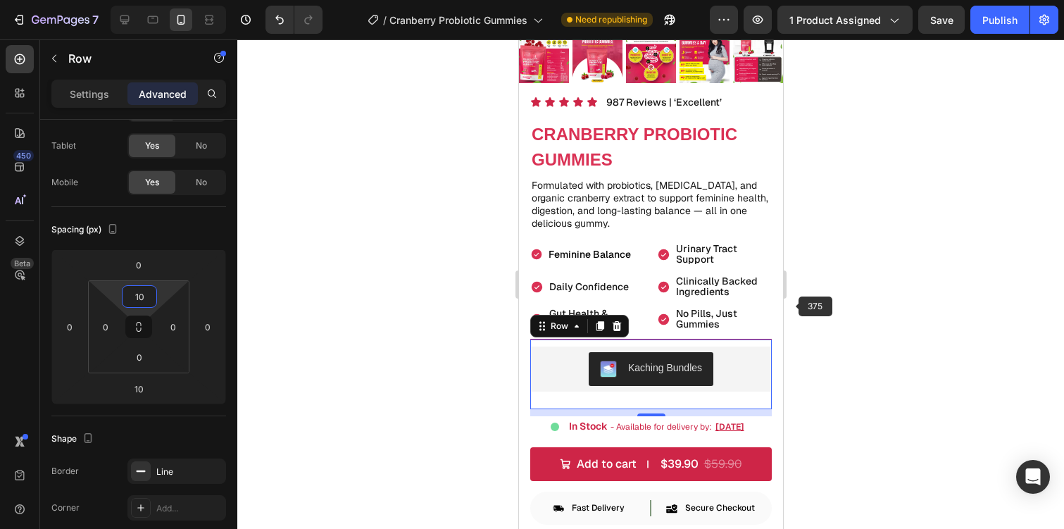
click at [802, 307] on div at bounding box center [650, 283] width 827 height 489
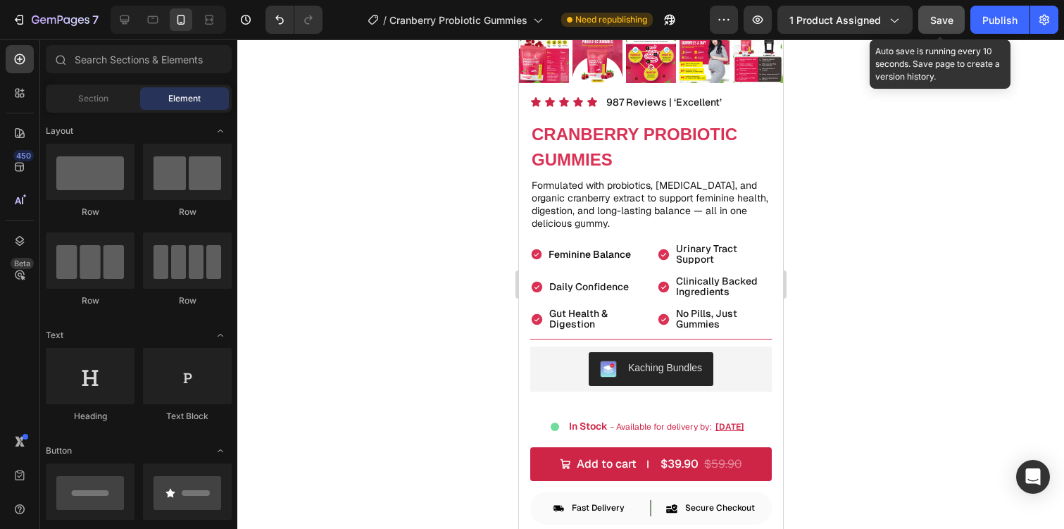
click at [956, 15] on button "Save" at bounding box center [941, 20] width 46 height 28
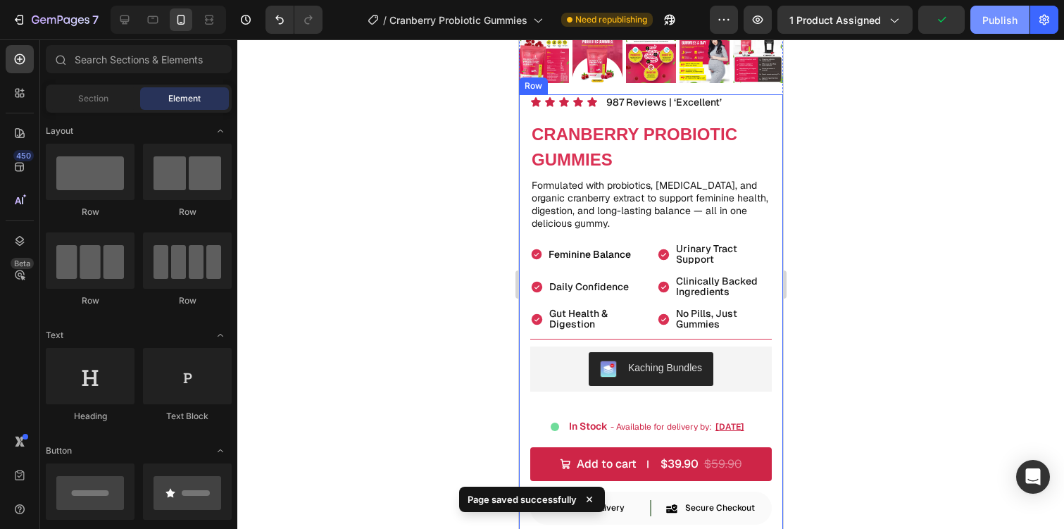
click at [990, 18] on div "Publish" at bounding box center [1000, 20] width 35 height 15
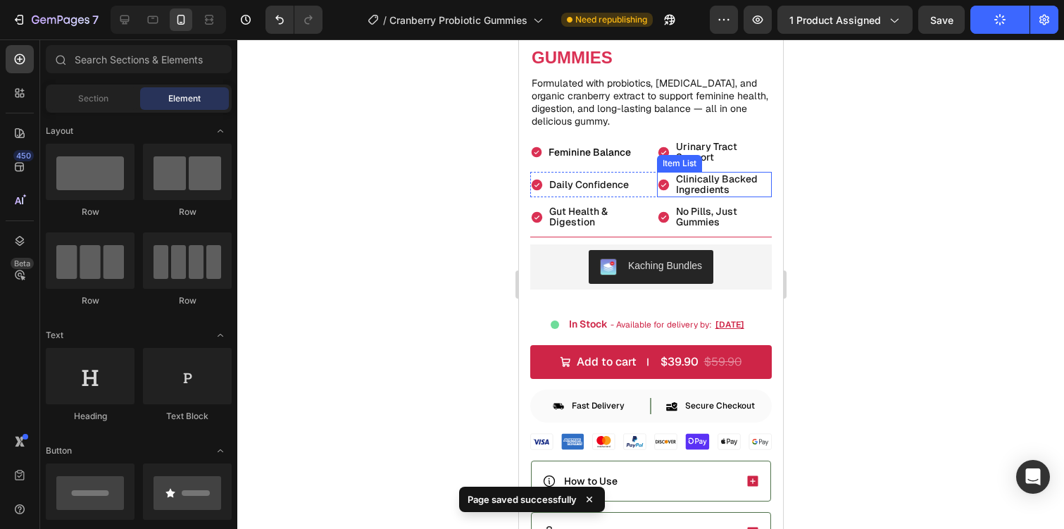
scroll to position [425, 0]
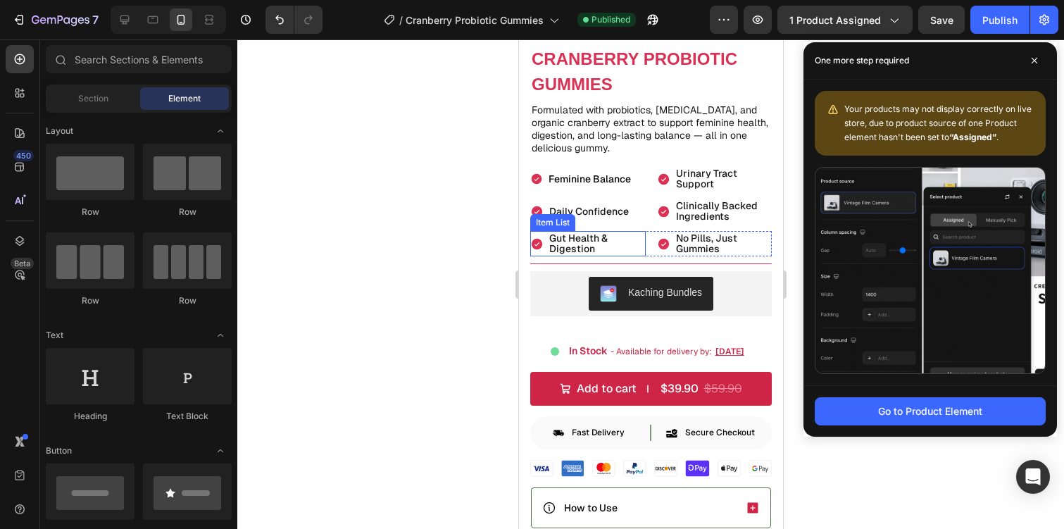
click at [616, 255] on div "Gut Health & Digestion" at bounding box center [596, 243] width 99 height 25
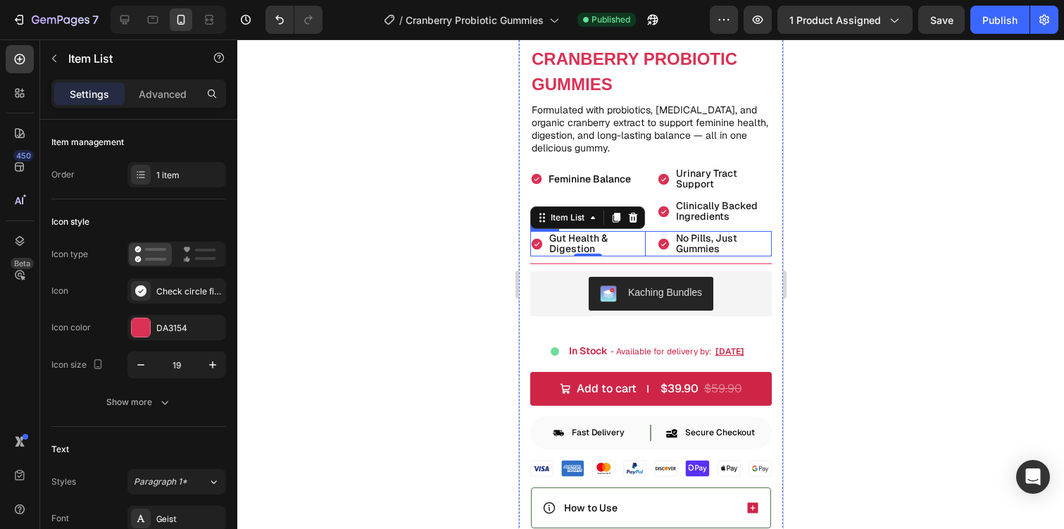
click at [649, 253] on div "Gut Health & Digestion Item List 0 No Pills, Just Gummies Item List Row" at bounding box center [651, 243] width 242 height 25
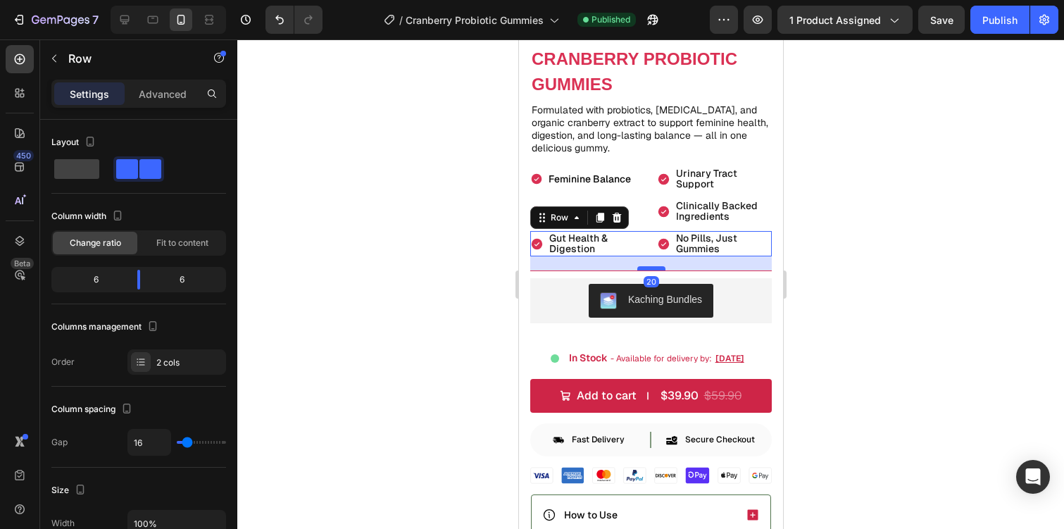
click at [651, 268] on div at bounding box center [651, 268] width 28 height 4
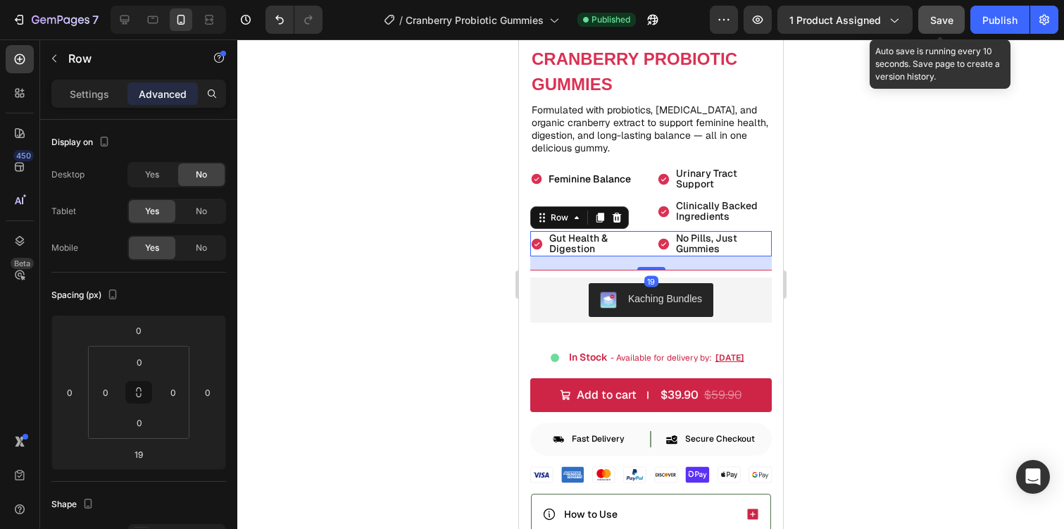
click at [938, 23] on span "Save" at bounding box center [941, 20] width 23 height 12
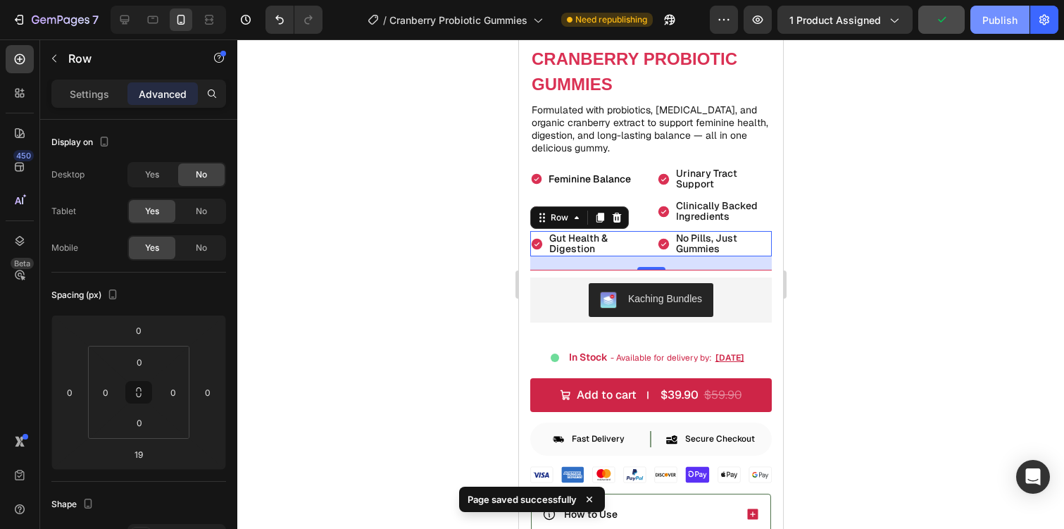
click at [998, 15] on div "Publish" at bounding box center [1000, 20] width 35 height 15
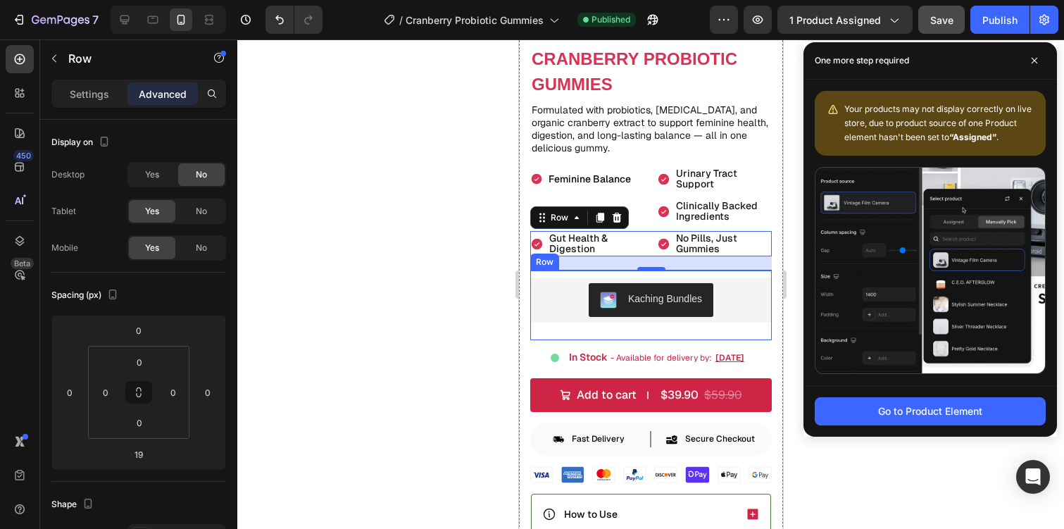
click at [593, 328] on div "Kaching Bundles Kaching Bundles" at bounding box center [651, 308] width 242 height 63
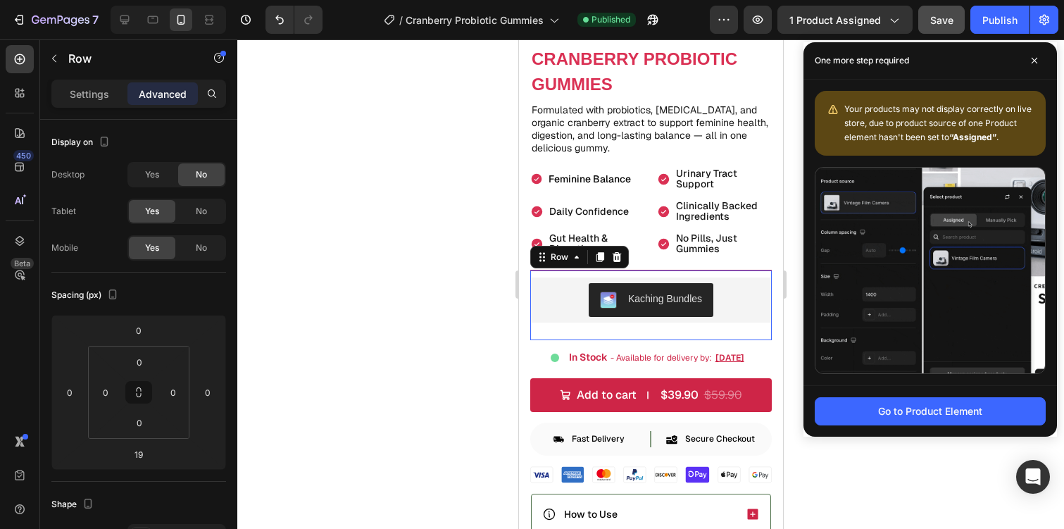
scroll to position [66, 0]
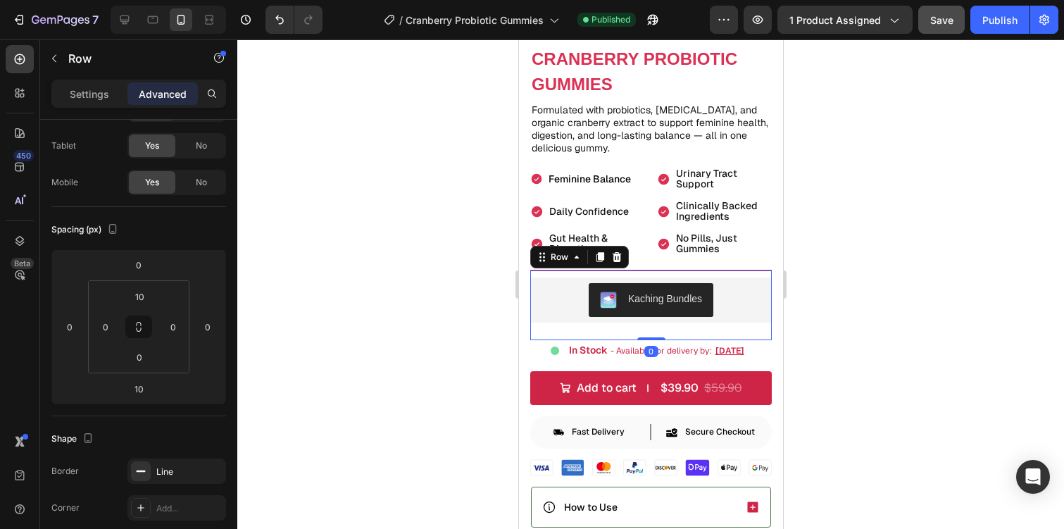
drag, startPoint x: 656, startPoint y: 344, endPoint x: 678, endPoint y: 308, distance: 42.3
click at [678, 308] on div "Kaching Bundles Kaching Bundles Row 0" at bounding box center [651, 305] width 242 height 70
type input "0"
click at [706, 316] on button "Kaching Bundles" at bounding box center [650, 300] width 125 height 34
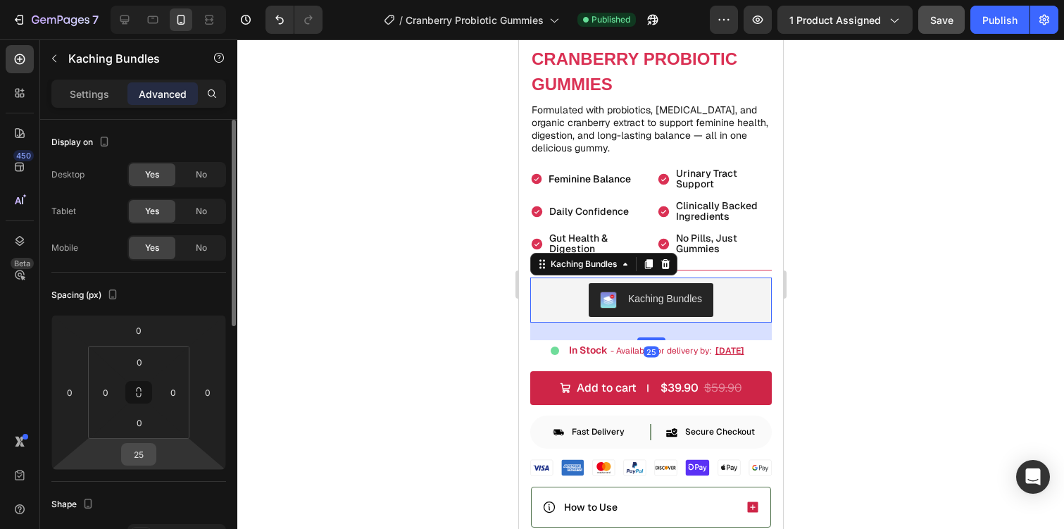
click at [142, 456] on input "25" at bounding box center [139, 454] width 28 height 21
type input "0"
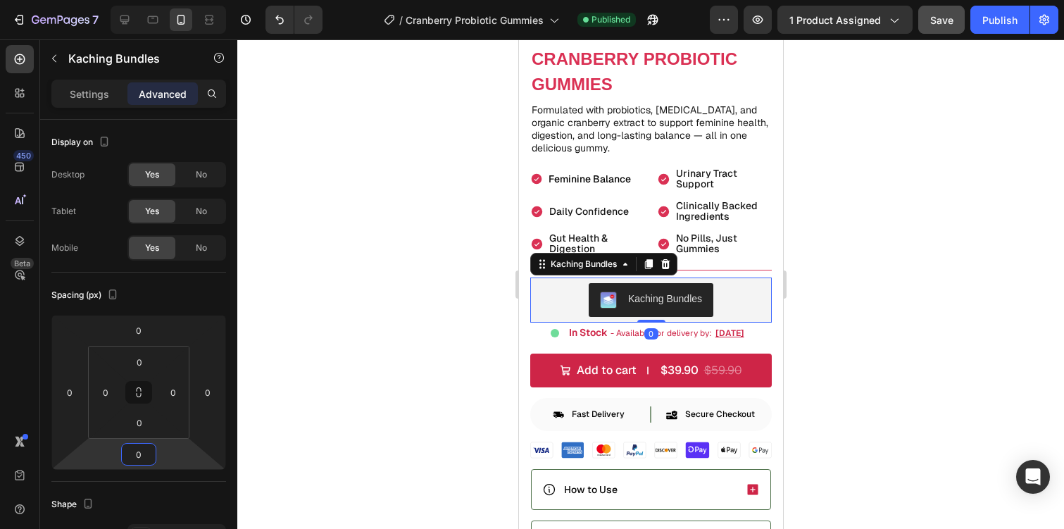
click at [823, 261] on div at bounding box center [650, 283] width 827 height 489
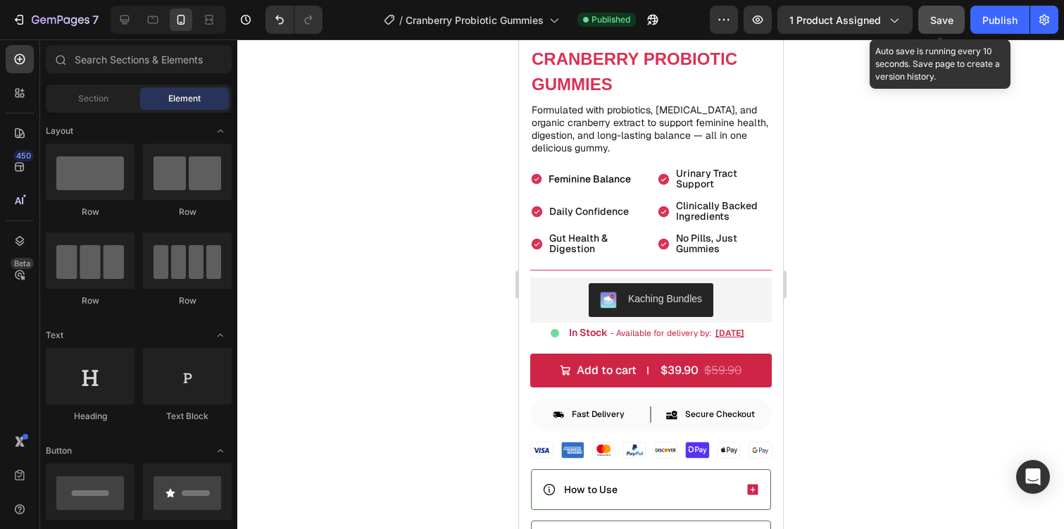
click at [949, 18] on span "Save" at bounding box center [941, 20] width 23 height 12
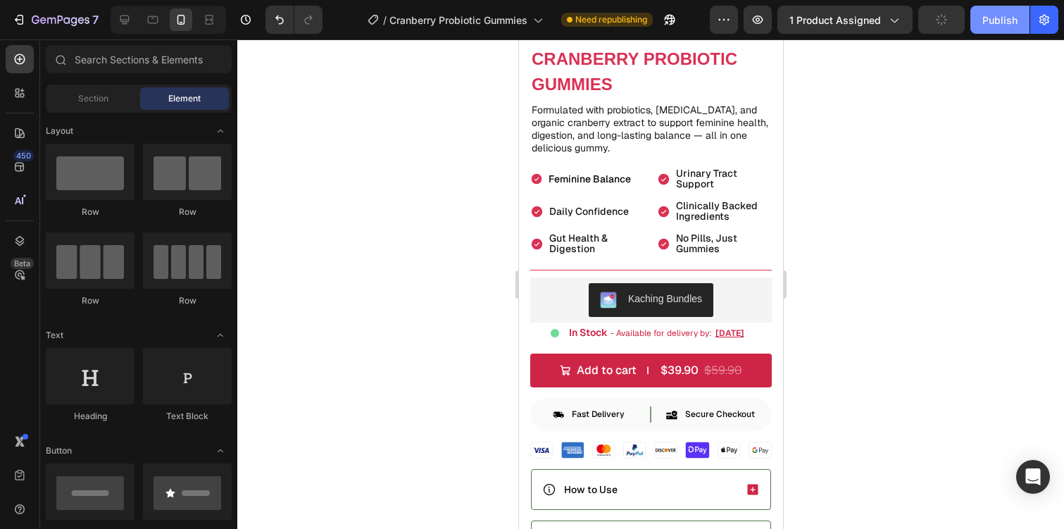
click at [1012, 25] on div "Publish" at bounding box center [1000, 20] width 35 height 15
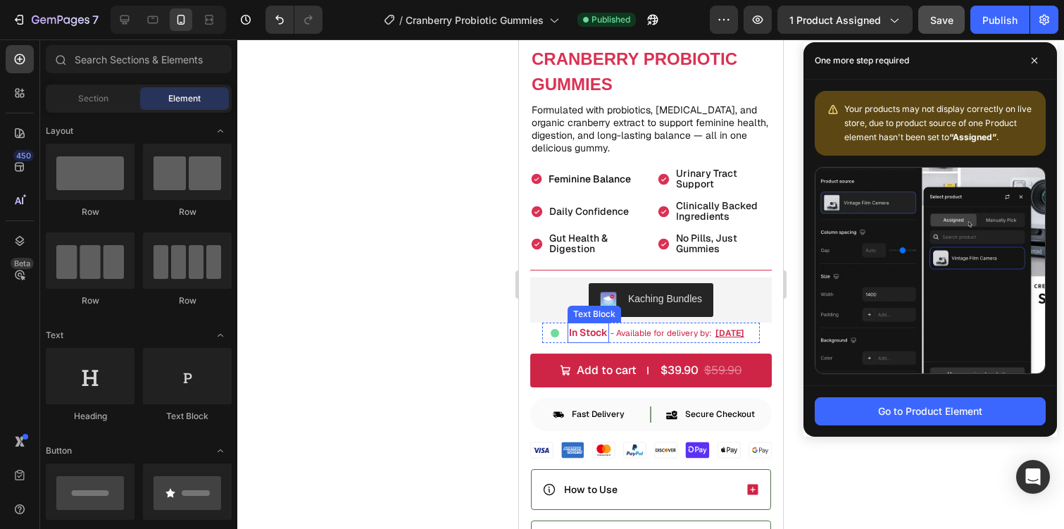
click at [581, 332] on p "In Stock" at bounding box center [587, 333] width 39 height 18
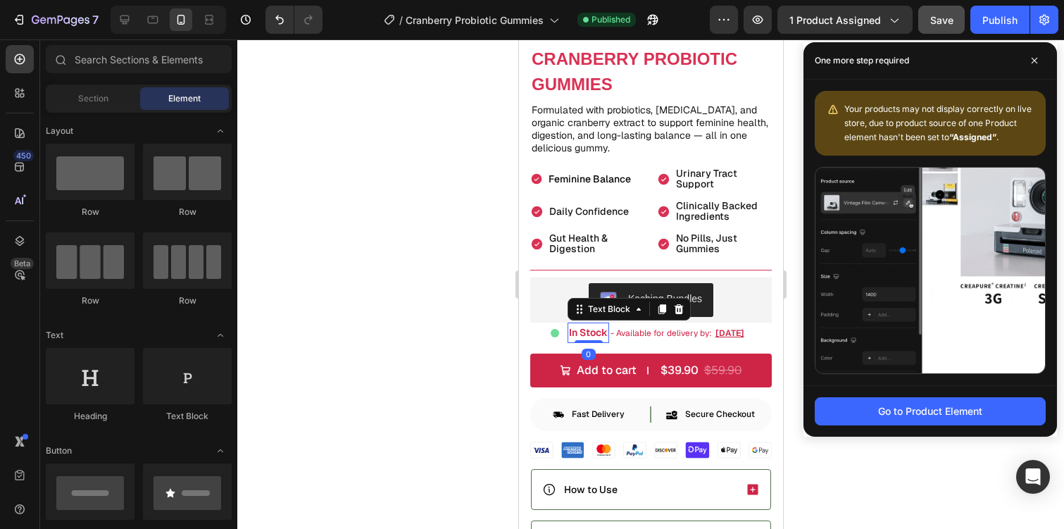
click at [581, 332] on p "In Stock" at bounding box center [587, 333] width 39 height 18
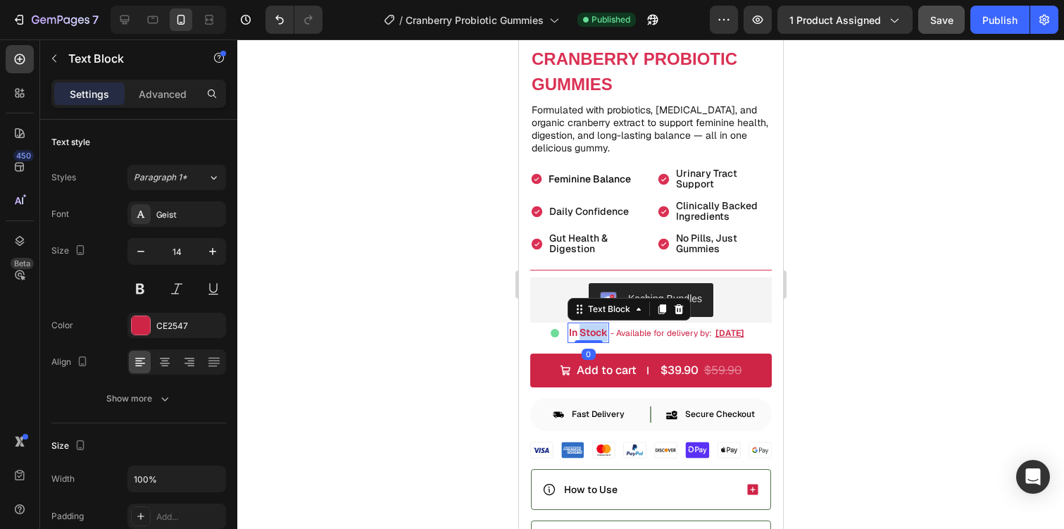
click at [581, 332] on p "In Stock" at bounding box center [587, 333] width 39 height 18
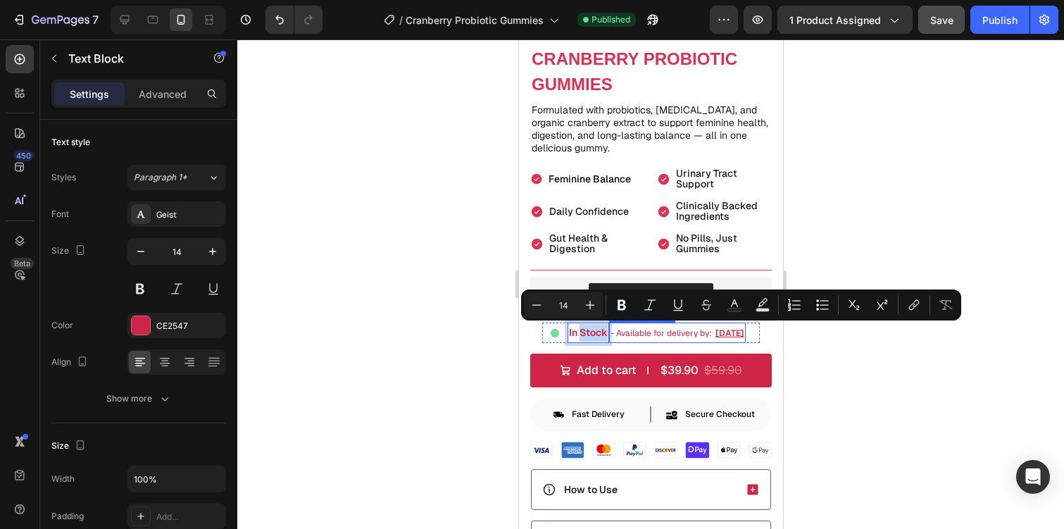
click at [630, 332] on span "- Available for delivery by:" at bounding box center [660, 333] width 101 height 11
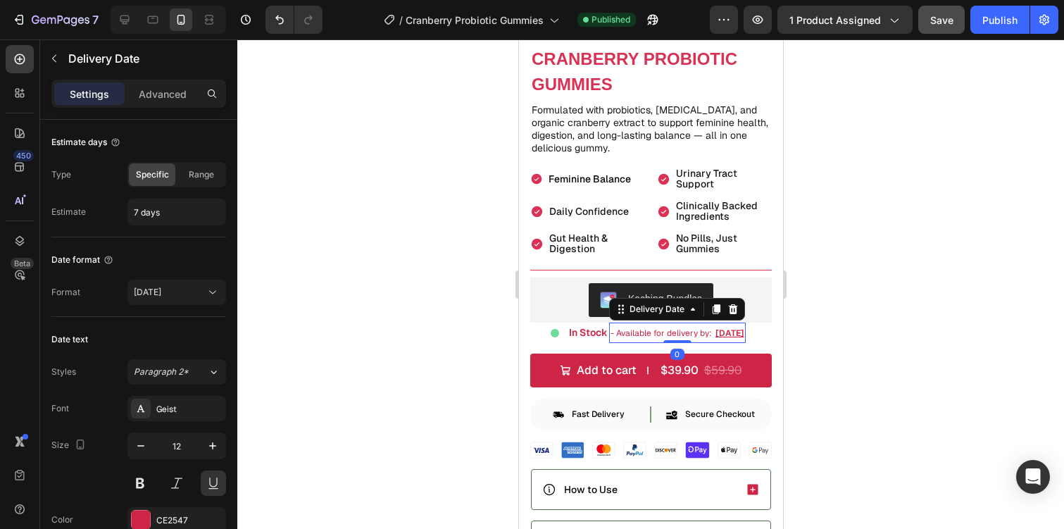
click at [630, 332] on span "- Available for delivery by:" at bounding box center [660, 333] width 101 height 11
click at [582, 332] on p "In Stock" at bounding box center [587, 333] width 39 height 18
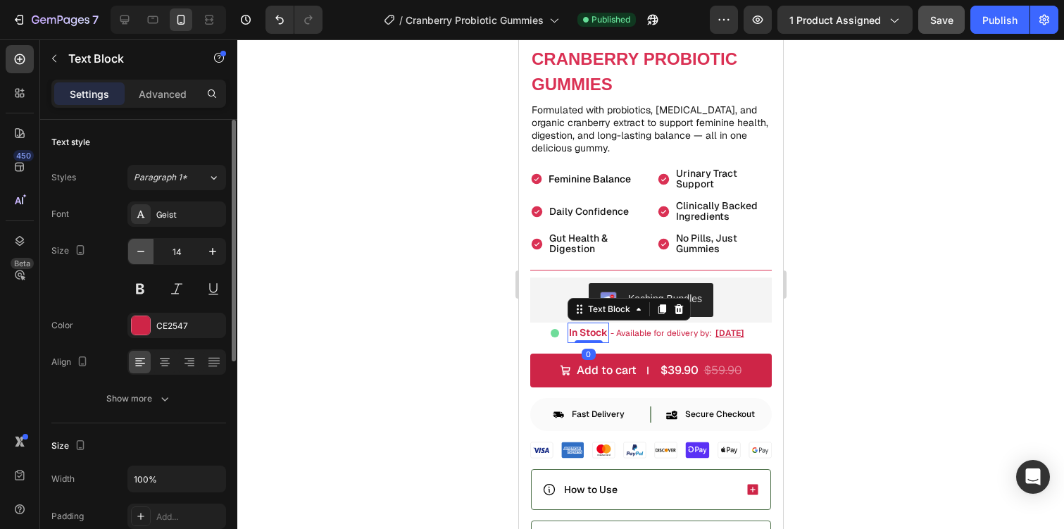
click at [144, 251] on icon "button" at bounding box center [140, 251] width 7 height 1
type input "12"
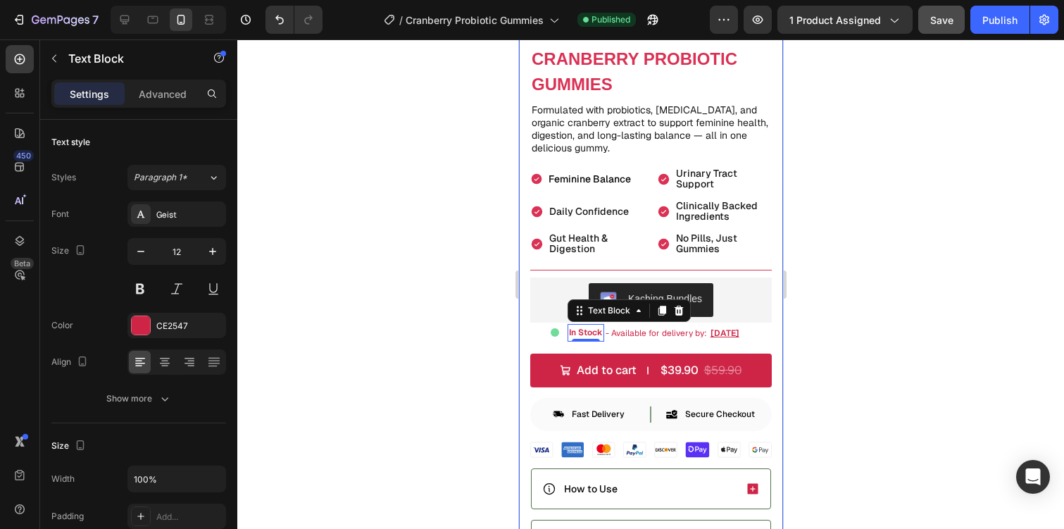
click at [828, 182] on div at bounding box center [650, 283] width 827 height 489
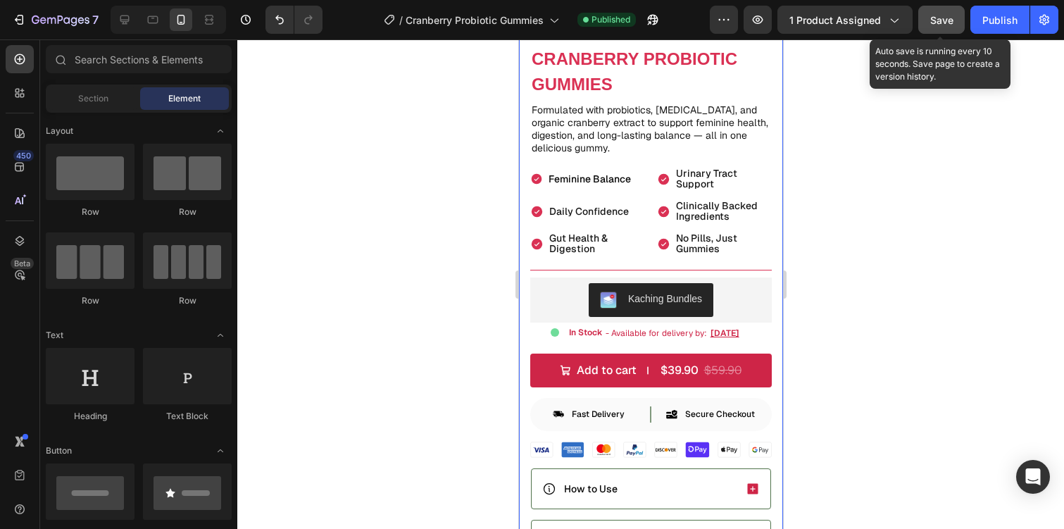
click at [938, 27] on div "Save" at bounding box center [941, 20] width 23 height 15
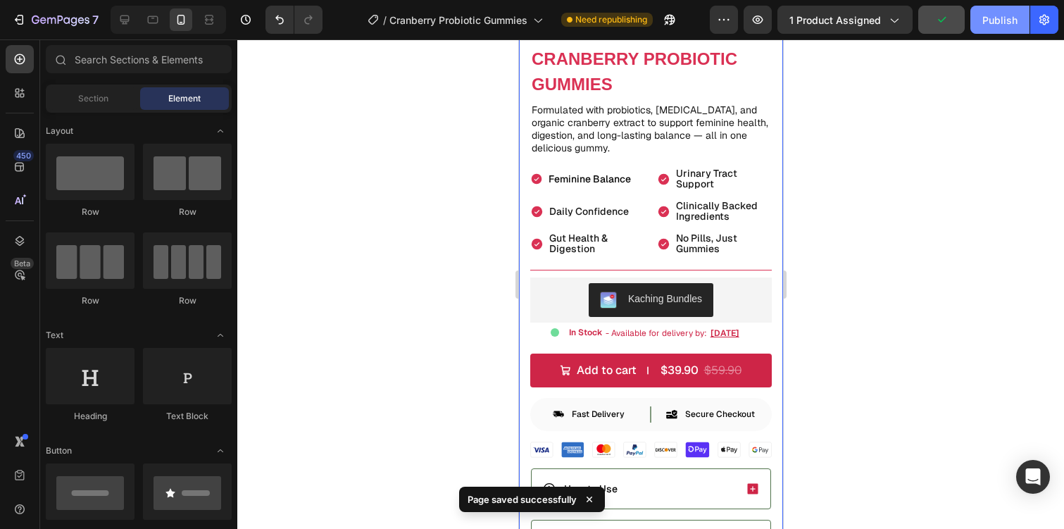
click at [983, 24] on div "Publish" at bounding box center [1000, 20] width 35 height 15
click at [208, 20] on icon at bounding box center [209, 20] width 14 height 14
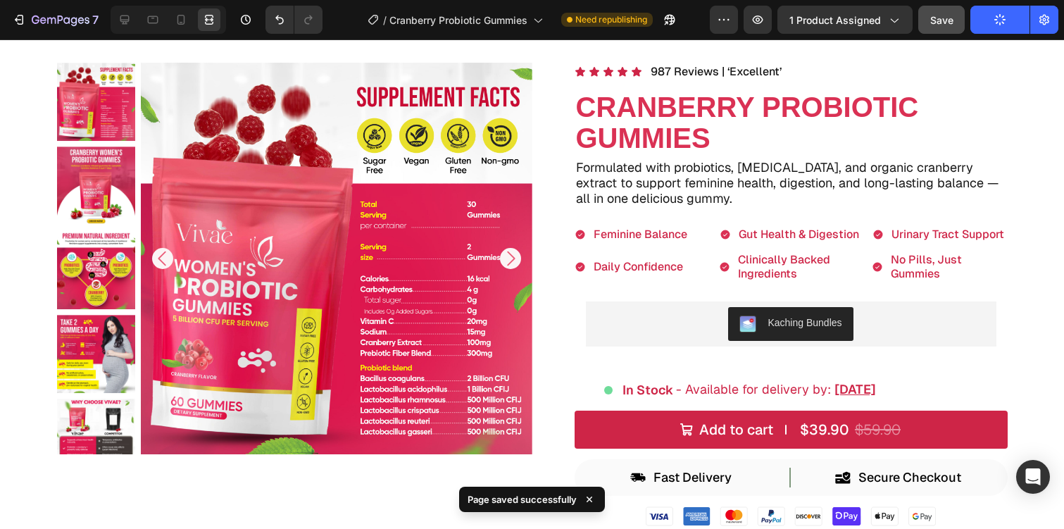
scroll to position [69, 0]
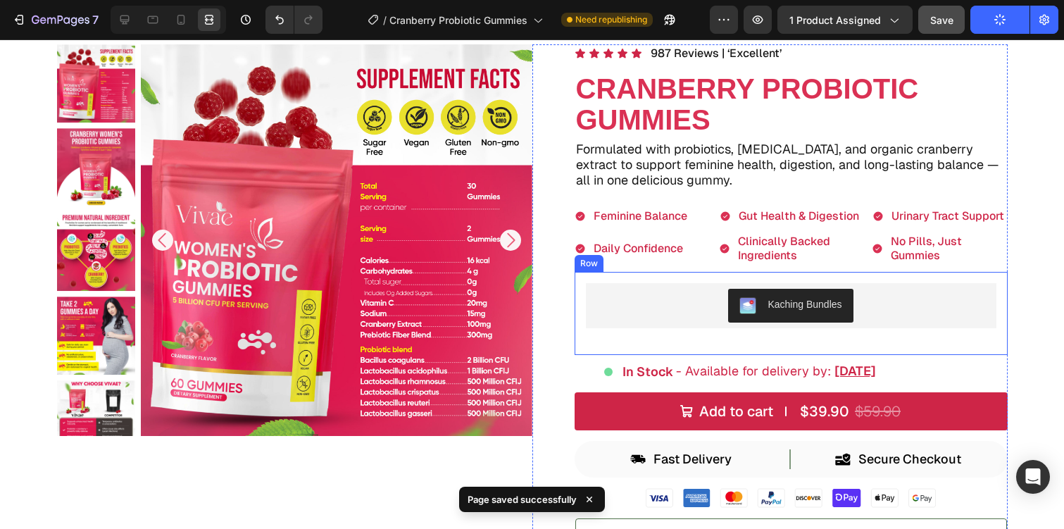
click at [666, 335] on div "Kaching Bundles Kaching Bundles" at bounding box center [791, 313] width 411 height 61
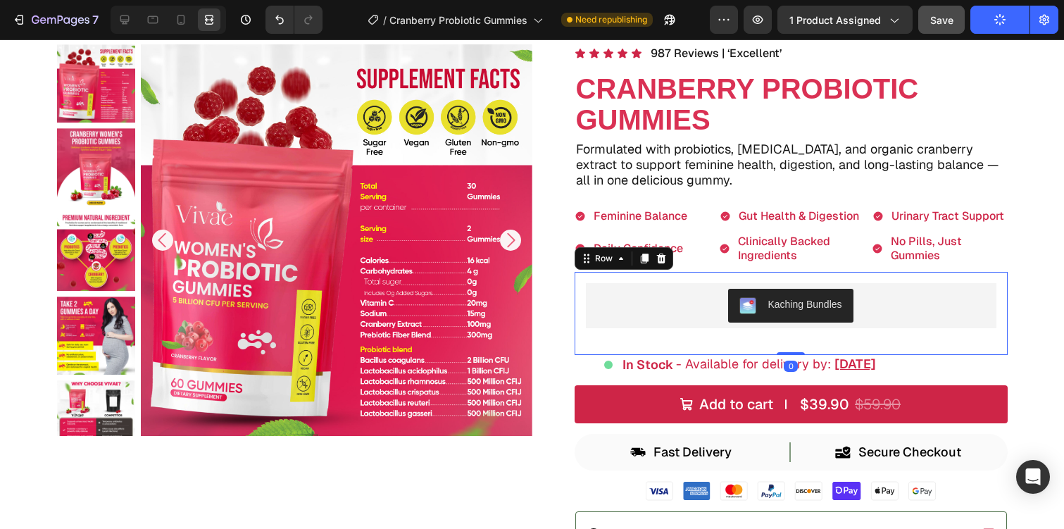
drag, startPoint x: 786, startPoint y: 360, endPoint x: 800, endPoint y: 290, distance: 71.1
click at [800, 290] on div "Kaching Bundles Kaching Bundles Row 0" at bounding box center [791, 313] width 433 height 83
type input "0"
click at [719, 319] on div "Kaching Bundles" at bounding box center [791, 306] width 399 height 34
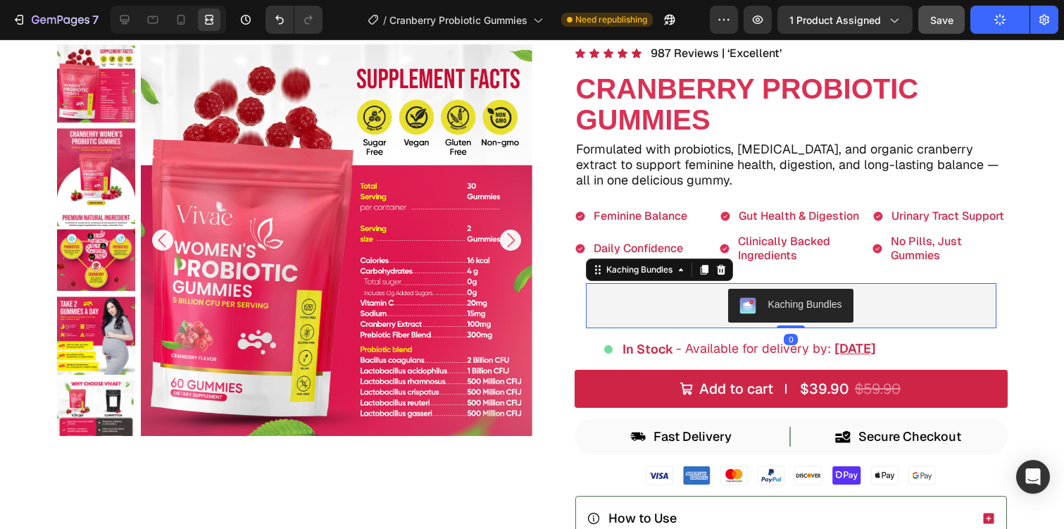
drag, startPoint x: 792, startPoint y: 341, endPoint x: 807, endPoint y: 276, distance: 66.6
click at [806, 277] on div "Kaching Bundles Kaching Bundles 0 Row" at bounding box center [791, 306] width 433 height 68
type input "0"
click at [659, 351] on p "In Stock" at bounding box center [648, 349] width 51 height 15
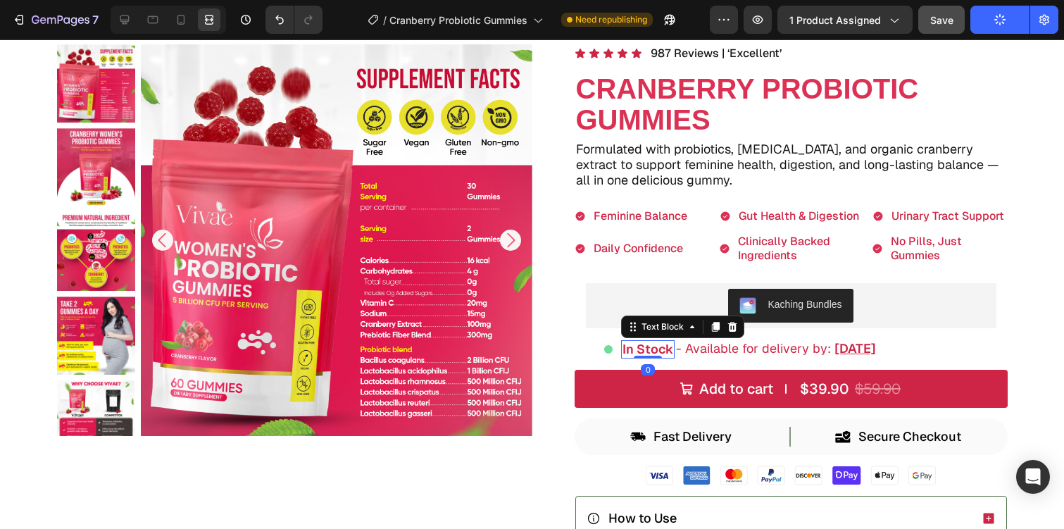
click at [665, 350] on p "In Stock" at bounding box center [648, 349] width 51 height 15
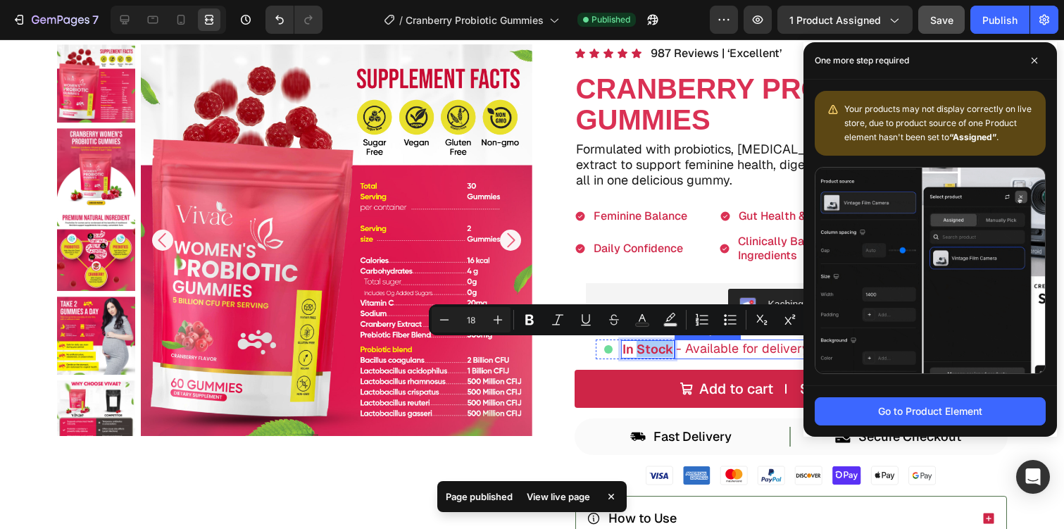
click at [699, 350] on span "- Available for delivery by:" at bounding box center [753, 348] width 155 height 16
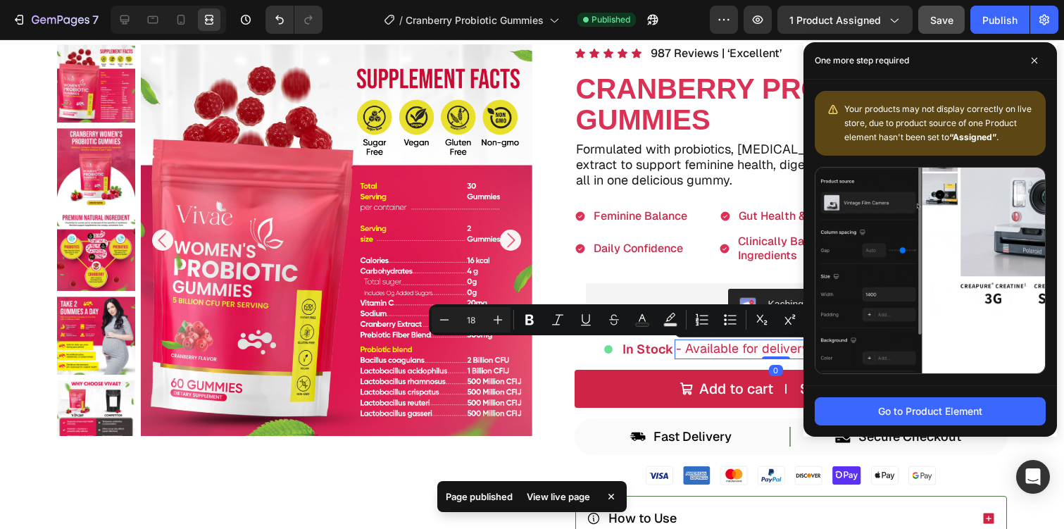
click at [699, 350] on span "- Available for delivery by:" at bounding box center [753, 348] width 155 height 16
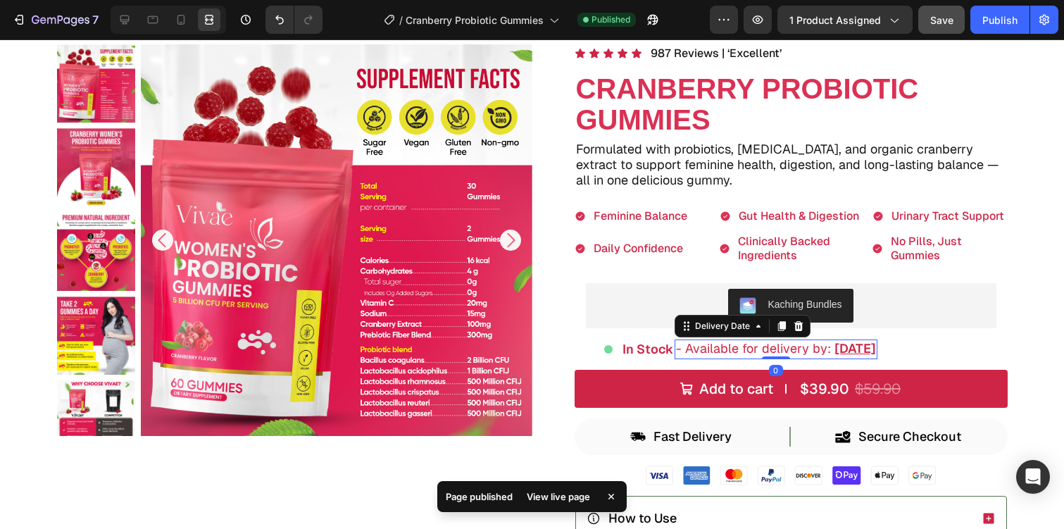
click at [699, 350] on span "- Available for delivery by:" at bounding box center [753, 348] width 155 height 16
click at [728, 351] on span "- Available for delivery by:" at bounding box center [753, 348] width 155 height 16
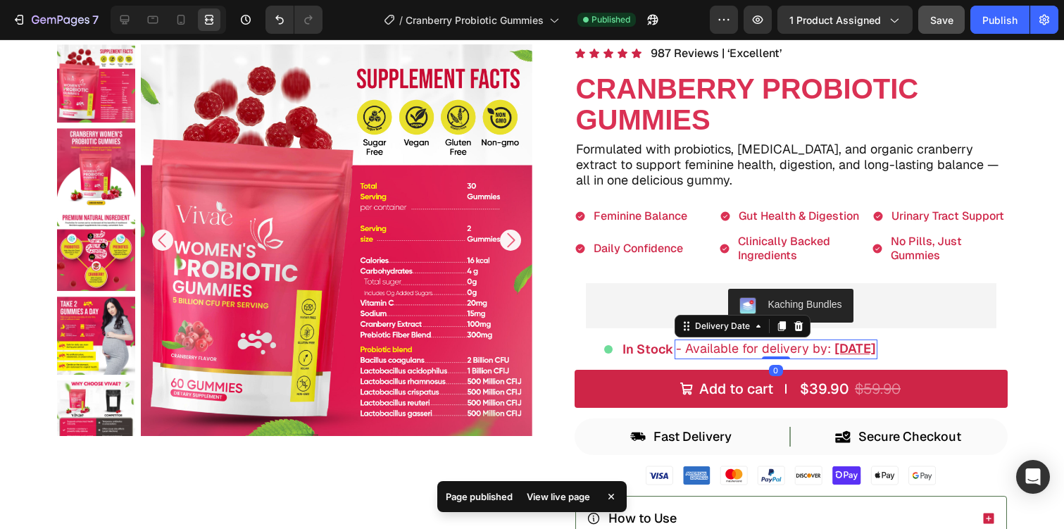
click at [728, 351] on span "- Available for delivery by:" at bounding box center [753, 348] width 155 height 16
click at [128, 19] on icon at bounding box center [124, 19] width 9 height 9
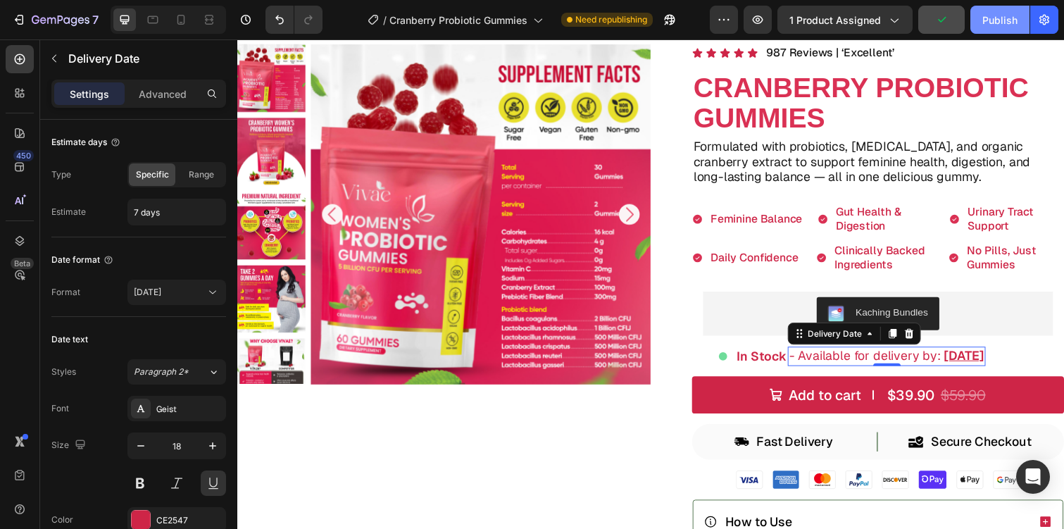
click at [990, 16] on div "Publish" at bounding box center [1000, 20] width 35 height 15
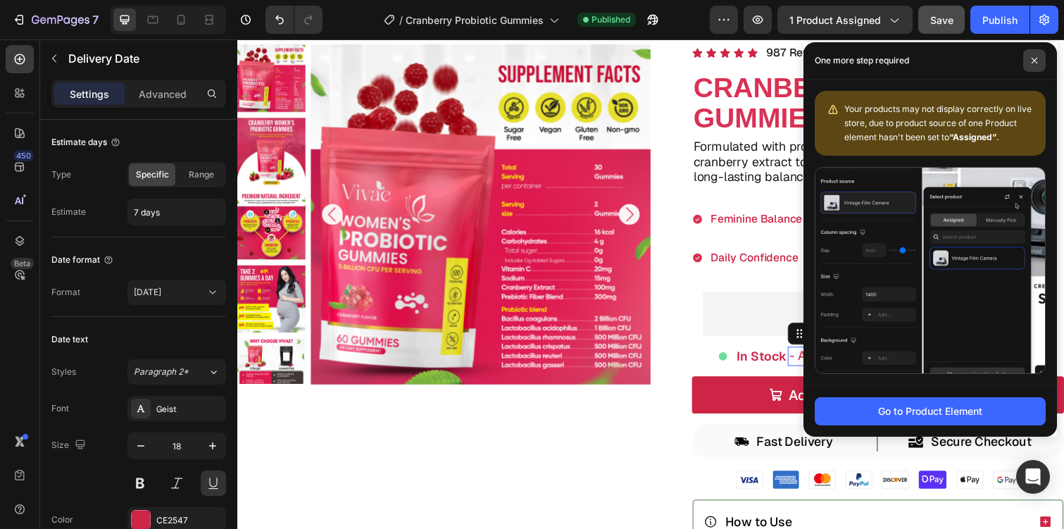
click at [1033, 58] on icon at bounding box center [1035, 61] width 6 height 6
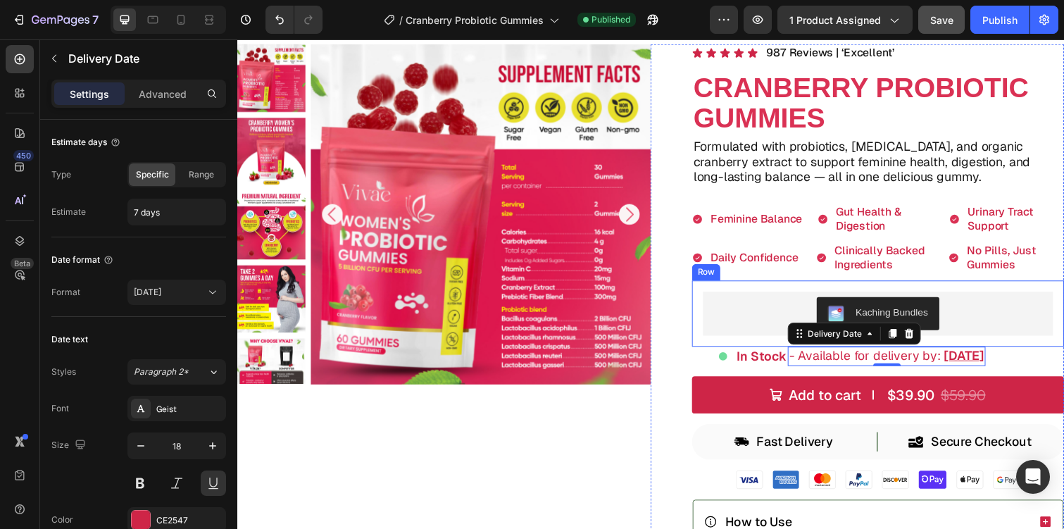
click at [799, 297] on div "Kaching Bundles Kaching Bundles Row" at bounding box center [892, 320] width 380 height 68
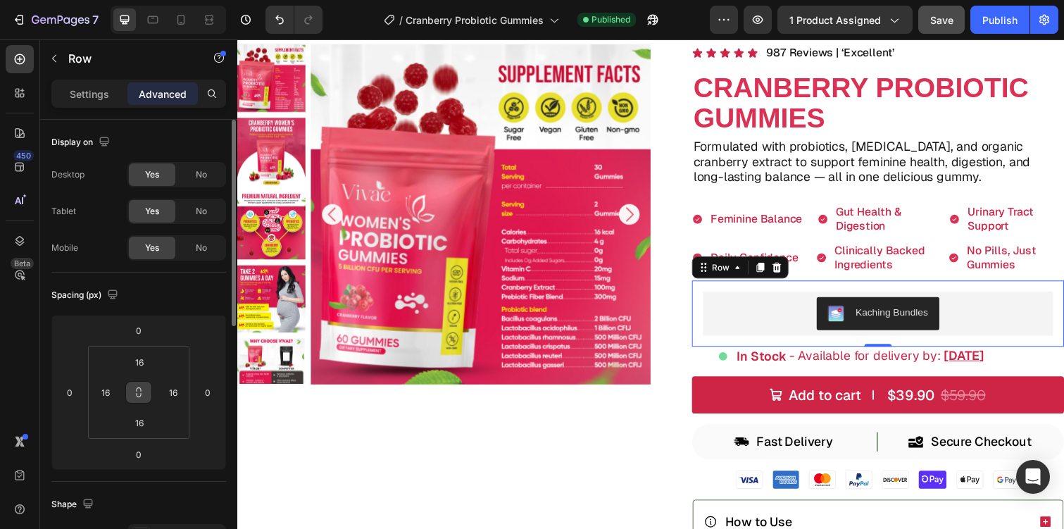
click at [143, 387] on icon at bounding box center [138, 392] width 11 height 11
click at [145, 363] on input "16" at bounding box center [139, 361] width 28 height 21
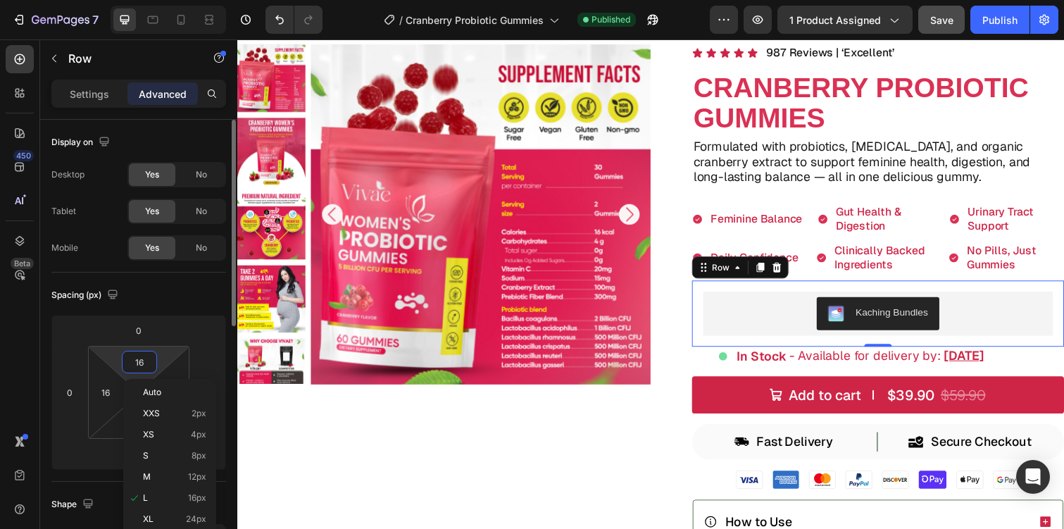
type input "0"
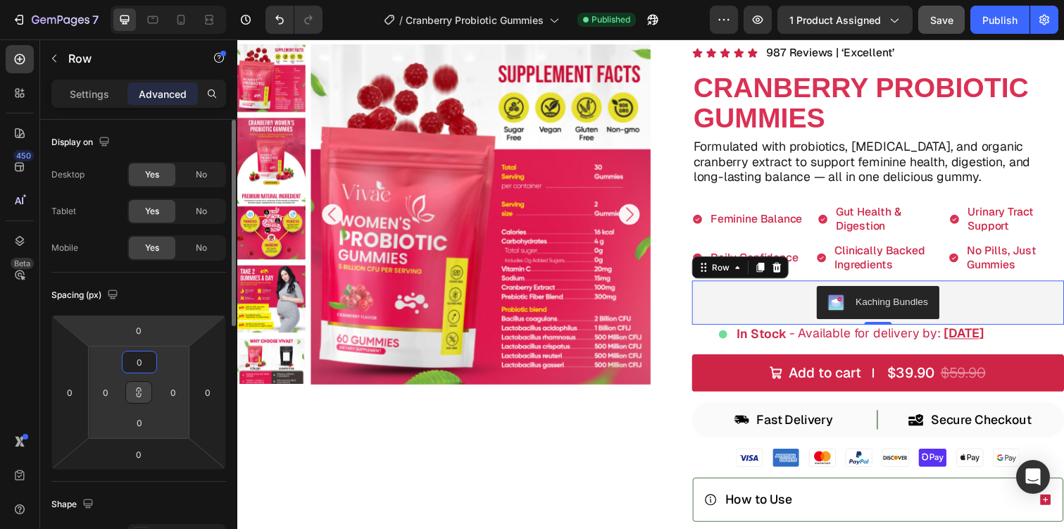
type input "0"
click at [170, 282] on div "Spacing (px) 0 0 0 0 0 0 0 0" at bounding box center [138, 377] width 175 height 209
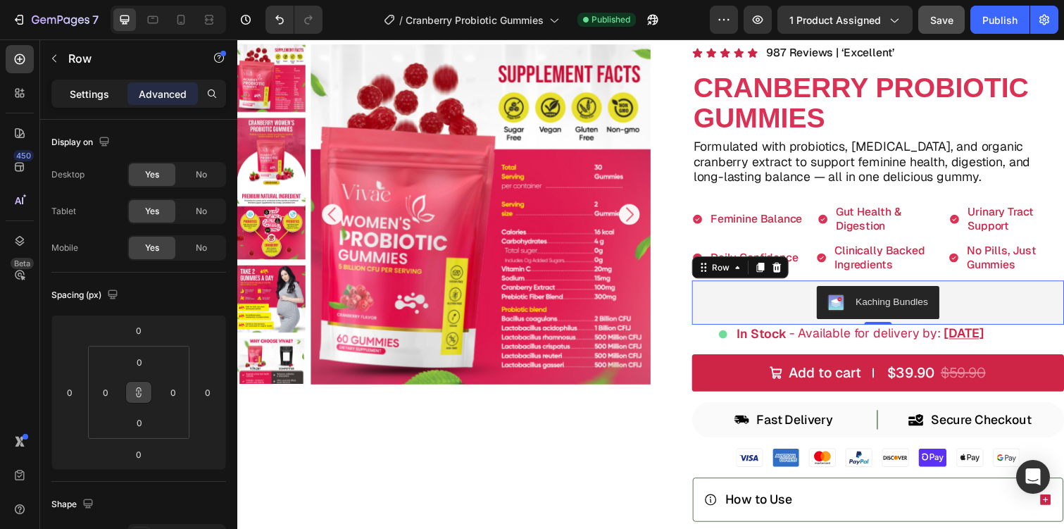
click at [83, 84] on div "Settings" at bounding box center [89, 93] width 70 height 23
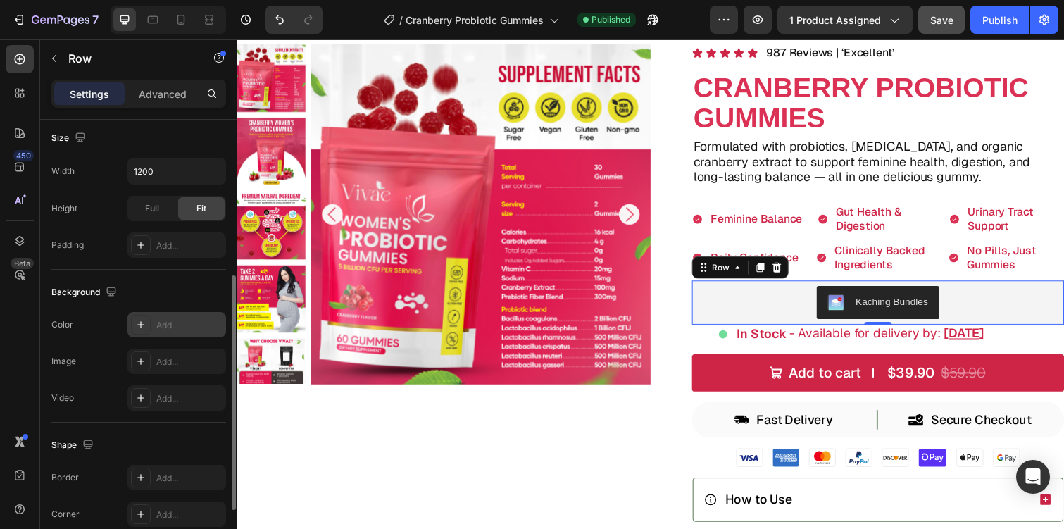
scroll to position [297, 0]
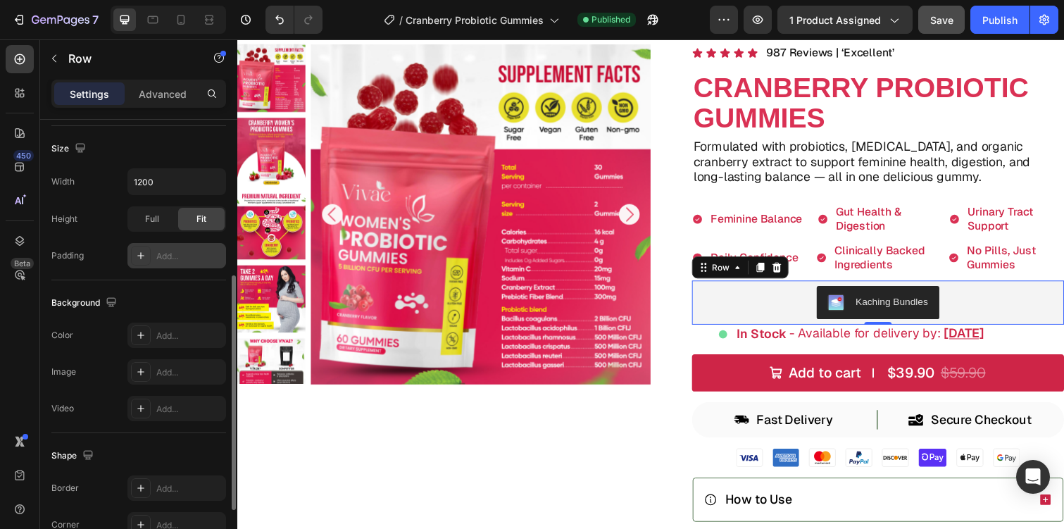
click at [149, 249] on div at bounding box center [141, 256] width 20 height 20
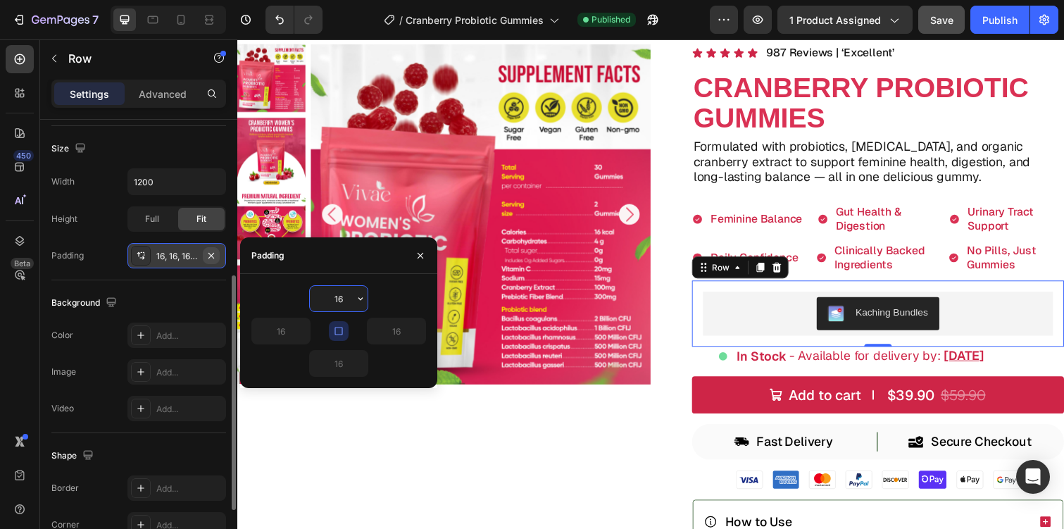
click at [217, 254] on button "button" at bounding box center [211, 255] width 17 height 17
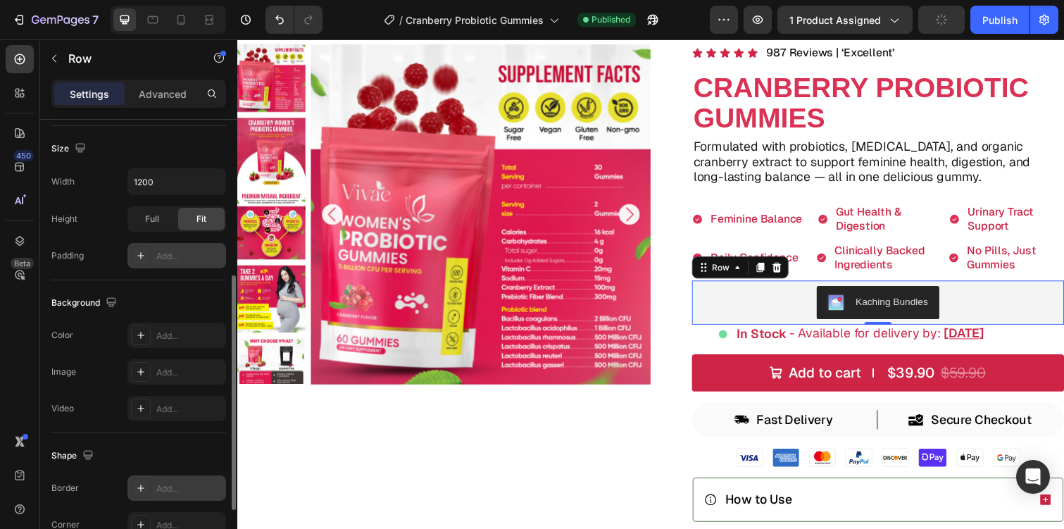
click at [137, 499] on div "Add..." at bounding box center [176, 487] width 99 height 25
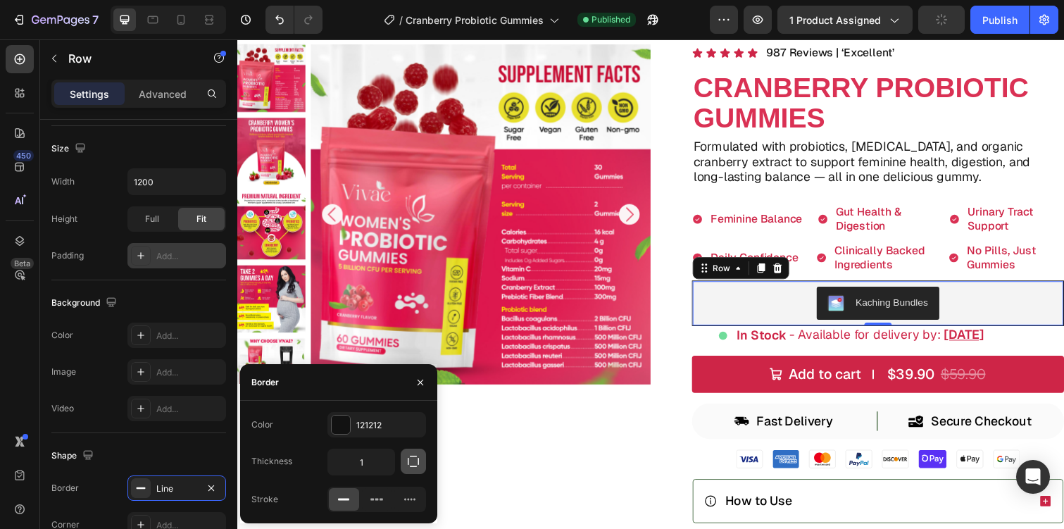
click at [406, 461] on icon "button" at bounding box center [413, 461] width 14 height 14
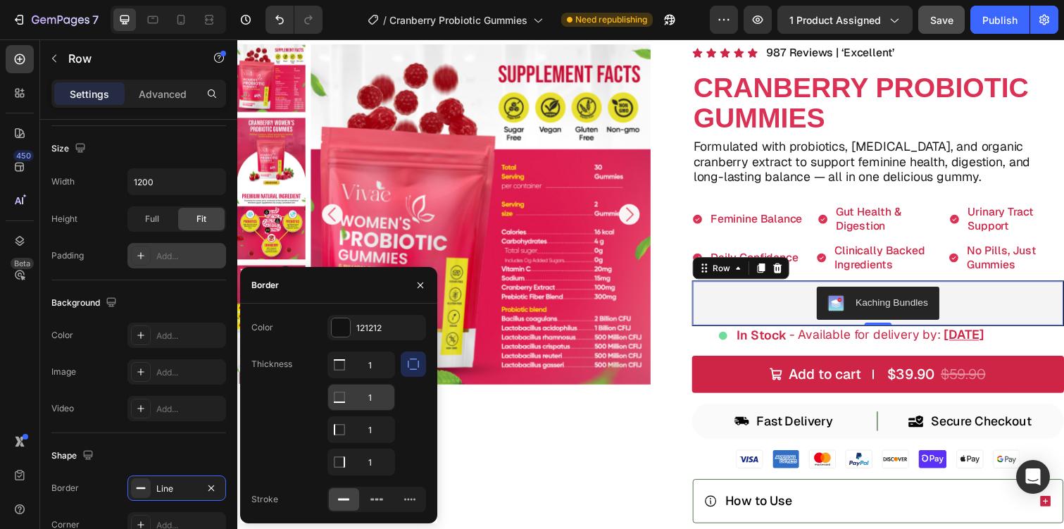
click at [363, 389] on input "1" at bounding box center [361, 397] width 66 height 25
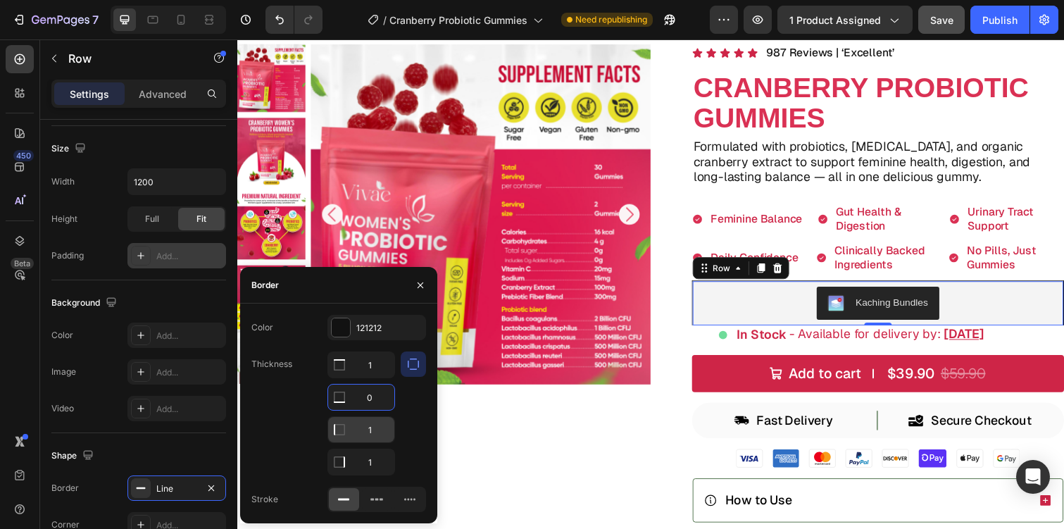
type input "0"
click at [370, 427] on input "1" at bounding box center [361, 429] width 66 height 25
type input "0"
click at [370, 458] on input "1" at bounding box center [361, 461] width 66 height 25
type input "0"
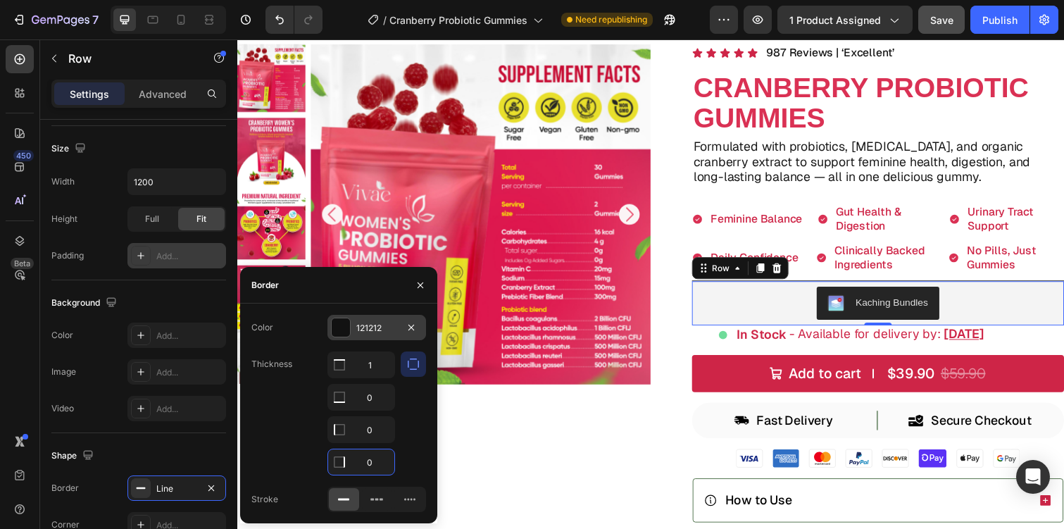
click at [387, 323] on div "121212" at bounding box center [376, 328] width 41 height 13
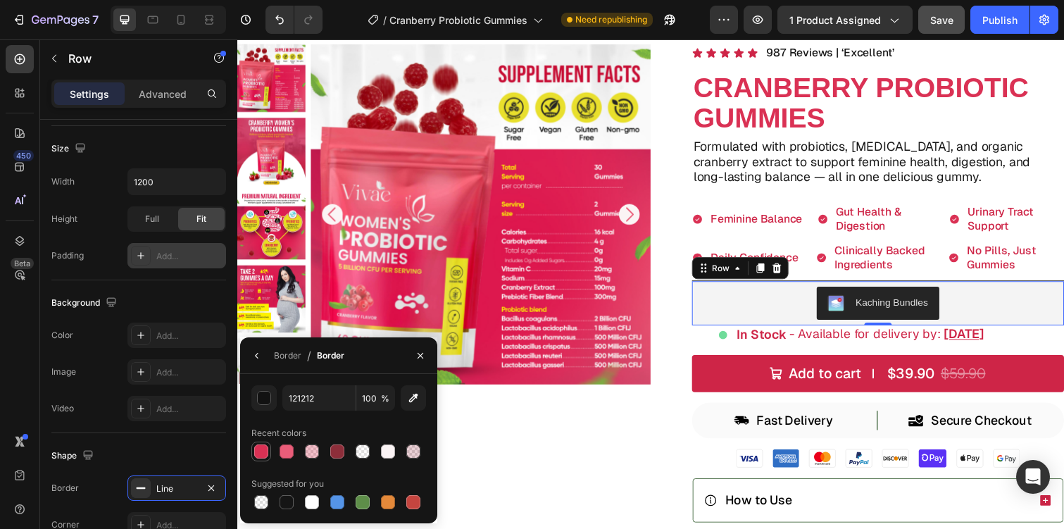
click at [262, 444] on div at bounding box center [261, 451] width 14 height 14
type input "DA3154"
click at [165, 92] on p "Advanced" at bounding box center [163, 94] width 48 height 15
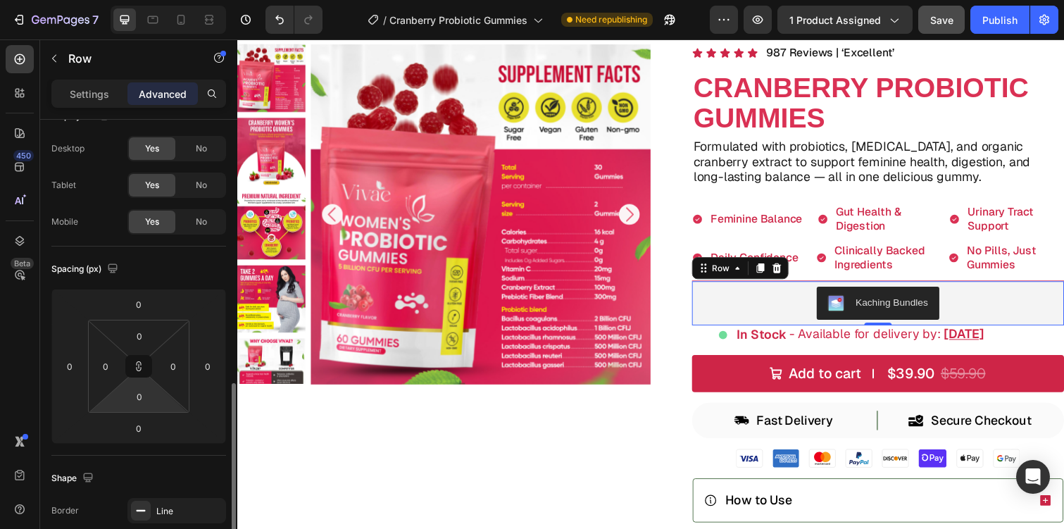
scroll to position [0, 0]
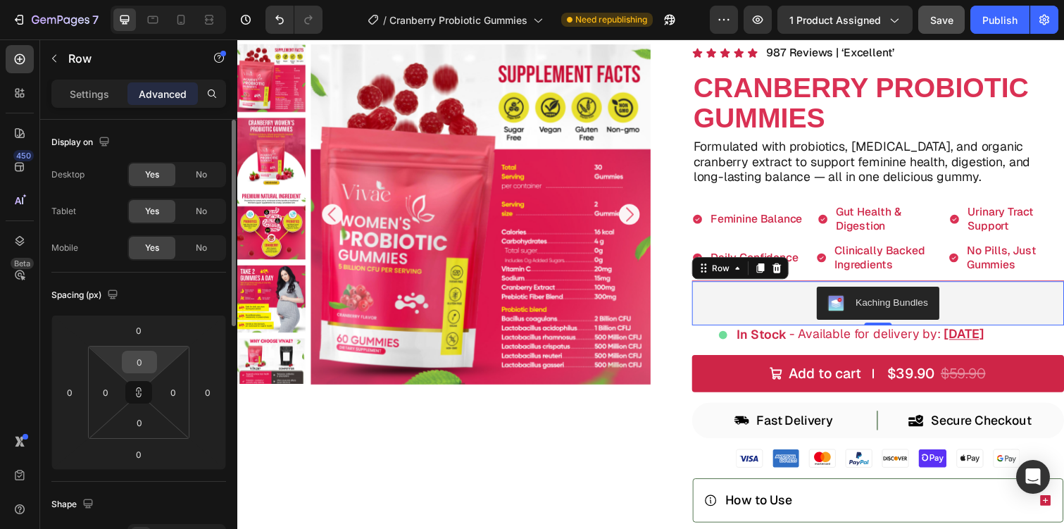
click at [149, 359] on input "0" at bounding box center [139, 361] width 28 height 21
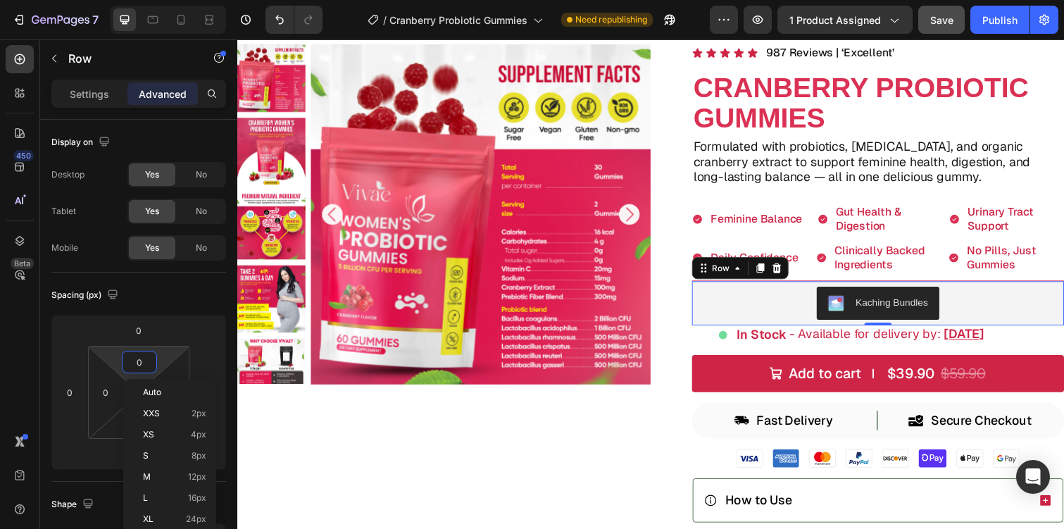
type input "1"
type input "10"
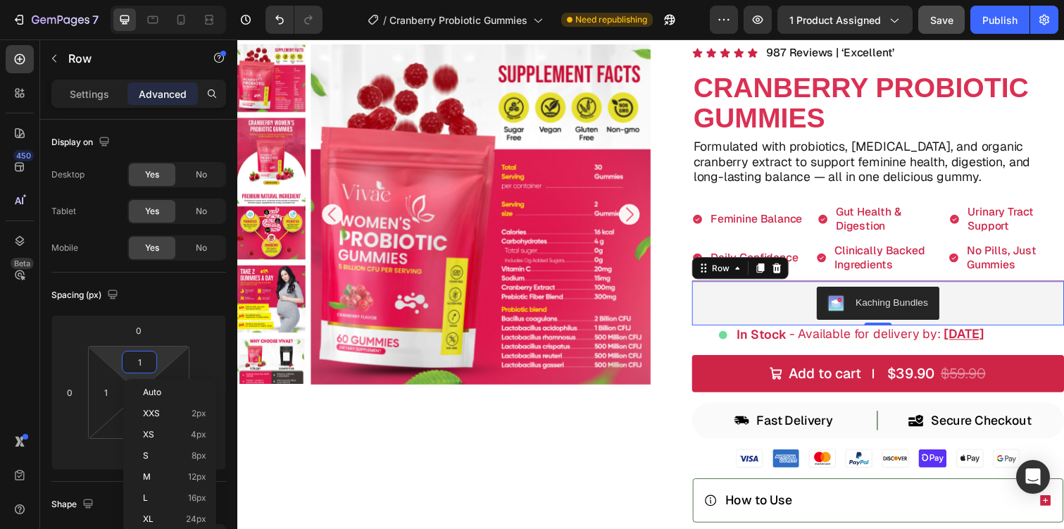
type input "10"
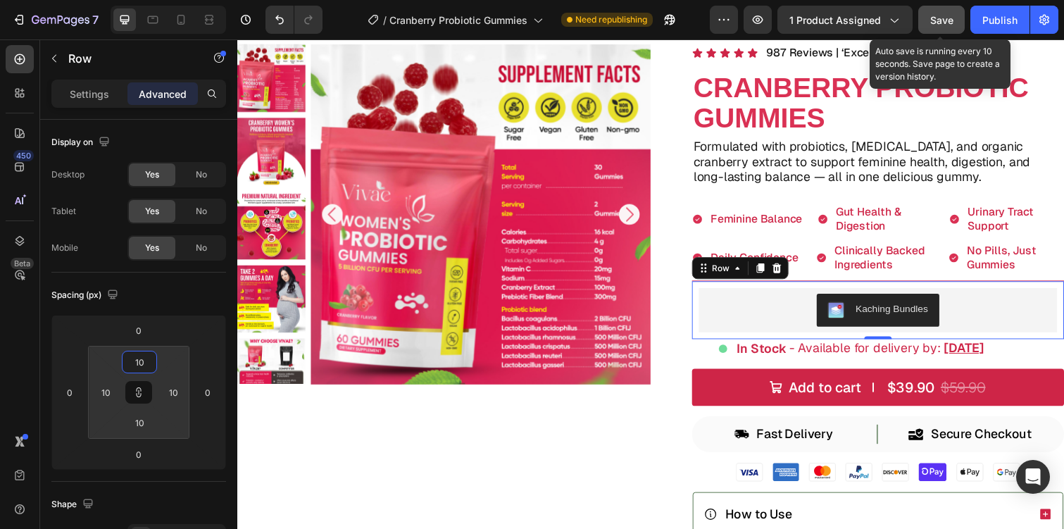
type input "10"
click at [942, 18] on span "Save" at bounding box center [941, 20] width 23 height 12
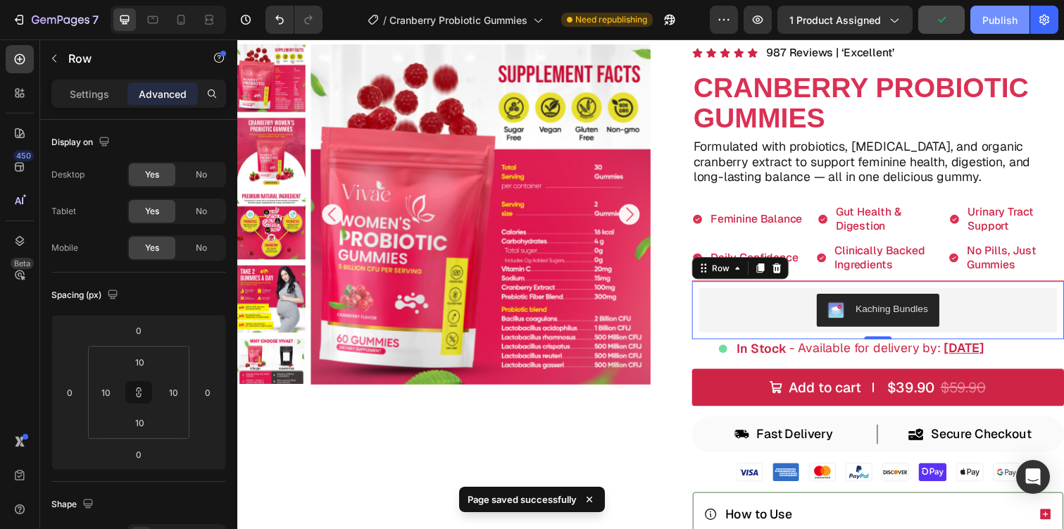
click at [982, 28] on button "Publish" at bounding box center [1000, 20] width 59 height 28
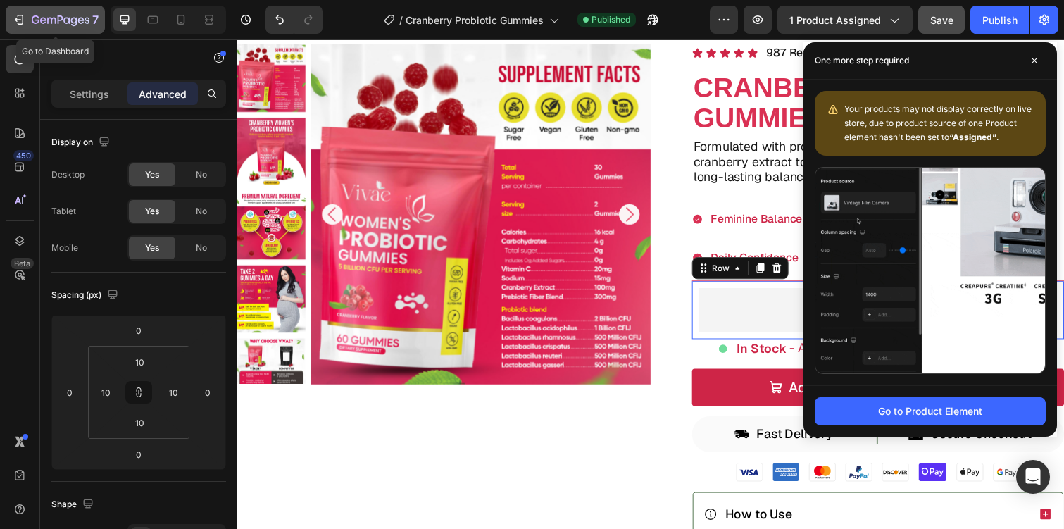
click at [25, 6] on button "7" at bounding box center [55, 20] width 99 height 28
